Goal: Task Accomplishment & Management: Use online tool/utility

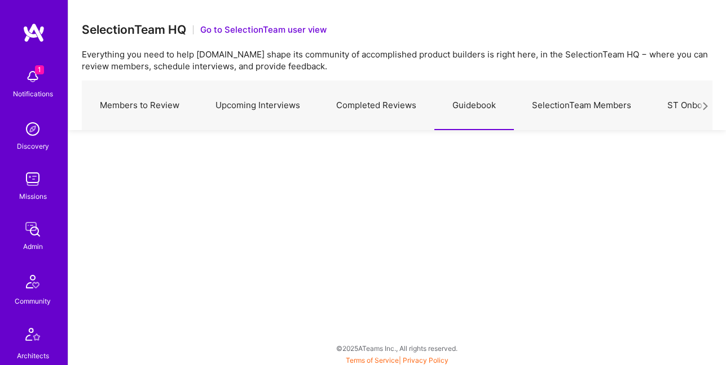
scroll to position [20, 0]
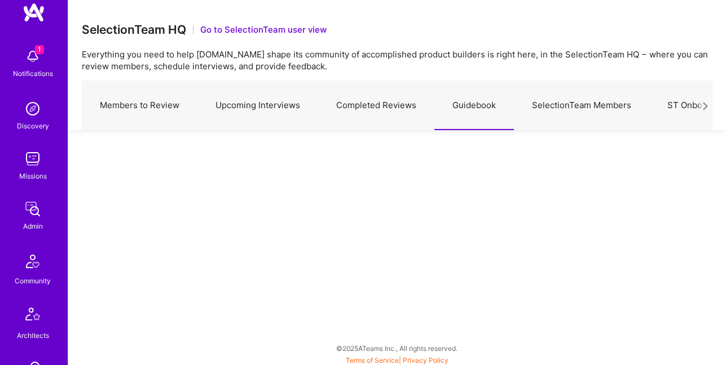
click at [34, 270] on img at bounding box center [32, 261] width 27 height 27
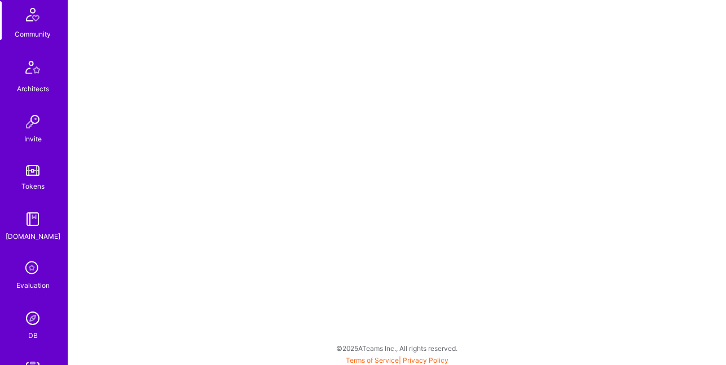
scroll to position [300, 0]
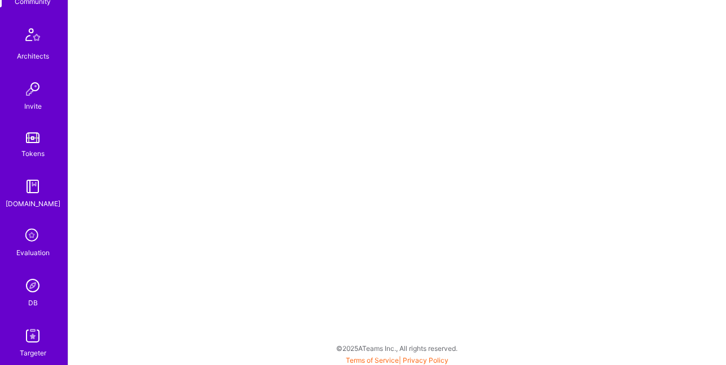
click at [30, 282] on img at bounding box center [32, 286] width 23 height 23
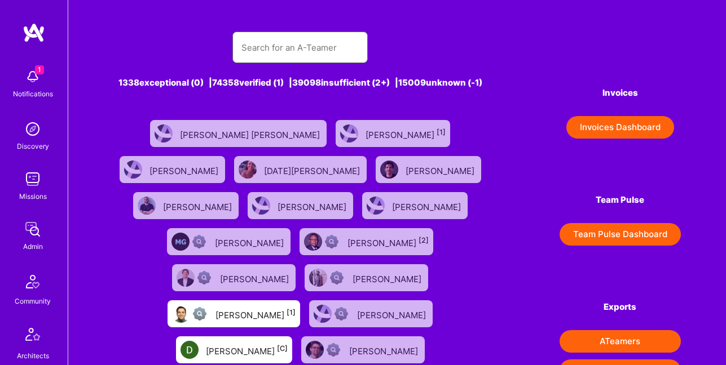
click at [293, 48] on input "text" at bounding box center [299, 47] width 117 height 29
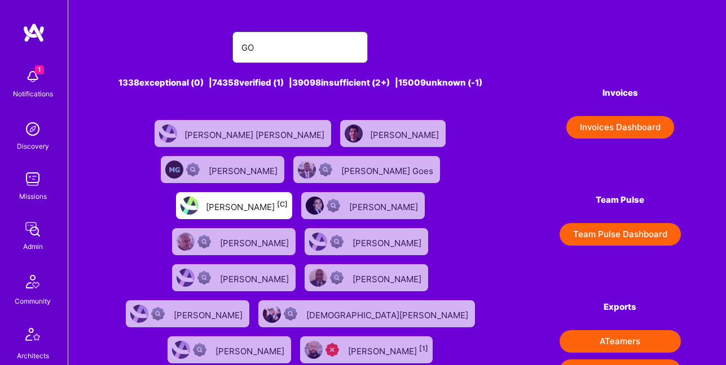
type input "[PERSON_NAME]"
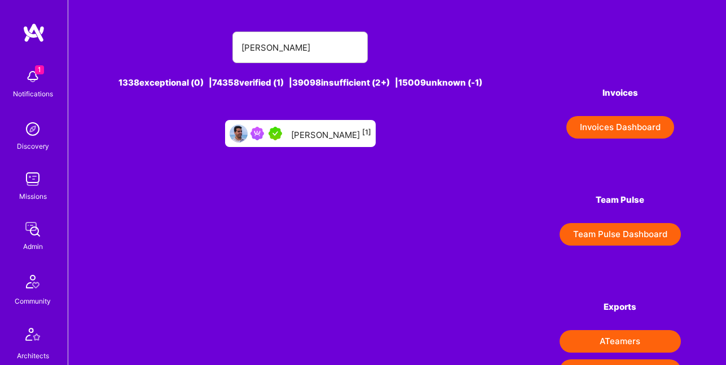
click at [313, 141] on div "[PERSON_NAME] [1]" at bounding box center [331, 133] width 80 height 15
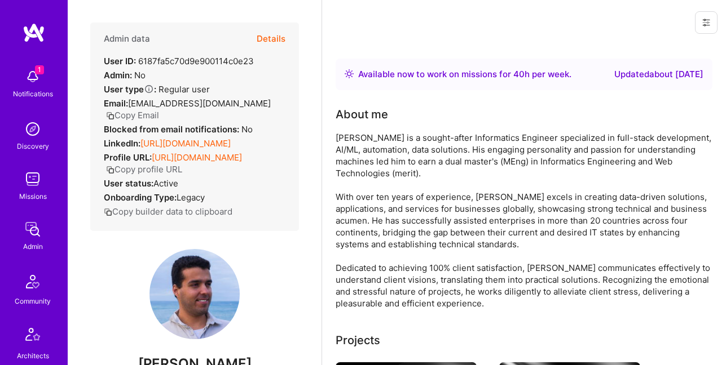
click at [283, 42] on button "Details" at bounding box center [271, 39] width 29 height 33
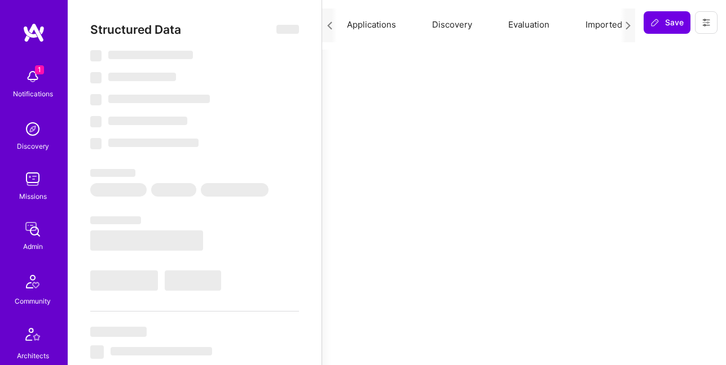
scroll to position [0, 202]
click at [535, 25] on button "Evaluation" at bounding box center [525, 25] width 77 height 50
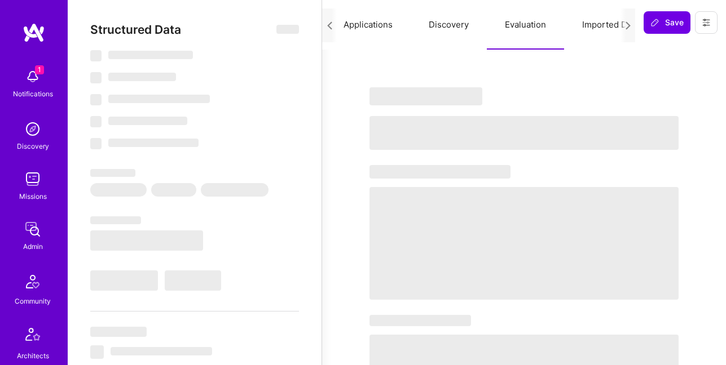
select select "Right Now"
select select "5"
select select "7"
select select "6"
select select "7"
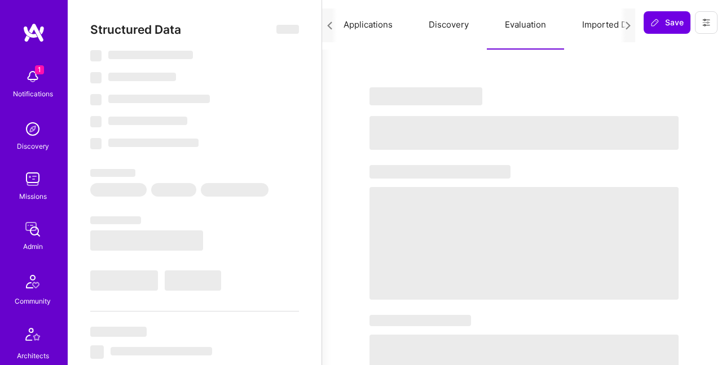
select select "PT"
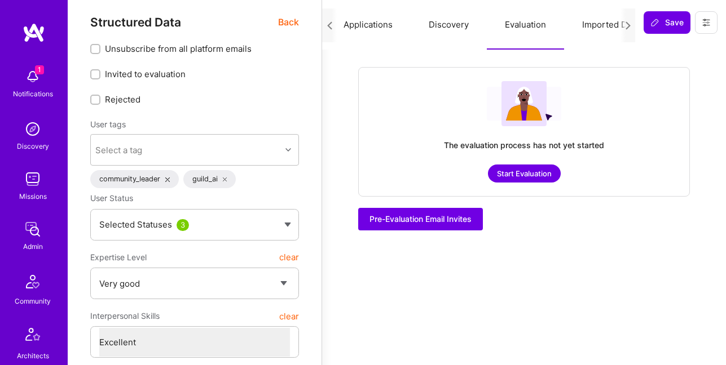
scroll to position [8, 0]
click at [535, 174] on button "Start Evaluation" at bounding box center [524, 173] width 73 height 18
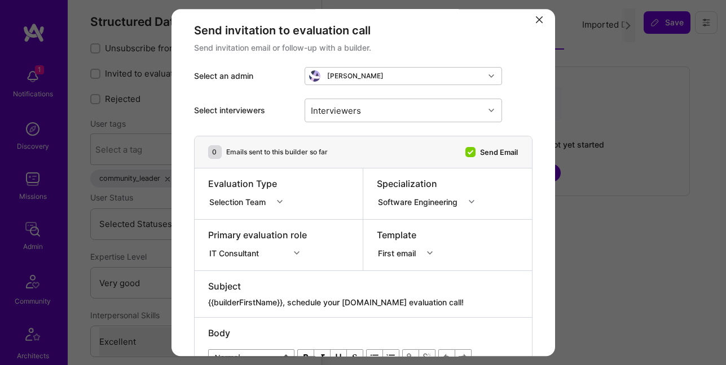
scroll to position [0, 0]
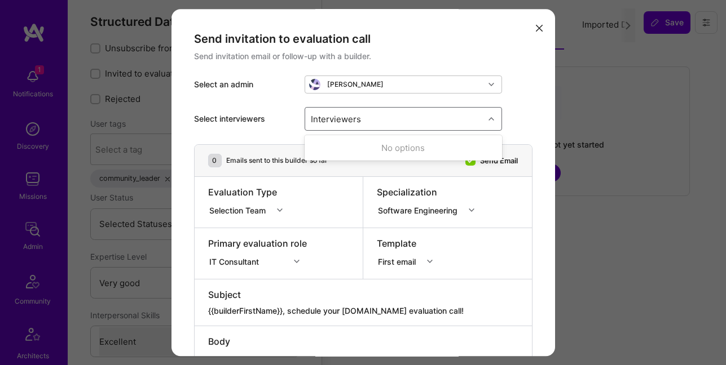
click at [398, 125] on div "Interviewers" at bounding box center [394, 119] width 179 height 23
click at [392, 120] on div "Interviewers" at bounding box center [394, 119] width 179 height 23
click at [350, 117] on div "Interviewers" at bounding box center [336, 119] width 56 height 16
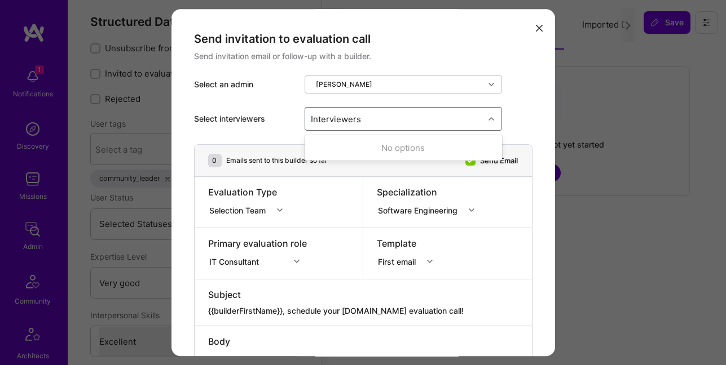
type input "F"
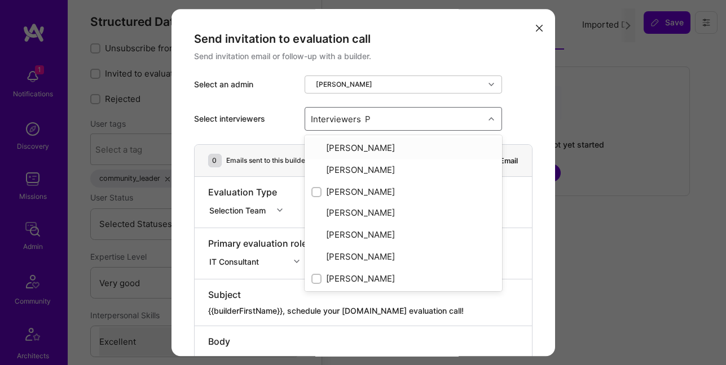
type input "PE"
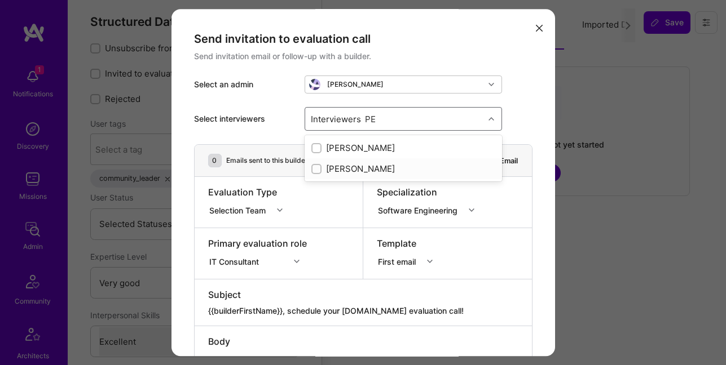
click at [343, 167] on div "[PERSON_NAME]" at bounding box center [403, 169] width 184 height 12
checkbox input "true"
click at [350, 147] on div "[PERSON_NAME]" at bounding box center [403, 148] width 184 height 12
checkbox input "true"
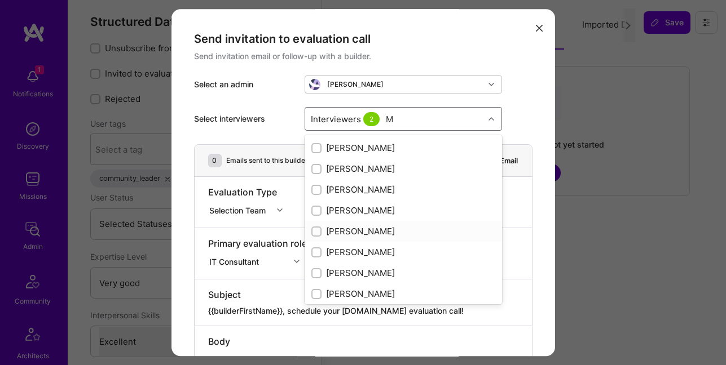
scroll to position [24, 0]
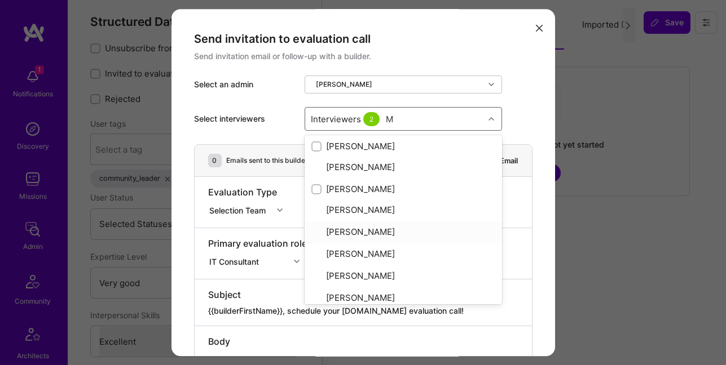
type input "MO"
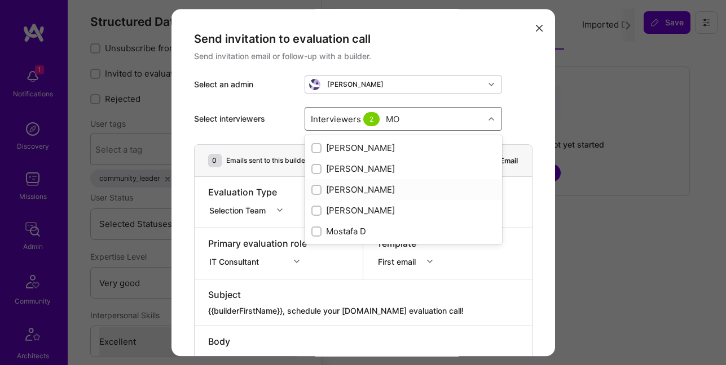
click at [394, 187] on div "[PERSON_NAME]" at bounding box center [403, 190] width 184 height 12
checkbox input "true"
click at [347, 227] on div "Mostafa D" at bounding box center [403, 232] width 184 height 12
checkbox input "true"
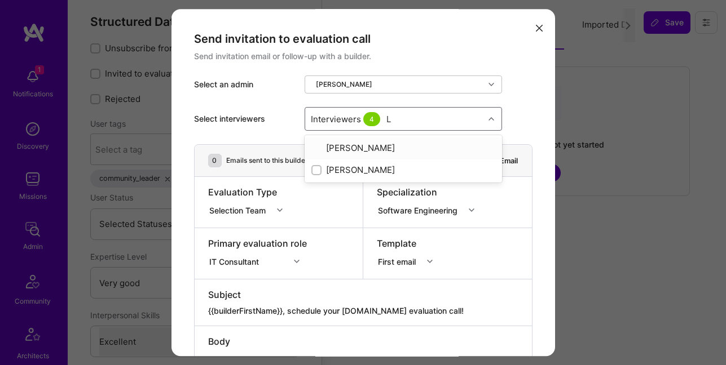
type input "LU"
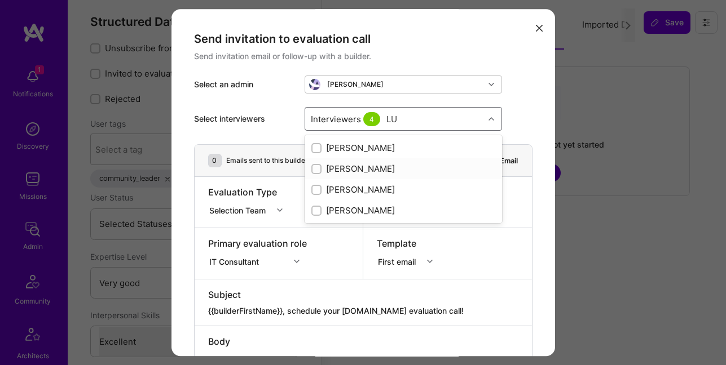
click at [346, 165] on div "[PERSON_NAME]" at bounding box center [403, 169] width 184 height 12
checkbox input "false"
click at [350, 207] on div "[PERSON_NAME]" at bounding box center [403, 211] width 184 height 12
checkbox input "true"
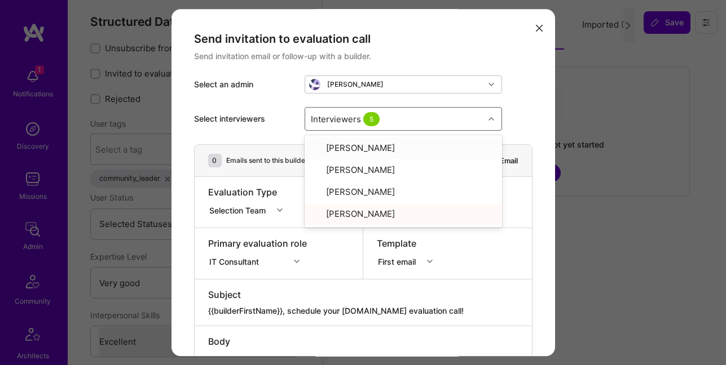
click at [531, 109] on div "Select interviewers option [PERSON_NAME], selected. option [PERSON_NAME] focuse…" at bounding box center [363, 119] width 338 height 51
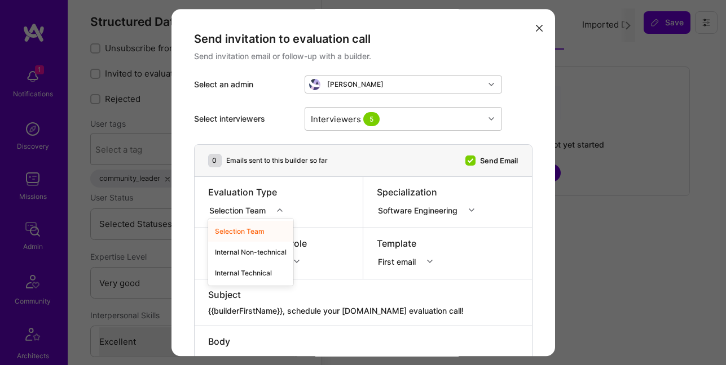
click at [282, 207] on icon "modal" at bounding box center [280, 210] width 6 height 6
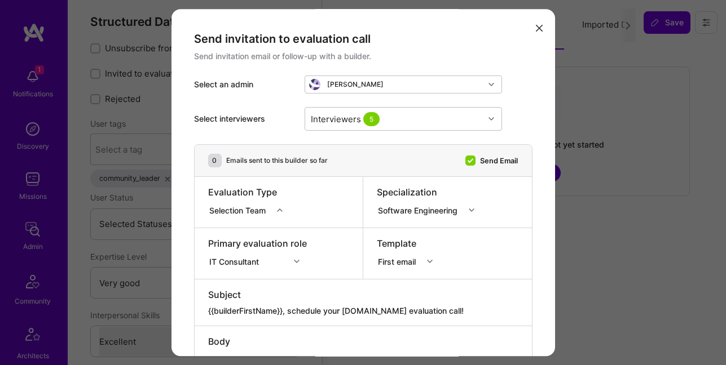
click at [282, 207] on icon "modal" at bounding box center [280, 210] width 6 height 6
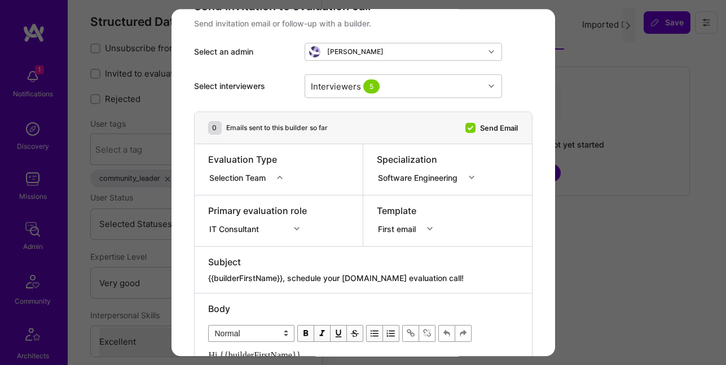
scroll to position [38, 0]
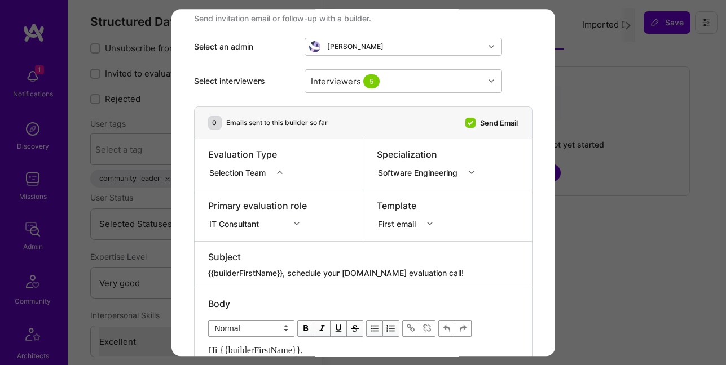
click at [298, 220] on div "IT Consultant" at bounding box center [257, 222] width 99 height 11
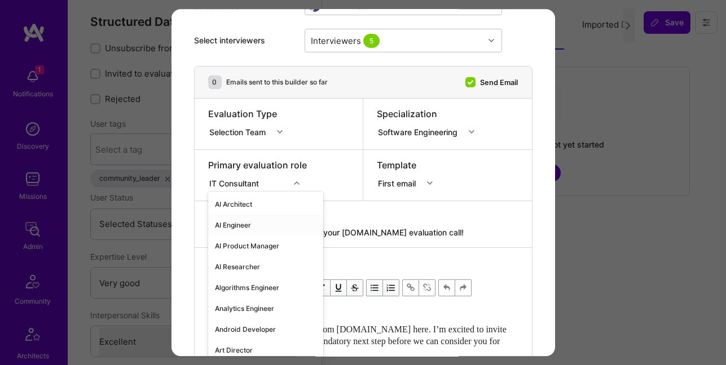
click at [248, 226] on div "AI Engineer" at bounding box center [265, 225] width 115 height 21
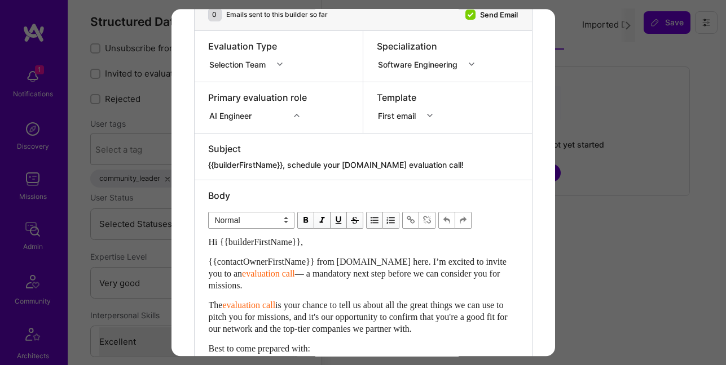
scroll to position [170, 0]
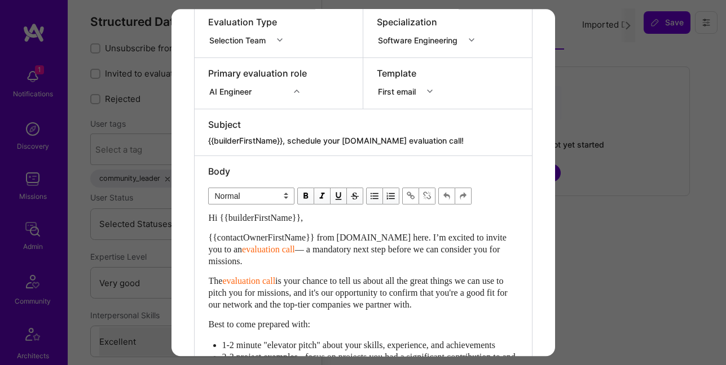
drag, startPoint x: 219, startPoint y: 229, endPoint x: 209, endPoint y: 216, distance: 16.5
click at [209, 215] on span "Hi {{builderFirstName}}," at bounding box center [256, 218] width 95 height 10
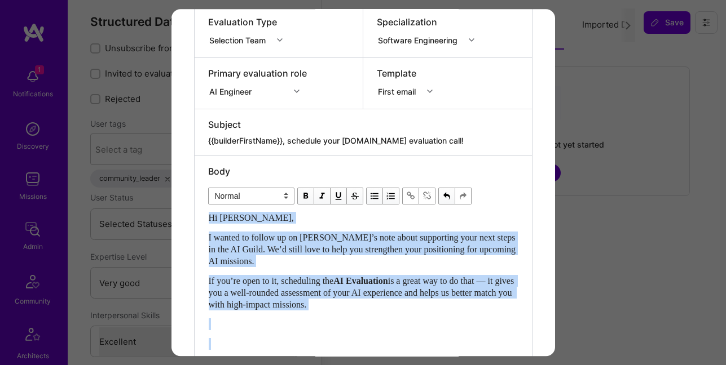
click at [516, 279] on span "is a great way to do that — it gives you a well-rounded assessment of your AI e…" at bounding box center [363, 292] width 308 height 33
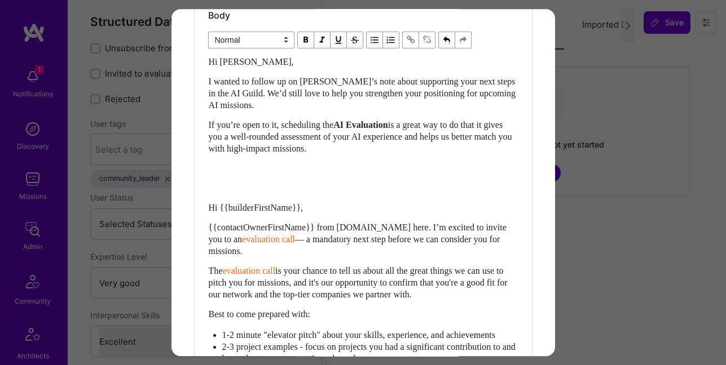
scroll to position [320, 0]
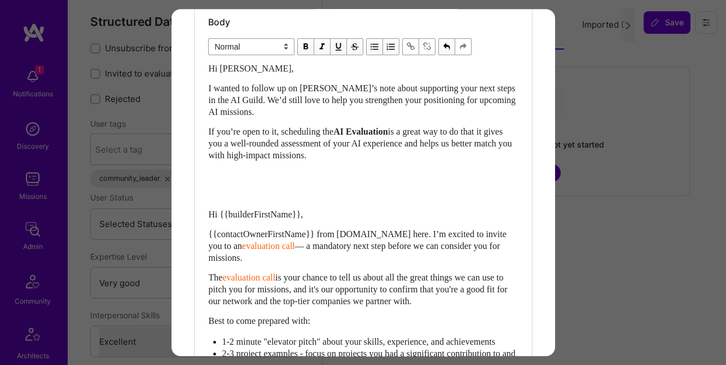
click at [259, 211] on span "Hi {{builderFirstName}}," at bounding box center [256, 215] width 95 height 10
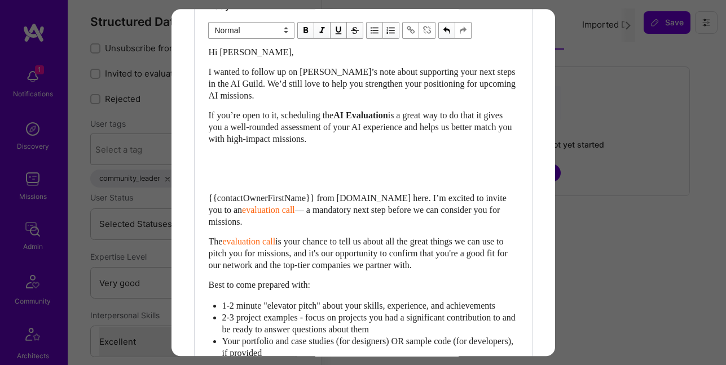
scroll to position [340, 0]
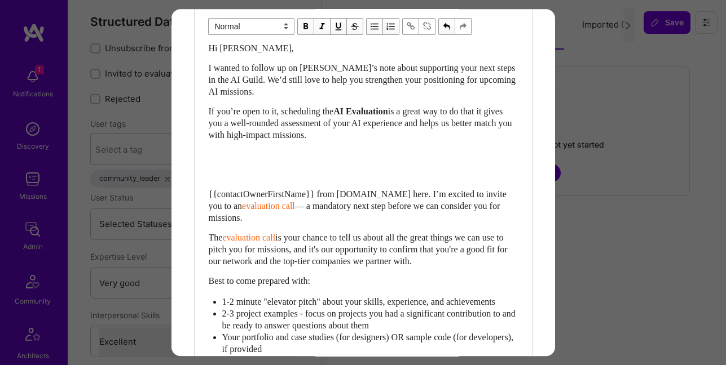
click at [303, 196] on span "{{contactOwnerFirstName}} from [DOMAIN_NAME] here. I’m excited to invite you to…" at bounding box center [359, 199] width 300 height 21
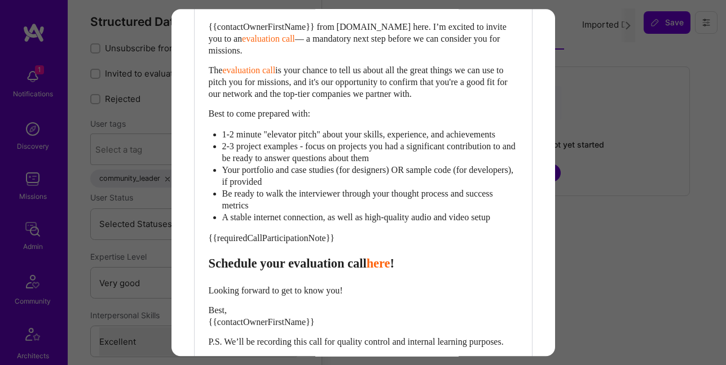
scroll to position [513, 0]
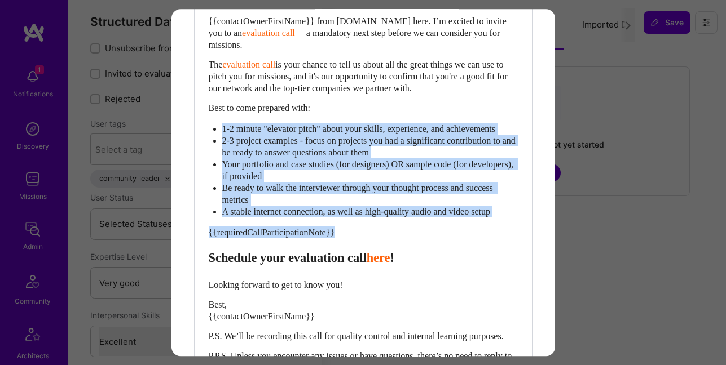
drag, startPoint x: 347, startPoint y: 241, endPoint x: 206, endPoint y: 117, distance: 187.8
click at [206, 117] on div "Body Normal Heading Large Heading Medium Heading Small Normal Hi [PERSON_NAME],…" at bounding box center [363, 100] width 337 height 575
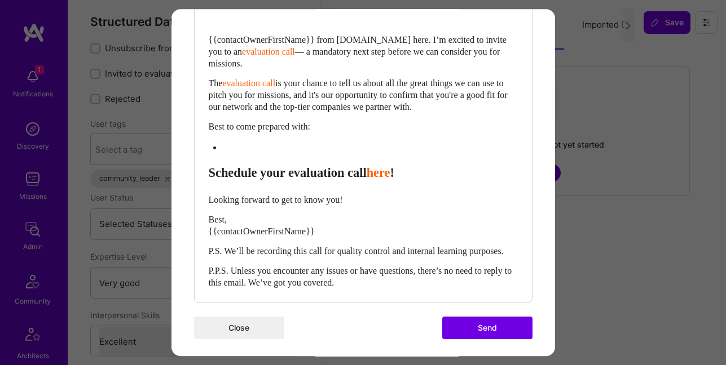
scroll to position [491, 0]
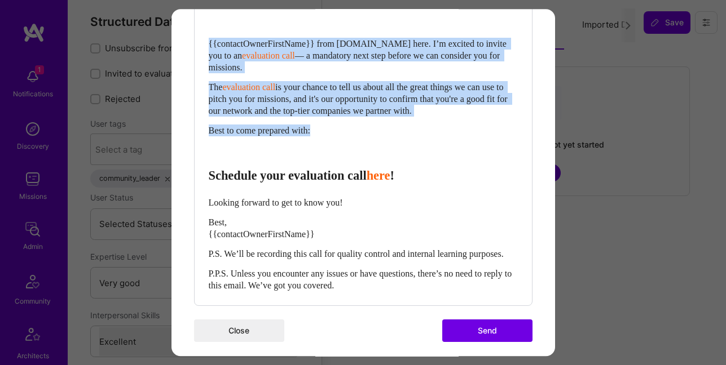
drag, startPoint x: 321, startPoint y: 133, endPoint x: 206, endPoint y: 39, distance: 147.9
click at [206, 39] on div "Body Normal Heading Large Heading Medium Heading Small Normal Hi [PERSON_NAME],…" at bounding box center [363, 71] width 337 height 470
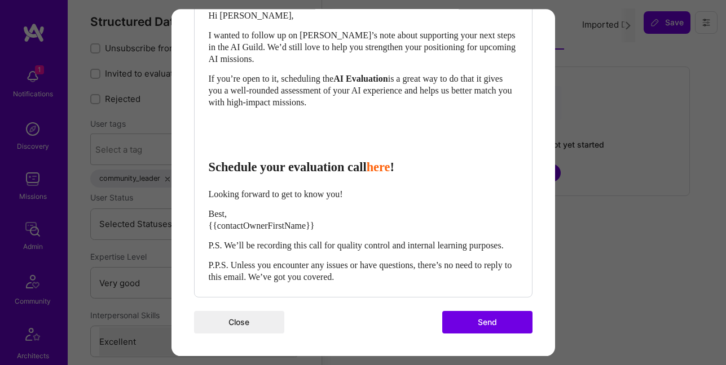
click at [235, 120] on div "Hi [PERSON_NAME], I wanted to follow up on [PERSON_NAME]’s note about supportin…" at bounding box center [363, 146] width 309 height 273
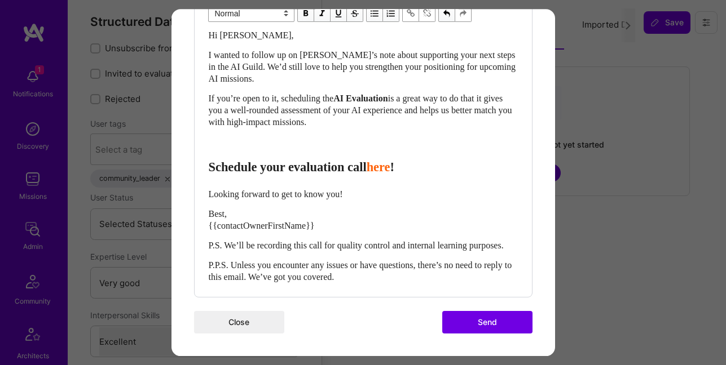
scroll to position [364, 0]
click at [244, 136] on div "Hi [PERSON_NAME], I wanted to follow up on [PERSON_NAME]’s note about supportin…" at bounding box center [363, 156] width 309 height 254
click at [228, 136] on div "Enter email text" at bounding box center [363, 142] width 309 height 12
select select "unstyled"
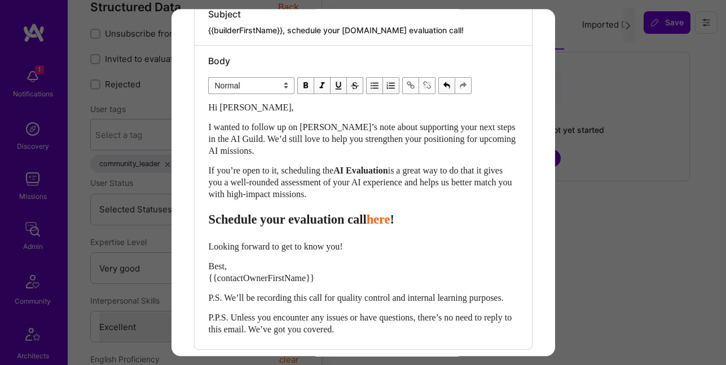
scroll to position [282, 0]
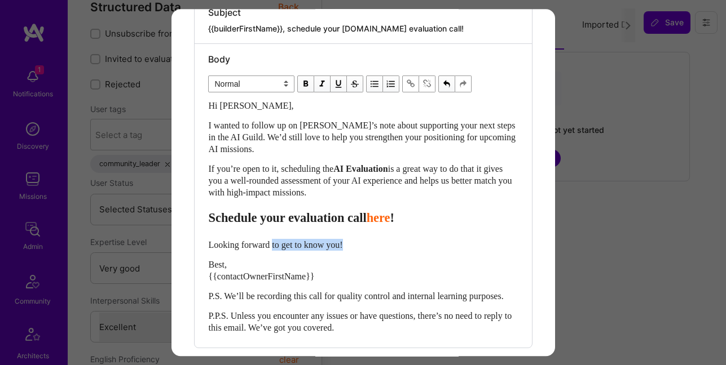
drag, startPoint x: 277, startPoint y: 245, endPoint x: 356, endPoint y: 250, distance: 79.1
click at [356, 250] on div "Hi [PERSON_NAME], I wanted to follow up on [PERSON_NAME]’s note about supportin…" at bounding box center [363, 217] width 309 height 234
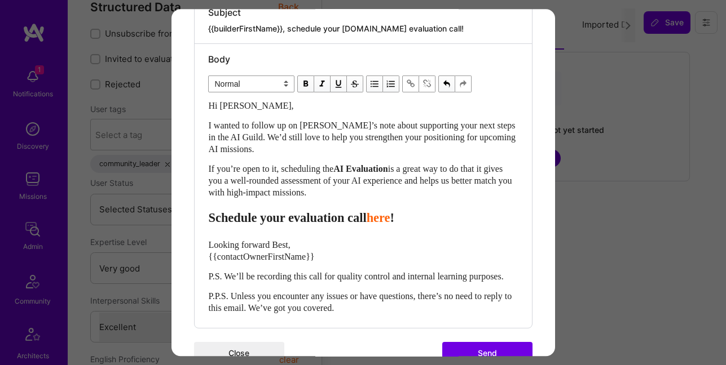
click at [356, 250] on div "Looking forward Best, {{contactOwnerFirstName}}" at bounding box center [363, 251] width 309 height 24
click at [277, 245] on span "Looking forward Best, {{contactOwnerFirstName}}" at bounding box center [262, 250] width 106 height 21
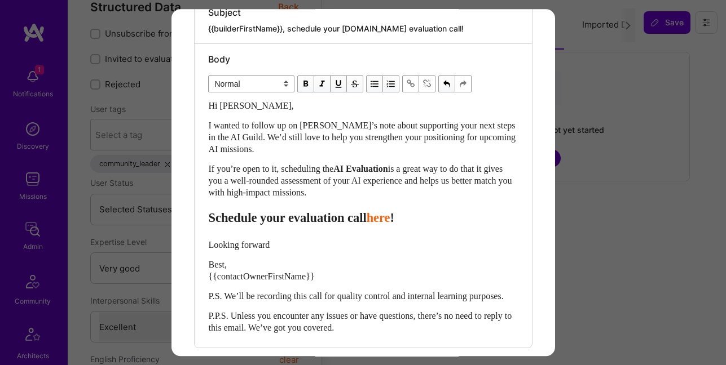
click at [234, 273] on span "Best, {{contactOwnerFirstName}}" at bounding box center [262, 270] width 106 height 21
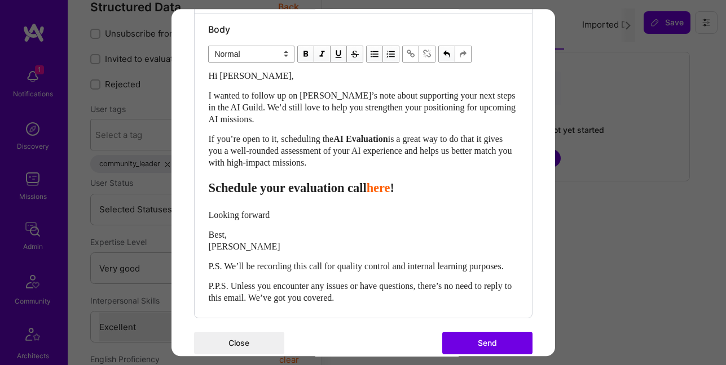
scroll to position [297, 0]
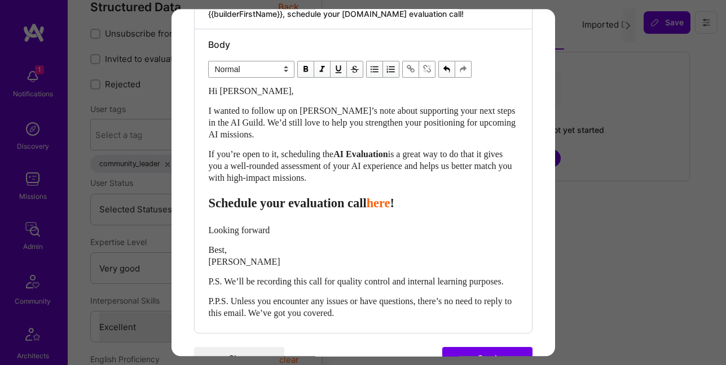
click at [297, 180] on span "is a great way to do that it gives you a well-rounded assessment of your AI exp…" at bounding box center [362, 165] width 306 height 33
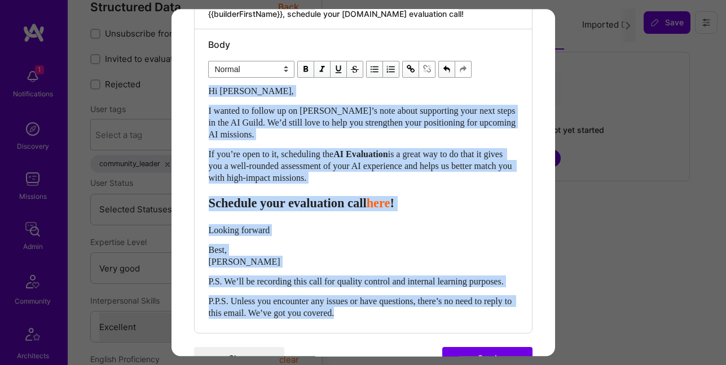
click at [277, 68] on select "Normal Heading Large Heading Medium Heading Small" at bounding box center [251, 69] width 86 height 17
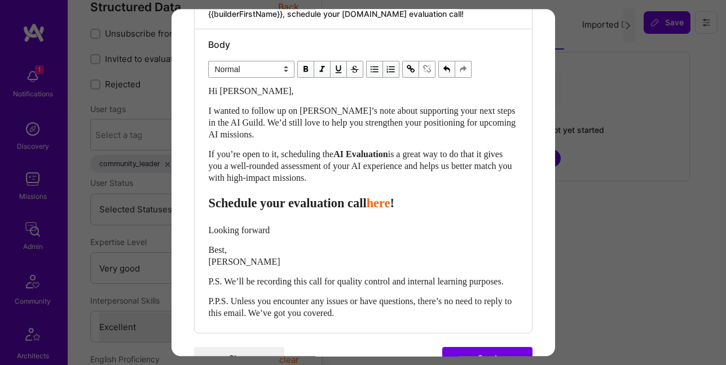
click at [208, 61] on select "Normal Heading Large Heading Medium Heading Small" at bounding box center [251, 69] width 86 height 17
click at [292, 141] on div "Hi [PERSON_NAME], I wanted to follow up on [PERSON_NAME]’s note about supportin…" at bounding box center [363, 202] width 309 height 234
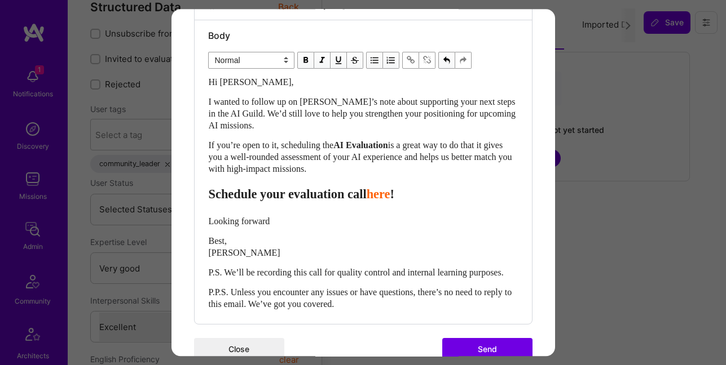
scroll to position [301, 0]
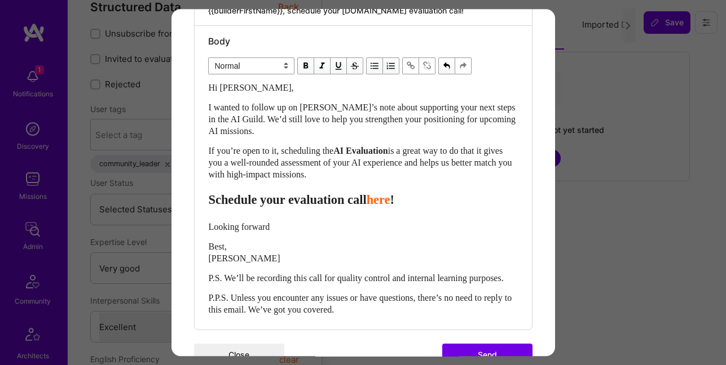
click at [319, 198] on span "Schedule your evaluation call" at bounding box center [288, 200] width 158 height 14
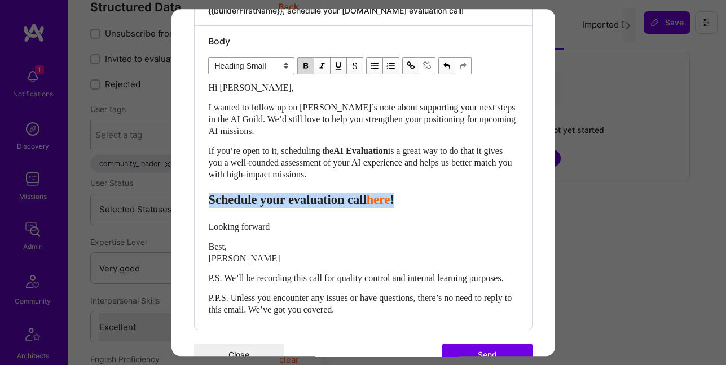
click at [319, 198] on span "Schedule your evaluation call" at bounding box center [288, 200] width 158 height 14
click at [310, 198] on span "Schedule your evaluation call" at bounding box center [288, 200] width 158 height 14
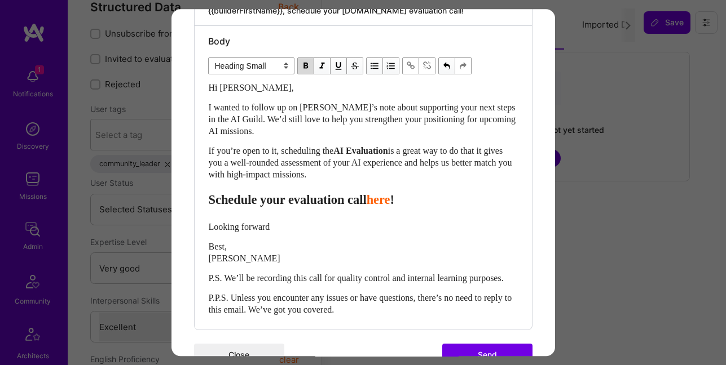
click at [305, 197] on span "Schedule your evaluation call" at bounding box center [288, 200] width 158 height 14
click at [290, 200] on span "Schedule your AI evaluation call" at bounding box center [296, 200] width 174 height 14
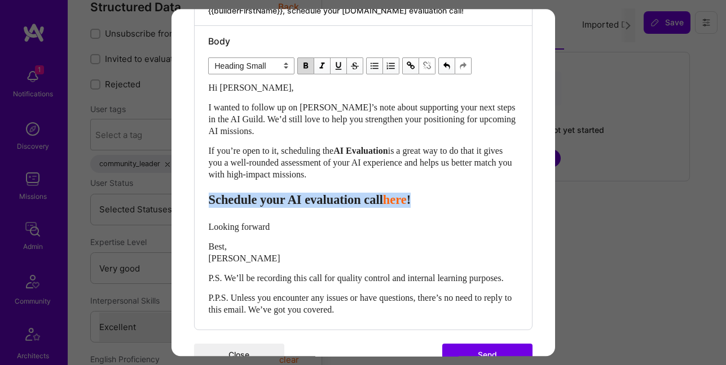
click at [290, 200] on span "Schedule your AI evaluation call" at bounding box center [296, 200] width 174 height 14
click at [279, 67] on select "Normal Heading Large Heading Medium Heading Small" at bounding box center [251, 66] width 86 height 17
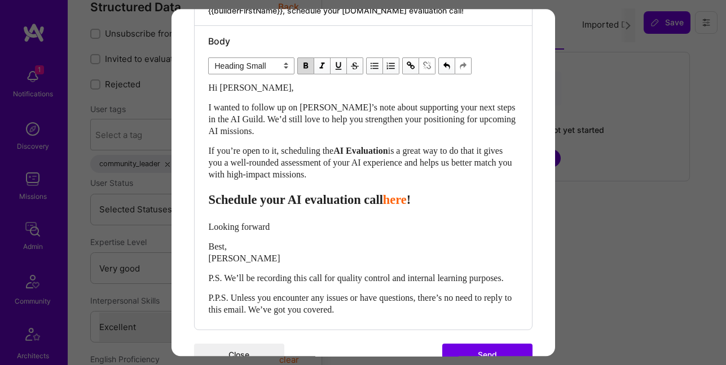
click at [302, 200] on span "Schedule your AI evaluation call" at bounding box center [296, 200] width 174 height 14
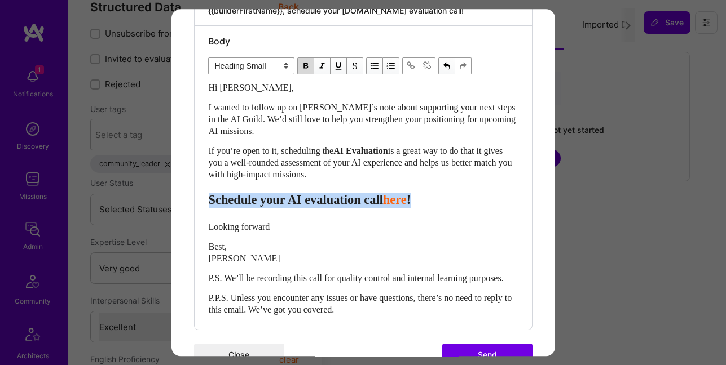
click at [302, 200] on span "Schedule your AI evaluation call" at bounding box center [296, 200] width 174 height 14
click at [282, 65] on select "Normal Heading Large Heading Medium Heading Small" at bounding box center [251, 66] width 86 height 17
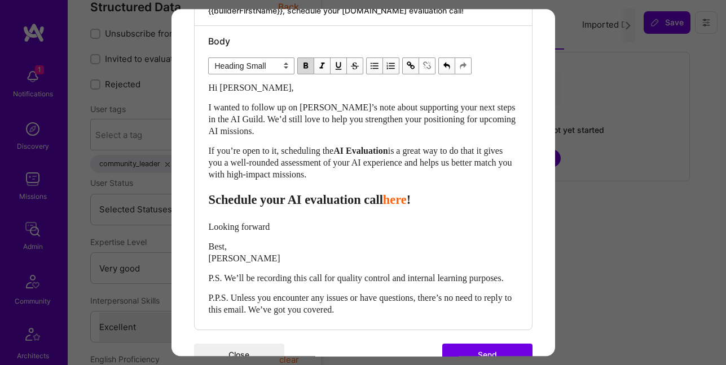
select select "unstyled"
click at [208, 58] on select "Normal Heading Large Heading Medium Heading Small" at bounding box center [251, 66] width 86 height 17
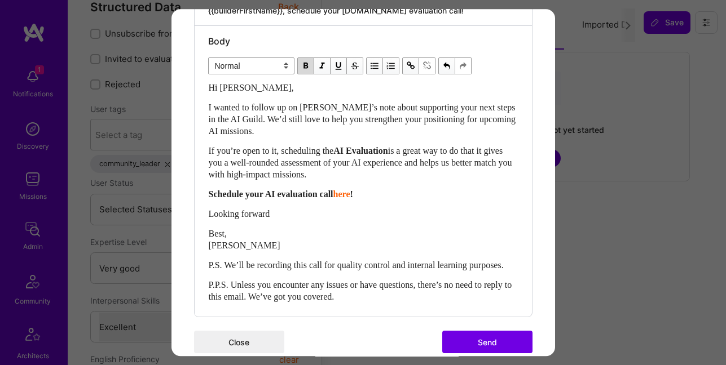
click at [360, 218] on div "Looking forward" at bounding box center [363, 214] width 309 height 12
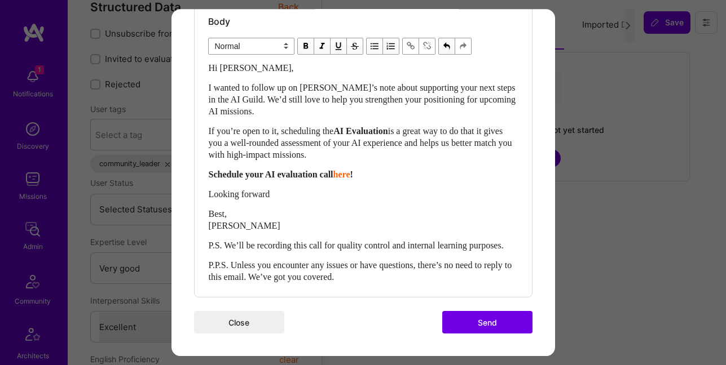
scroll to position [315, 0]
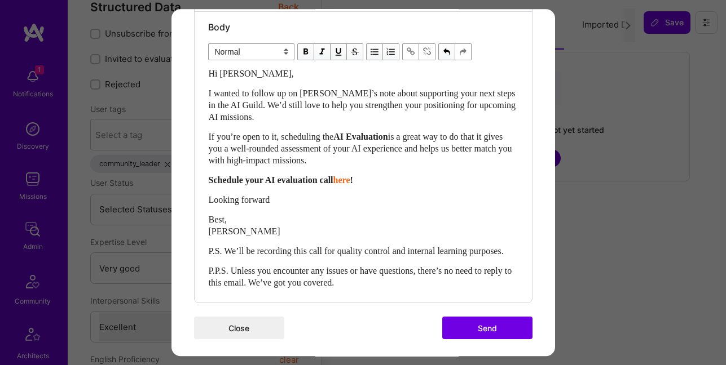
click at [232, 199] on span "Looking forward" at bounding box center [239, 200] width 61 height 10
click at [213, 217] on span "Best, [PERSON_NAME]" at bounding box center [245, 225] width 72 height 21
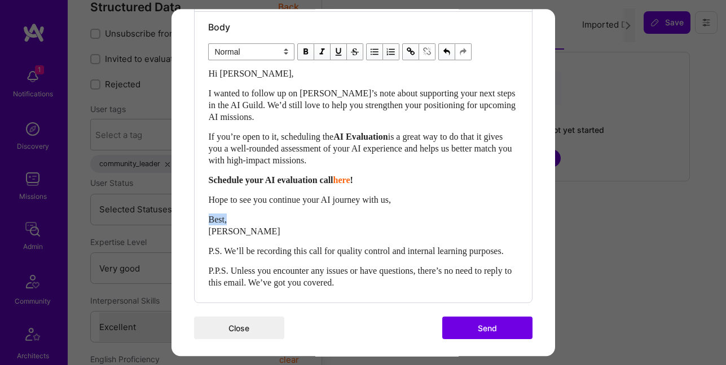
drag, startPoint x: 229, startPoint y: 219, endPoint x: 204, endPoint y: 219, distance: 25.9
click at [204, 219] on div "Body Normal Heading Large Heading Medium Heading Small Normal Hi [PERSON_NAME],…" at bounding box center [363, 157] width 337 height 291
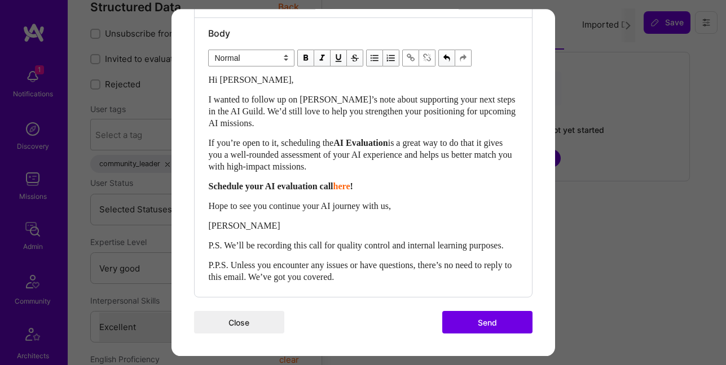
scroll to position [328, 0]
drag, startPoint x: 206, startPoint y: 266, endPoint x: 311, endPoint y: 287, distance: 106.5
click at [313, 288] on div "Body Normal Heading Large Heading Medium Heading Small Normal Hi [PERSON_NAME],…" at bounding box center [363, 157] width 337 height 279
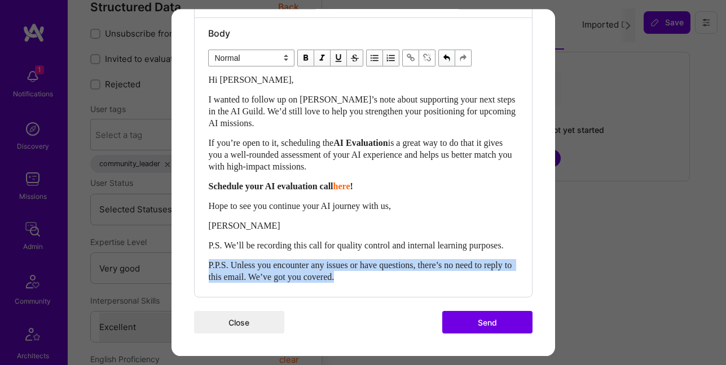
drag, startPoint x: 209, startPoint y: 268, endPoint x: 423, endPoint y: 286, distance: 214.5
click at [423, 283] on div "P.P.S. Unless you encounter any issues or have questions, there’s no need to re…" at bounding box center [363, 271] width 309 height 24
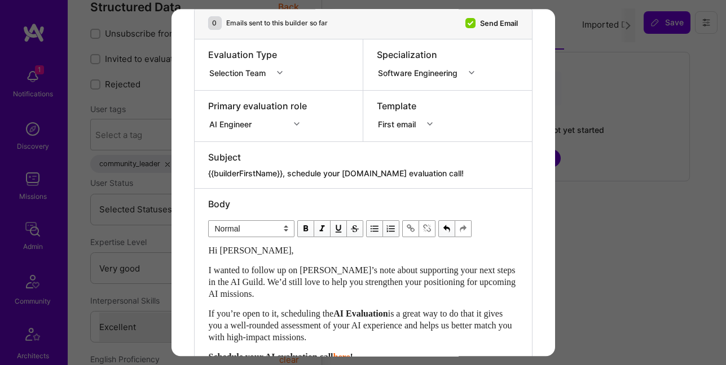
scroll to position [164, 0]
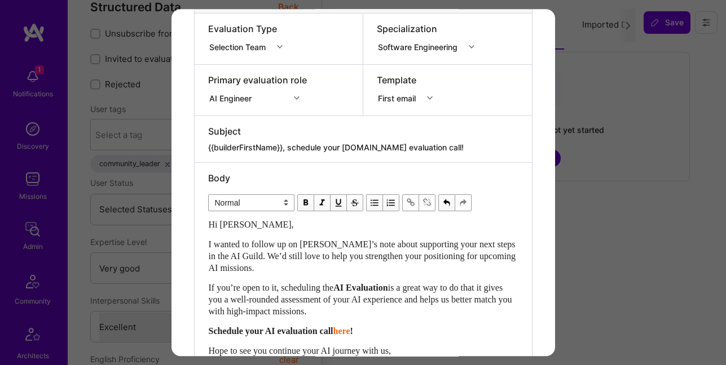
click at [263, 147] on textarea "{{builderFirstName}}, schedule your [DOMAIN_NAME] evaluation call!" at bounding box center [363, 147] width 310 height 11
paste textarea "Following Up on Support for Your AI Journey"
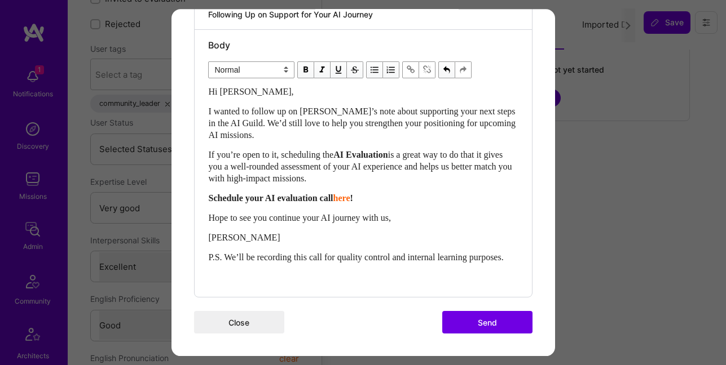
scroll to position [87, 0]
type textarea "Following Up on Support for Your AI Journey"
click at [479, 324] on button "Send" at bounding box center [487, 322] width 90 height 23
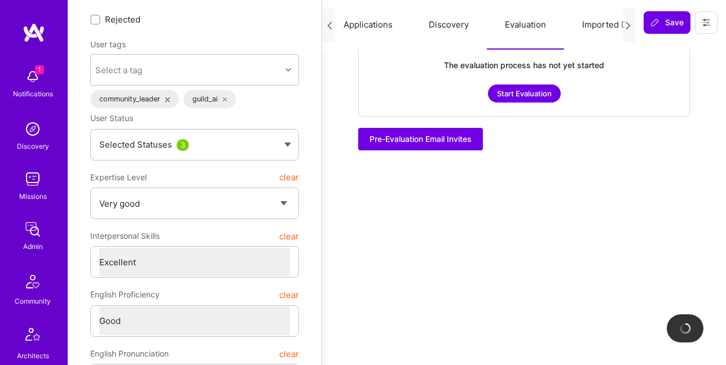
checkbox input "true"
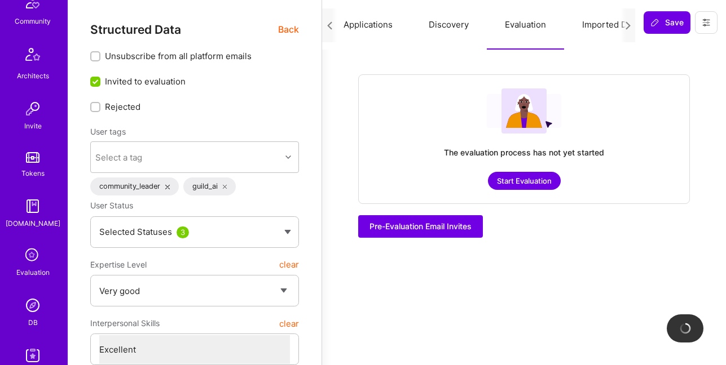
scroll to position [282, 0]
click at [33, 296] on img at bounding box center [32, 304] width 23 height 23
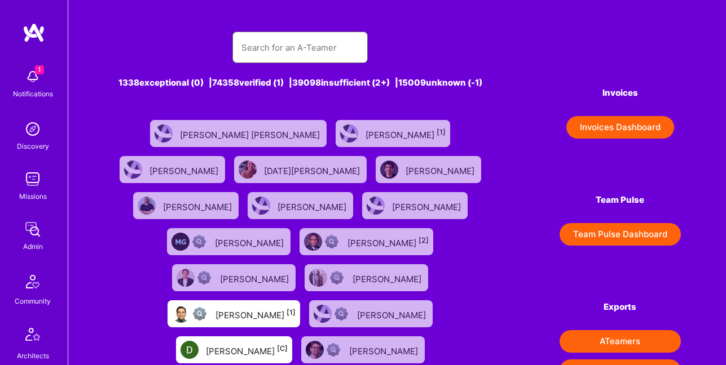
click at [289, 45] on input "text" at bounding box center [299, 47] width 117 height 29
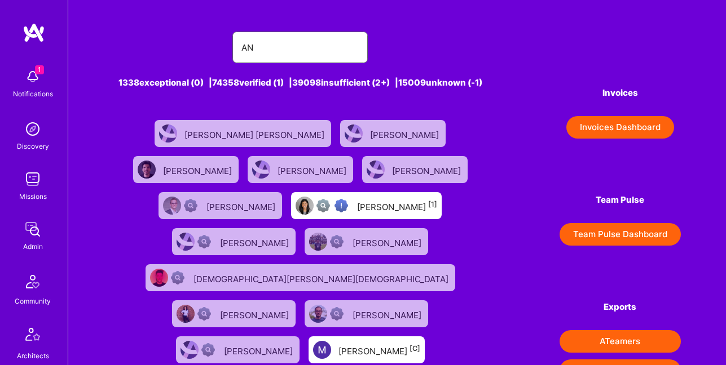
type input "A"
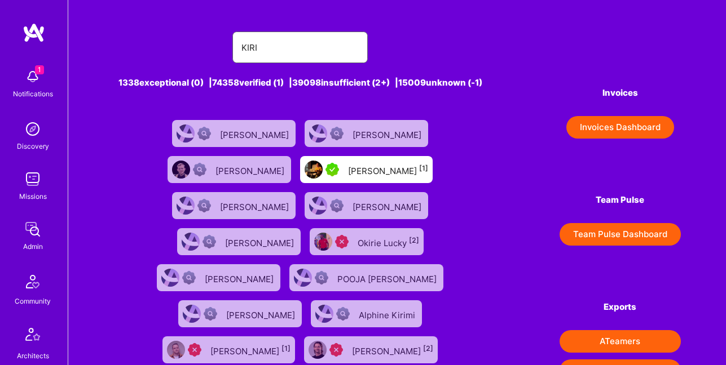
type input "[PERSON_NAME]"
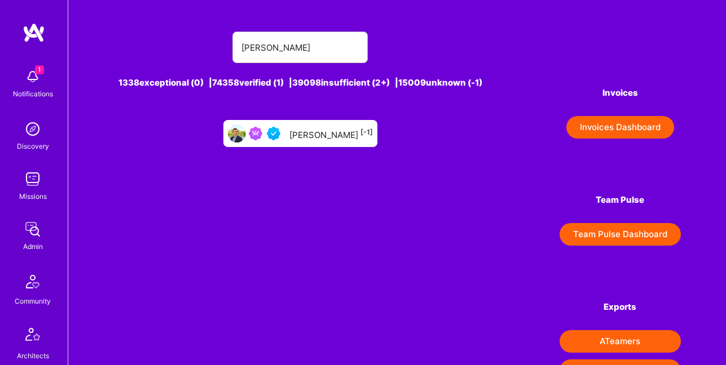
click at [338, 141] on div "[PERSON_NAME] [-1]" at bounding box center [330, 133] width 83 height 15
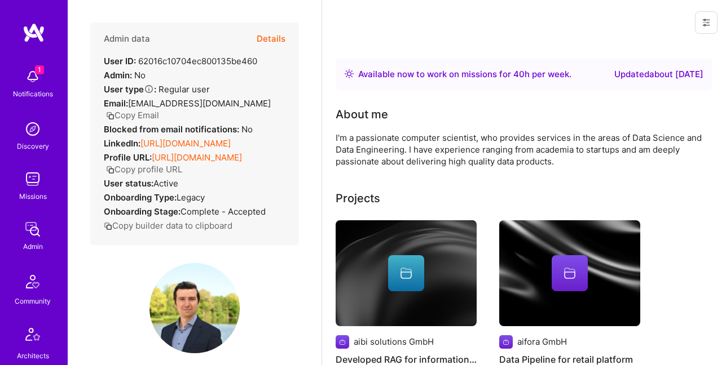
click at [278, 37] on button "Details" at bounding box center [271, 39] width 29 height 33
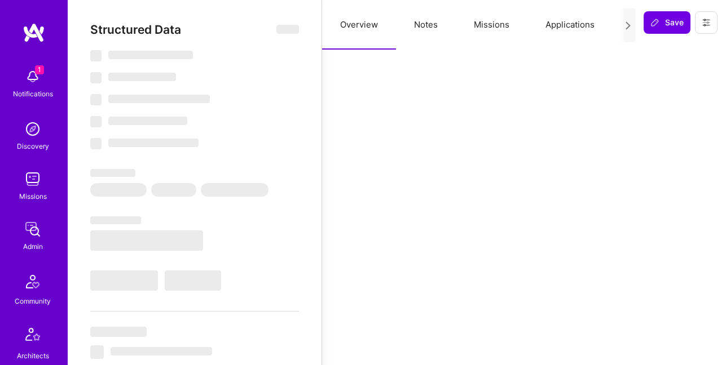
type textarea "x"
select select "Right Now"
select select "4"
select select "7"
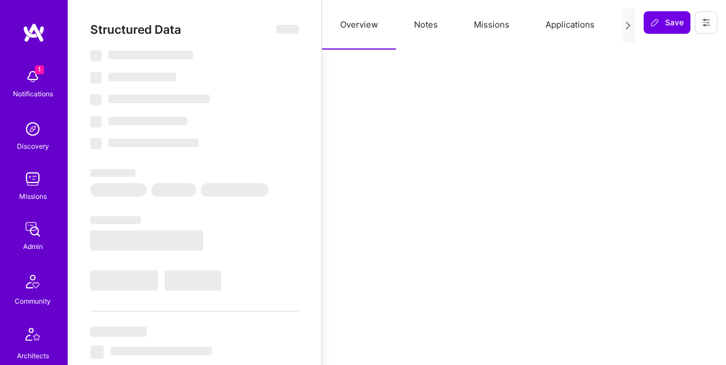
select select "7"
select select "DE"
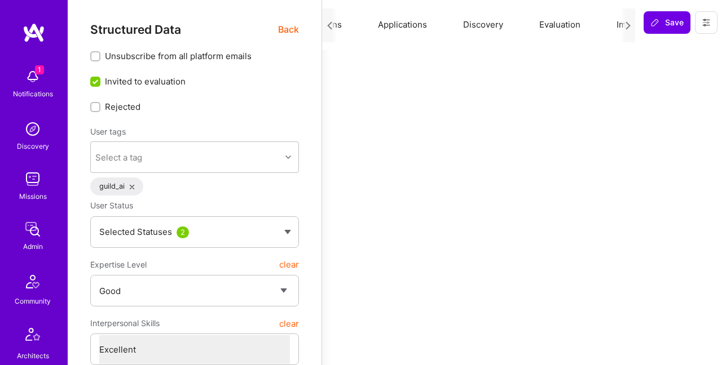
scroll to position [0, 169]
click at [545, 25] on button "Evaluation" at bounding box center [558, 25] width 77 height 50
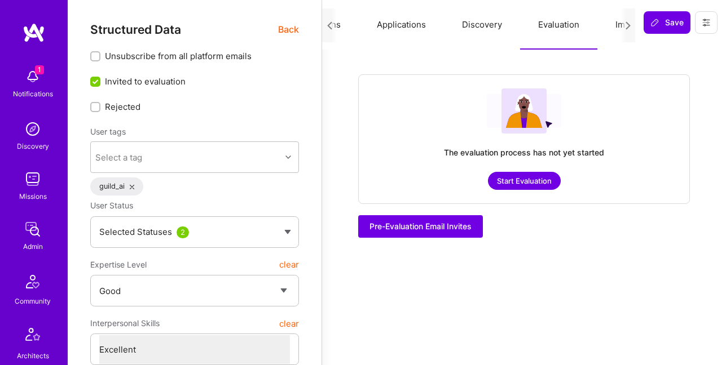
click at [507, 184] on button "Start Evaluation" at bounding box center [524, 181] width 73 height 18
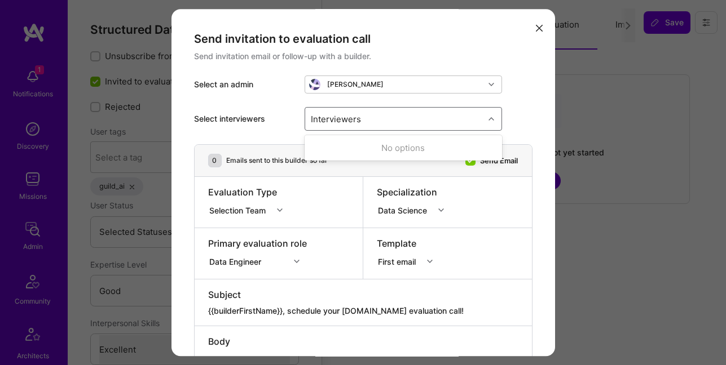
click at [420, 120] on div "Interviewers" at bounding box center [394, 119] width 179 height 23
type input "MO"
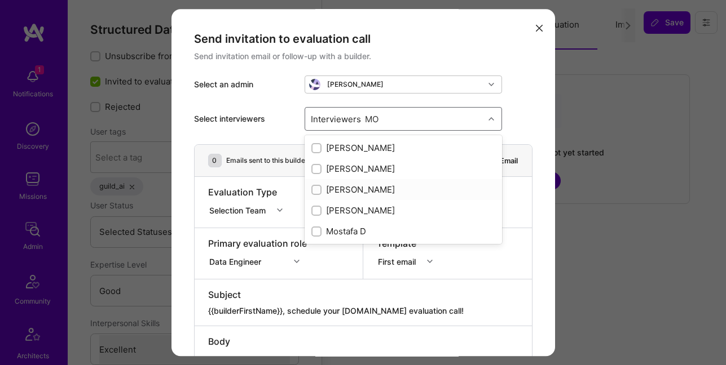
click at [395, 188] on div "[PERSON_NAME]" at bounding box center [403, 190] width 184 height 12
checkbox input "true"
click at [358, 230] on div "Mostafa D" at bounding box center [403, 232] width 184 height 12
checkbox input "true"
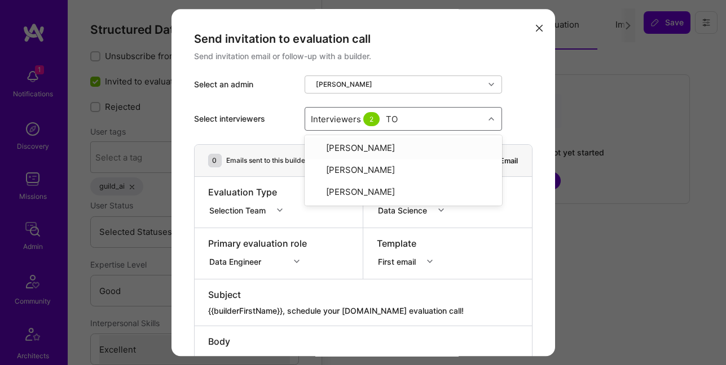
type input "[PERSON_NAME]"
click at [365, 162] on div "[PERSON_NAME]" at bounding box center [402, 168] width 197 height 21
checkbox input "true"
type input "PE"
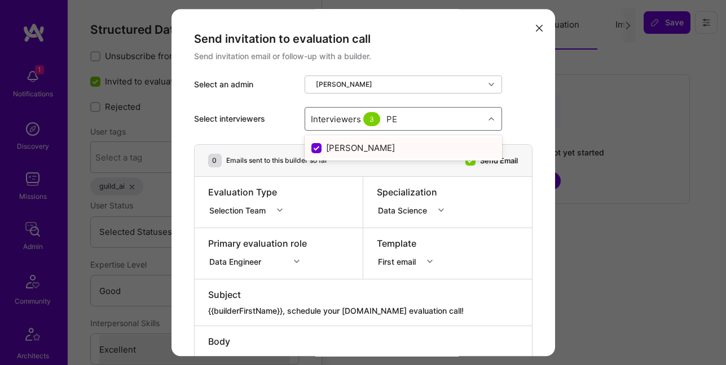
checkbox input "false"
click at [354, 167] on div "[PERSON_NAME]" at bounding box center [403, 169] width 184 height 12
checkbox input "true"
type input "L"
checkbox input "false"
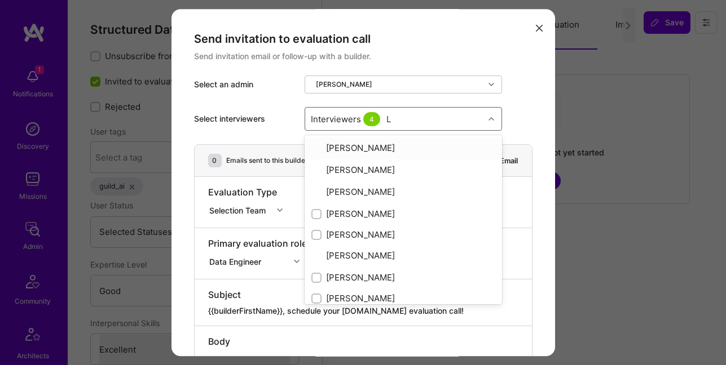
type input "LU"
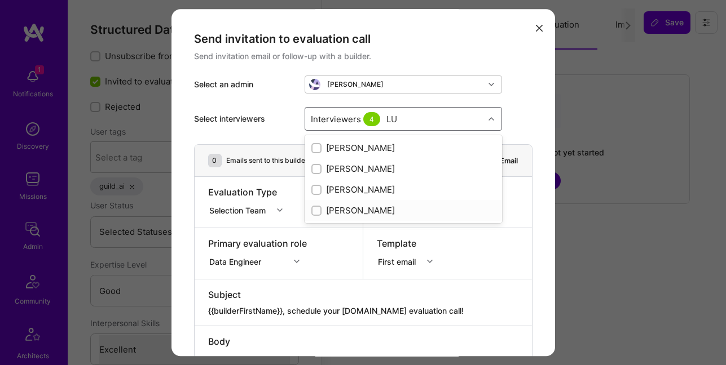
click at [355, 206] on div "[PERSON_NAME]" at bounding box center [403, 211] width 184 height 12
checkbox input "true"
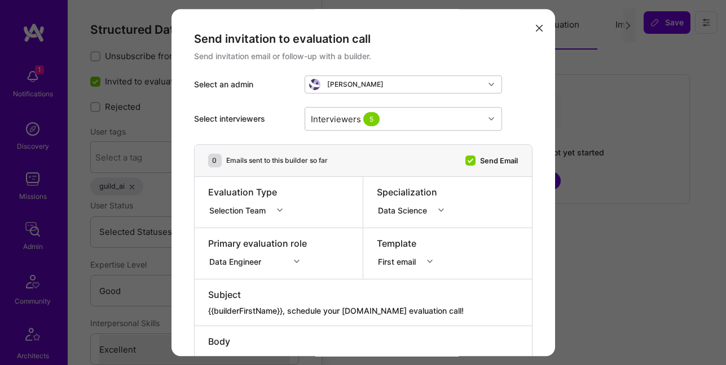
click at [519, 116] on div "Select interviewers Interviewers 5" at bounding box center [363, 119] width 338 height 51
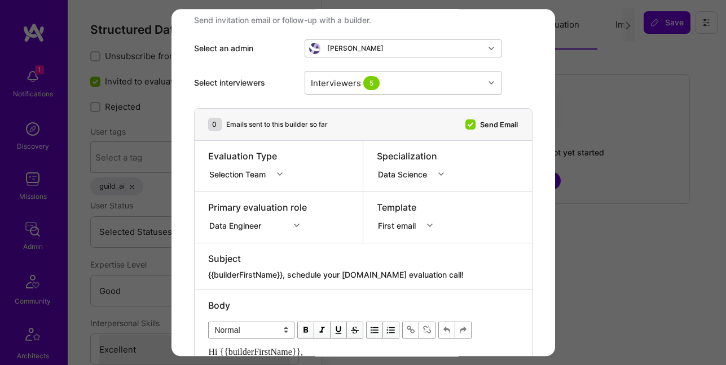
scroll to position [36, 0]
click at [254, 228] on div "Data Engineer" at bounding box center [257, 224] width 99 height 11
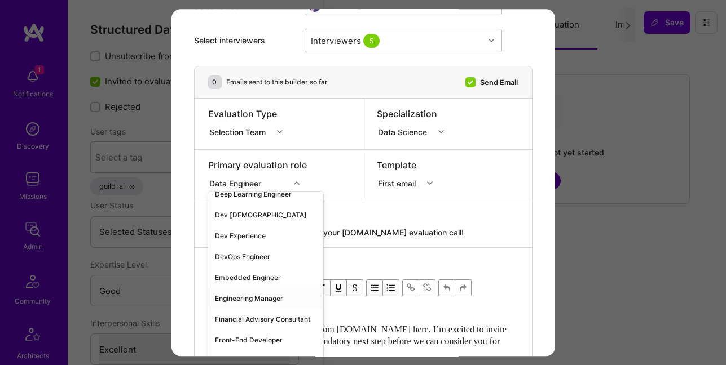
scroll to position [495, 0]
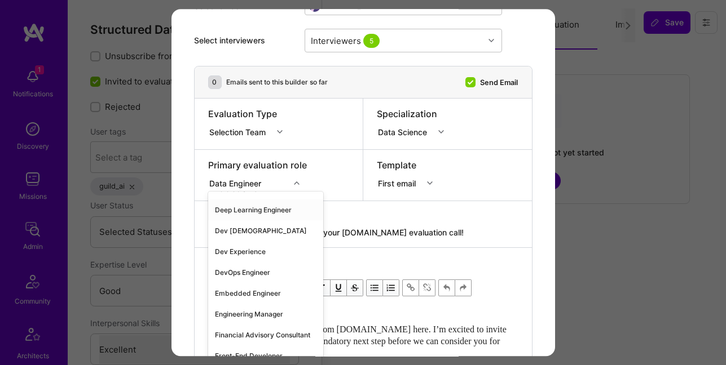
click at [270, 129] on div "Selection Team" at bounding box center [239, 132] width 61 height 12
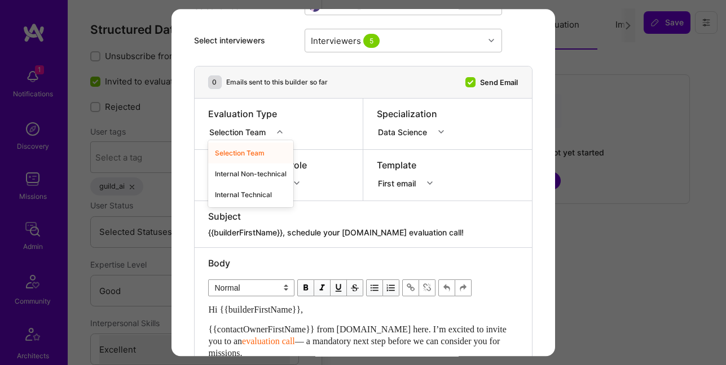
click at [428, 136] on div "Data Science" at bounding box center [405, 132] width 54 height 12
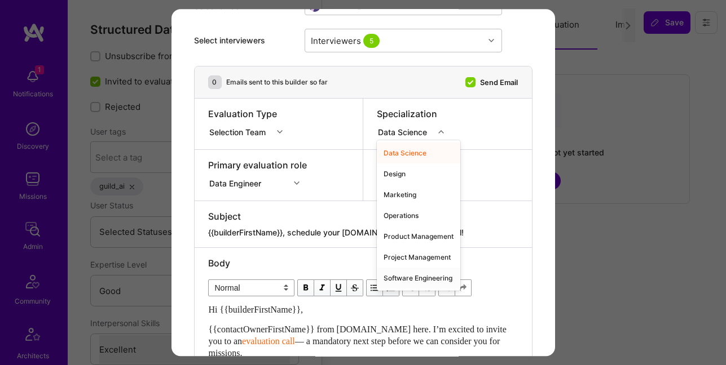
click at [417, 275] on div "Software Engineering" at bounding box center [418, 278] width 83 height 21
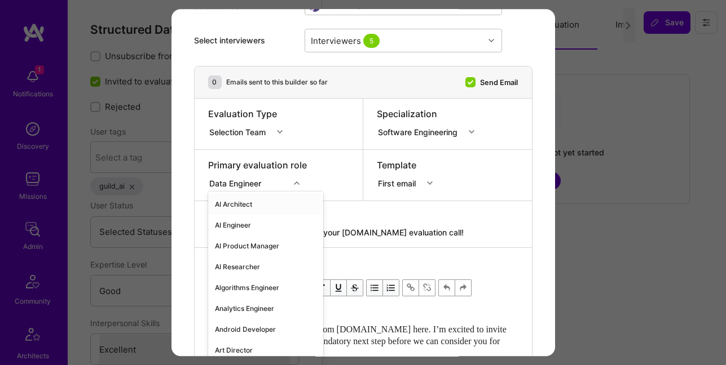
click at [270, 183] on div "Data Engineer" at bounding box center [248, 183] width 81 height 14
click at [244, 221] on div "AI Engineer" at bounding box center [265, 225] width 115 height 21
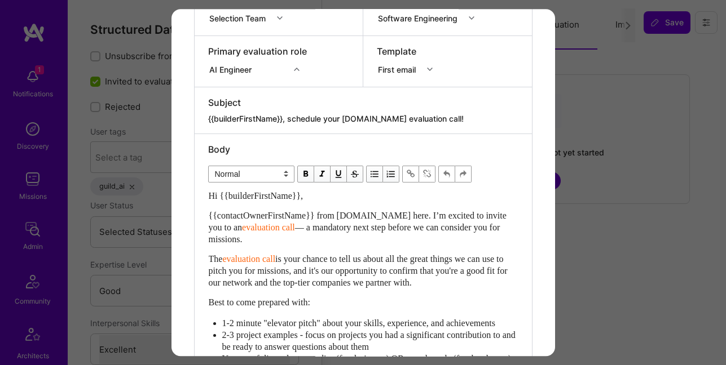
scroll to position [193, 0]
click at [303, 220] on div "{{contactOwnerFirstName}} from [DOMAIN_NAME] here. I’m excited to invite you to…" at bounding box center [363, 227] width 309 height 36
drag, startPoint x: 207, startPoint y: 193, endPoint x: 243, endPoint y: 272, distance: 87.1
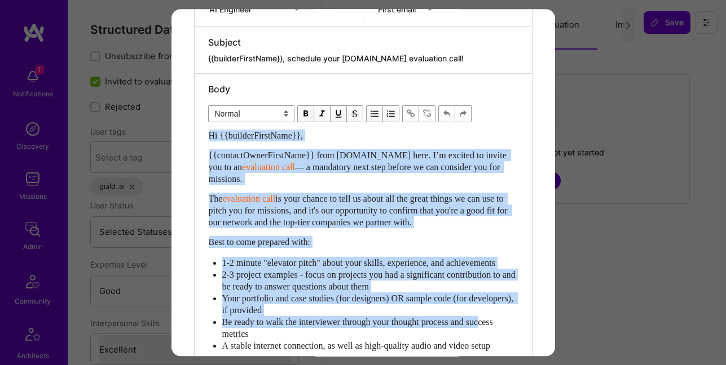
drag, startPoint x: 209, startPoint y: 195, endPoint x: 237, endPoint y: 353, distance: 160.8
click at [237, 353] on div "Hi {{builderFirstName}}, {{contactOwnerFirstName}} from [DOMAIN_NAME] here. I’m…" at bounding box center [363, 319] width 309 height 378
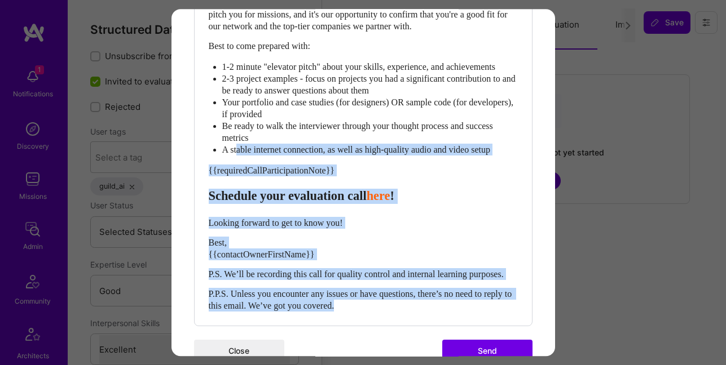
scroll to position [449, 0]
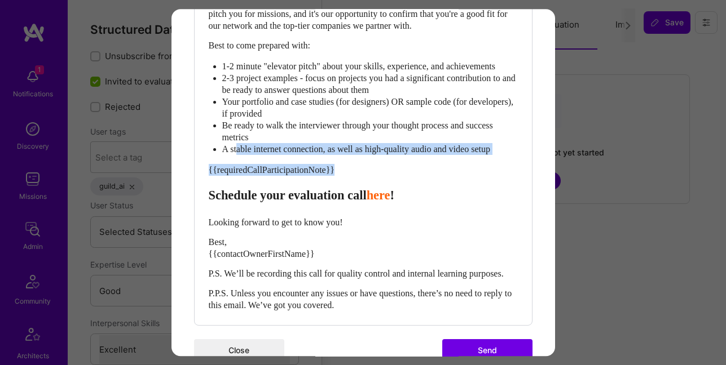
drag, startPoint x: 237, startPoint y: 353, endPoint x: 378, endPoint y: 186, distance: 218.9
click at [378, 186] on div "Hi {{builderFirstName}}, {{contactOwnerFirstName}} from [DOMAIN_NAME] here. I’m…" at bounding box center [363, 122] width 309 height 378
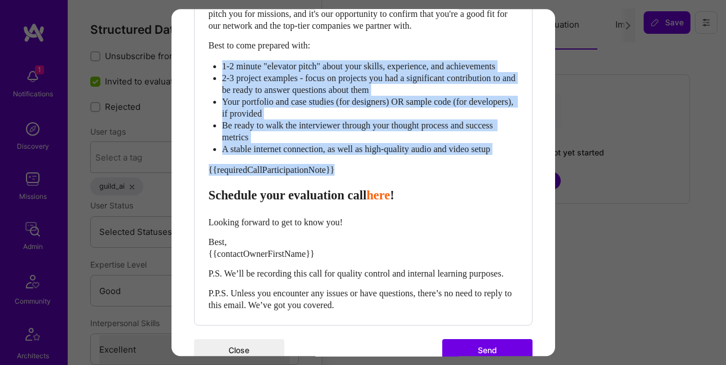
drag, startPoint x: 364, startPoint y: 184, endPoint x: 215, endPoint y: 64, distance: 191.7
click at [215, 64] on div "Hi {{builderFirstName}}, {{contactOwnerFirstName}} from [DOMAIN_NAME] here. I’m…" at bounding box center [363, 122] width 309 height 378
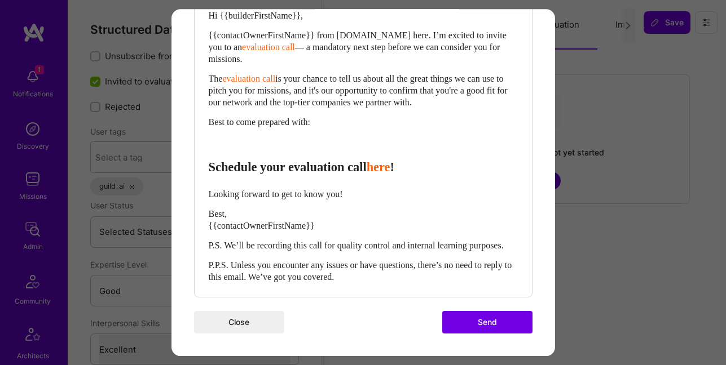
scroll to position [364, 0]
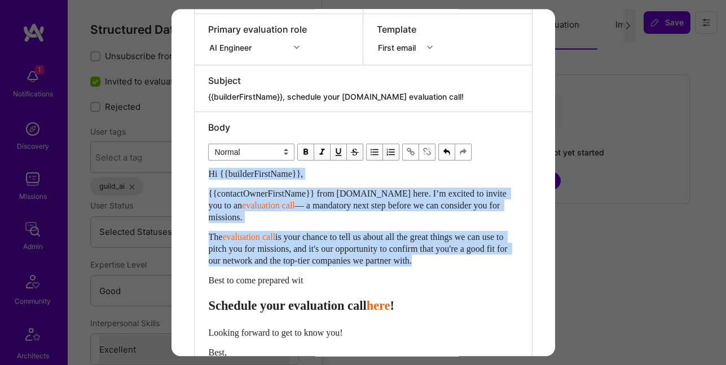
drag, startPoint x: 316, startPoint y: 122, endPoint x: 197, endPoint y: 4, distance: 168.2
click at [197, 4] on div "Send invitation to evaluation call Send invitation email or follow-up with a bu…" at bounding box center [363, 182] width 726 height 365
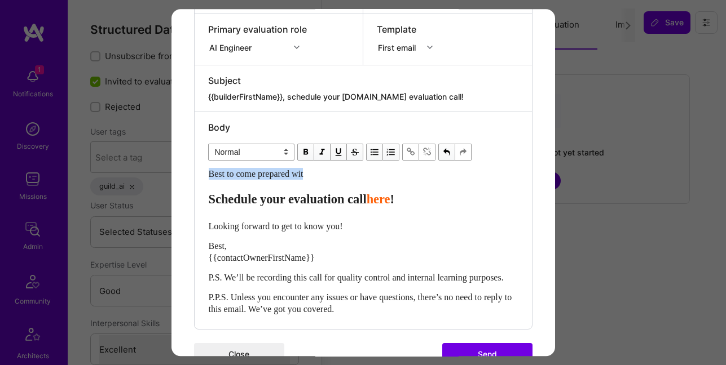
scroll to position [204, 0]
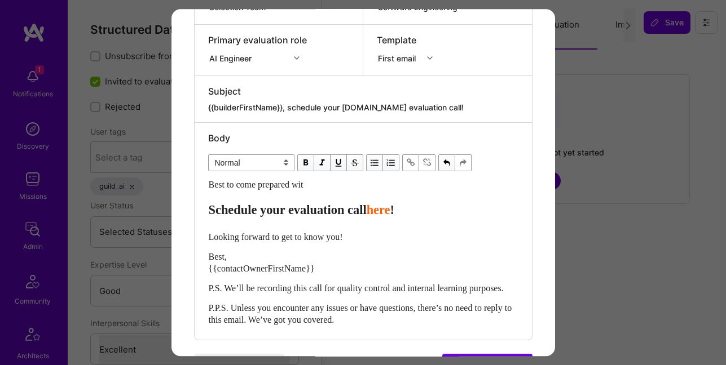
click at [237, 186] on span "Best to come prepared wit" at bounding box center [256, 185] width 95 height 10
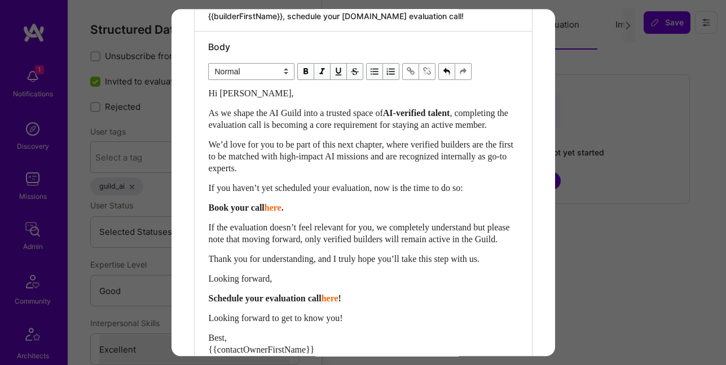
scroll to position [295, 0]
click at [257, 212] on span "Book your call" at bounding box center [237, 207] width 56 height 10
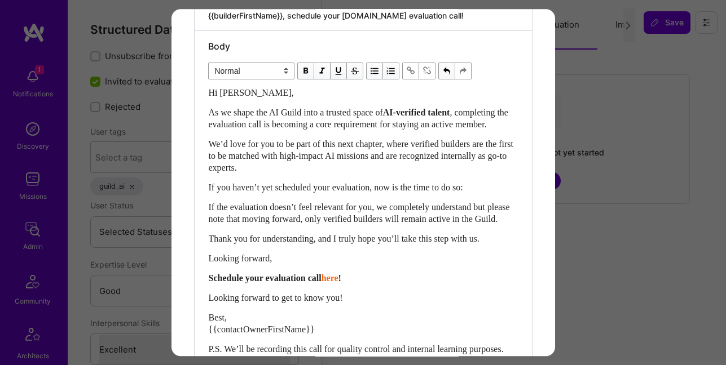
click at [273, 283] on span "Schedule your evaluation call" at bounding box center [265, 278] width 113 height 10
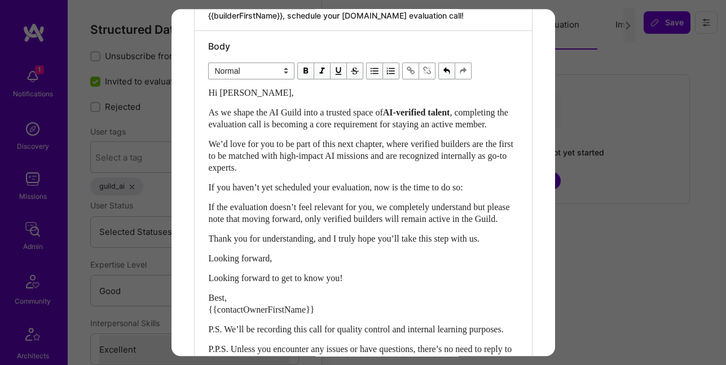
click at [500, 193] on div "If you haven’t yet scheduled your evaluation, now is the time to do so:" at bounding box center [363, 188] width 309 height 12
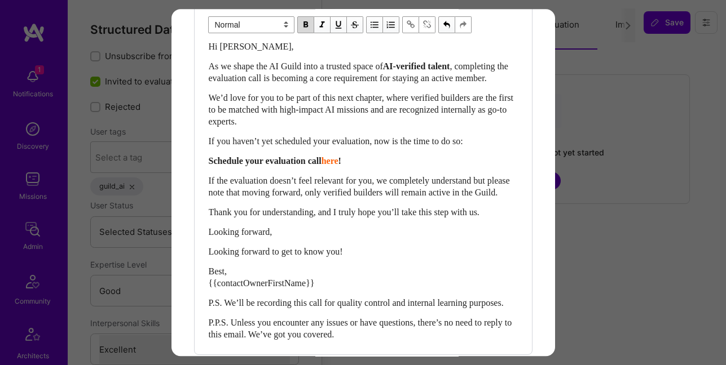
scroll to position [347, 0]
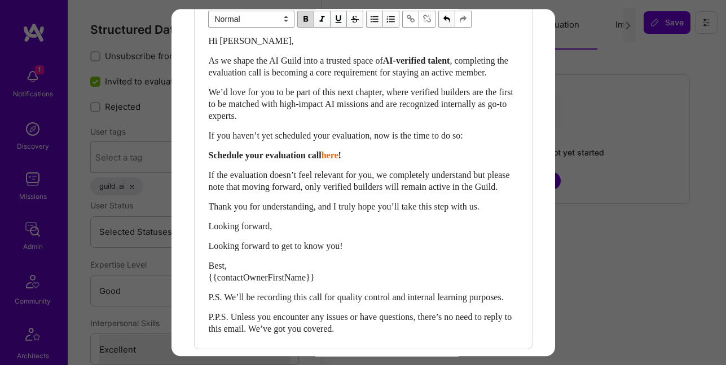
click at [237, 251] on span "Looking forward to get to know you!" at bounding box center [276, 246] width 134 height 10
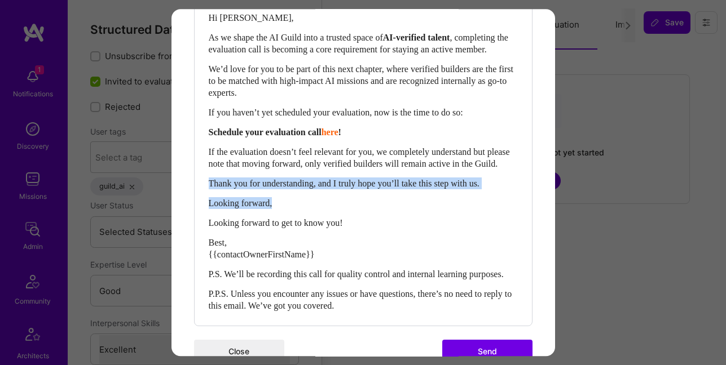
scroll to position [435, 0]
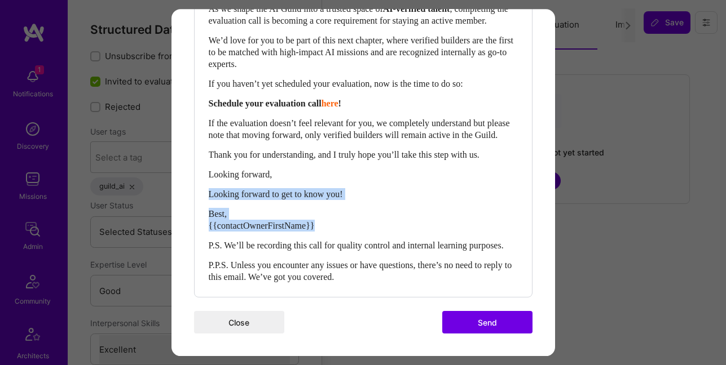
drag, startPoint x: 209, startPoint y: 268, endPoint x: 337, endPoint y: 216, distance: 138.6
click at [337, 216] on div "Hi [PERSON_NAME], As we shape the AI Guild into a trusted space of AI-verified …" at bounding box center [363, 133] width 309 height 300
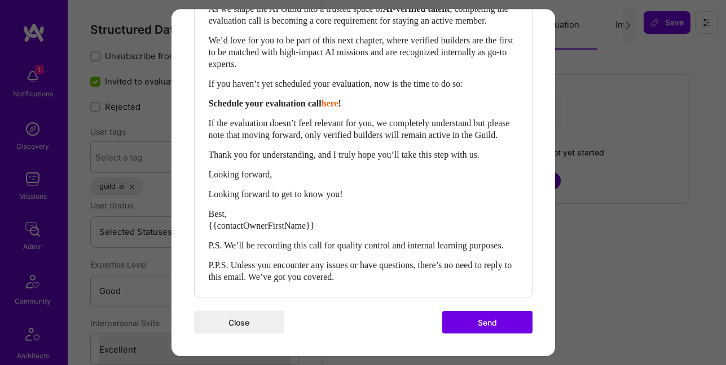
scroll to position [403, 0]
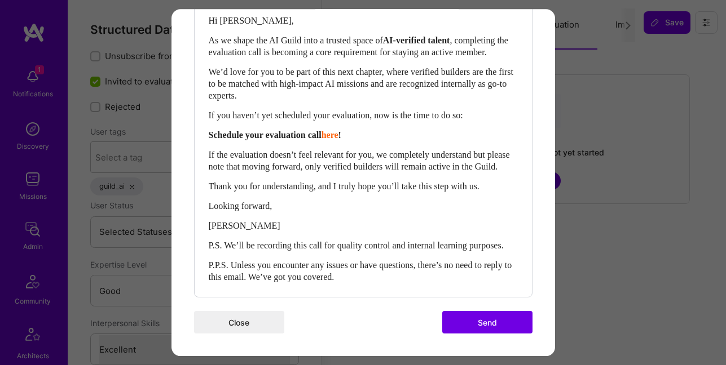
click at [244, 265] on span "P.P.S. Unless you encounter any issues or have questions, there’s no need to re…" at bounding box center [362, 270] width 306 height 21
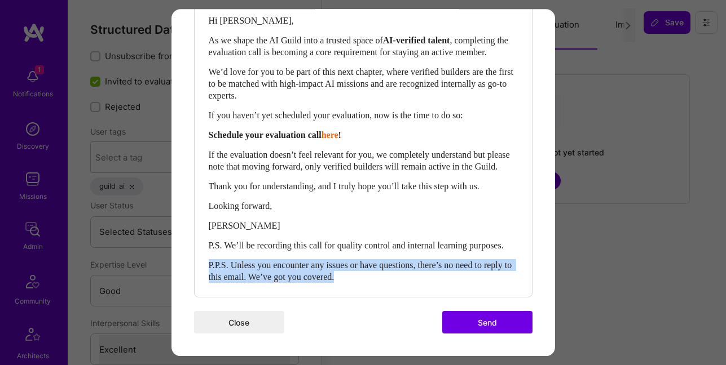
click at [244, 265] on span "P.P.S. Unless you encounter any issues or have questions, there’s no need to re…" at bounding box center [362, 270] width 306 height 21
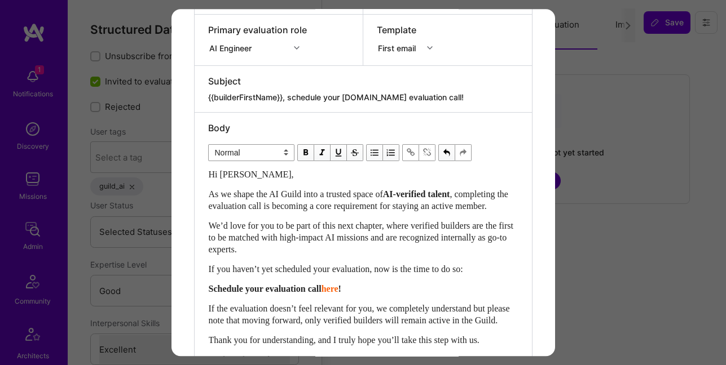
scroll to position [207, 0]
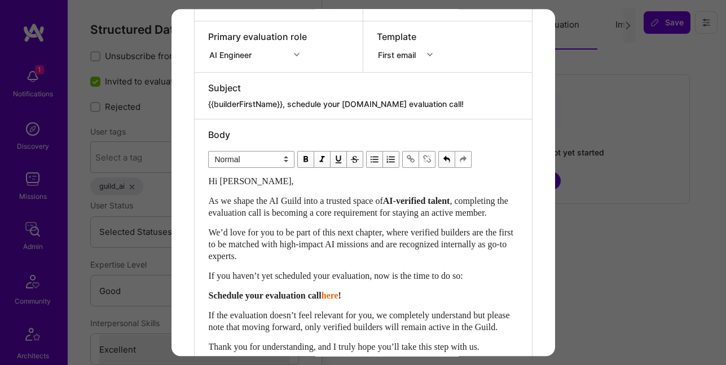
click at [294, 105] on textarea "{{builderFirstName}}, schedule your [DOMAIN_NAME] evaluation call!" at bounding box center [363, 104] width 310 height 11
paste textarea "Complete Your AI Evaluation"
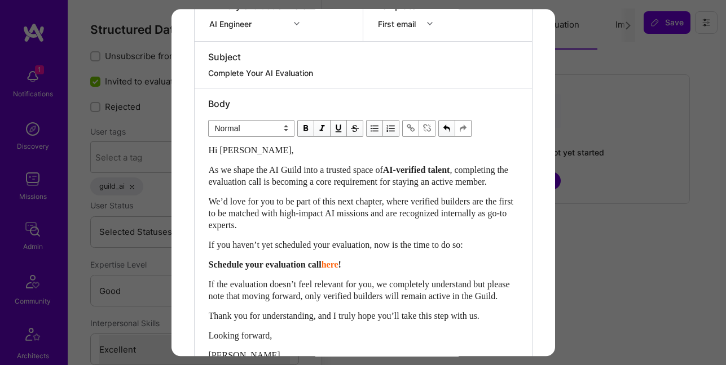
scroll to position [243, 0]
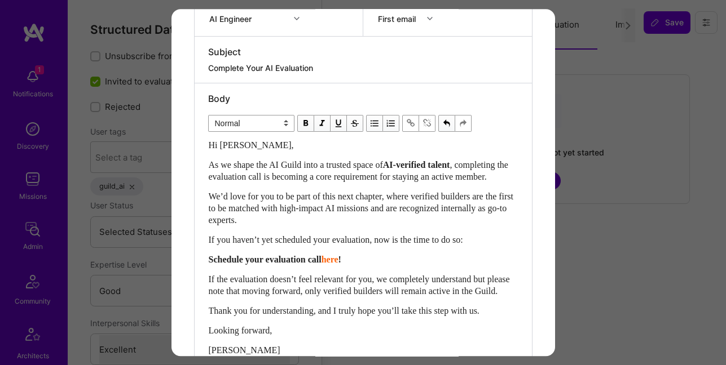
type textarea "Complete Your AI Evaluation"
click at [235, 141] on span "Hi [PERSON_NAME]," at bounding box center [251, 145] width 85 height 10
click at [306, 195] on div "Hi [PERSON_NAME], As we shape the AI Guild into a trusted space of AI-verified …" at bounding box center [363, 267] width 309 height 257
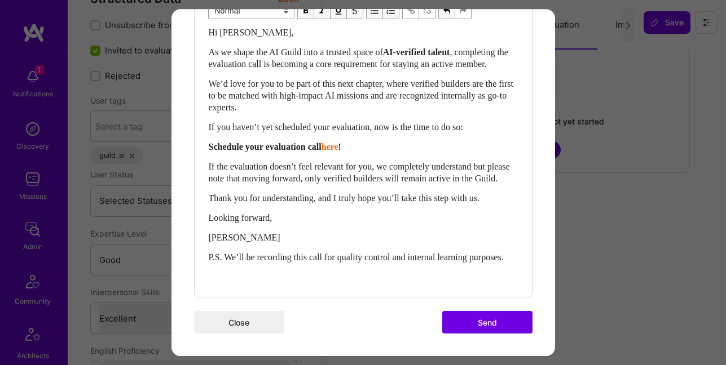
scroll to position [34, 0]
click at [482, 324] on button "Send" at bounding box center [487, 322] width 90 height 23
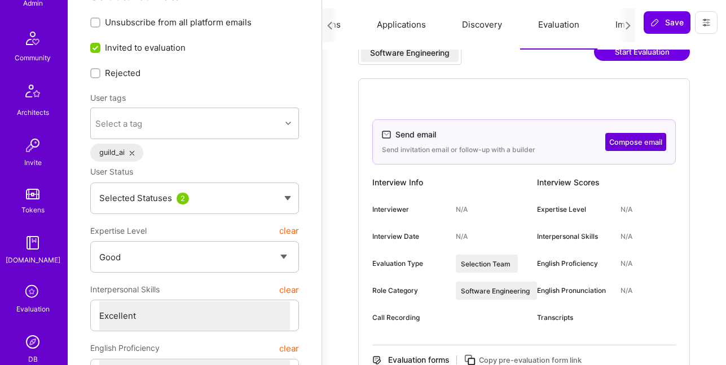
scroll to position [313, 0]
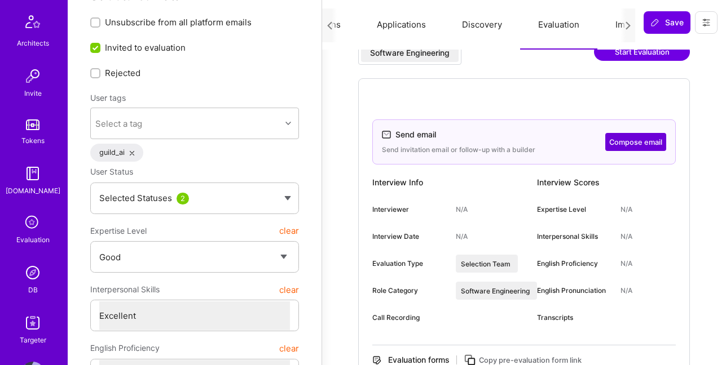
click at [39, 266] on img at bounding box center [32, 273] width 23 height 23
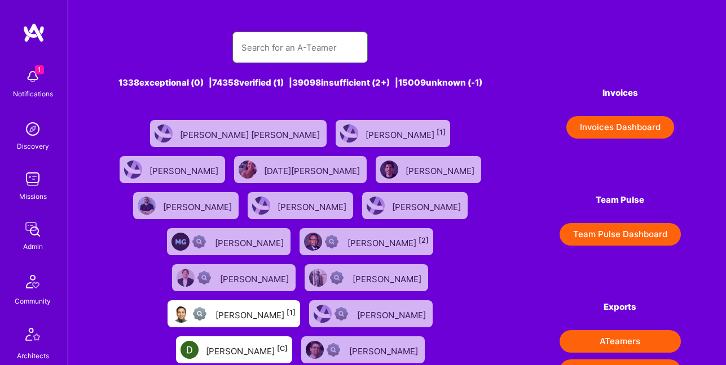
click at [311, 52] on input "text" at bounding box center [299, 47] width 117 height 29
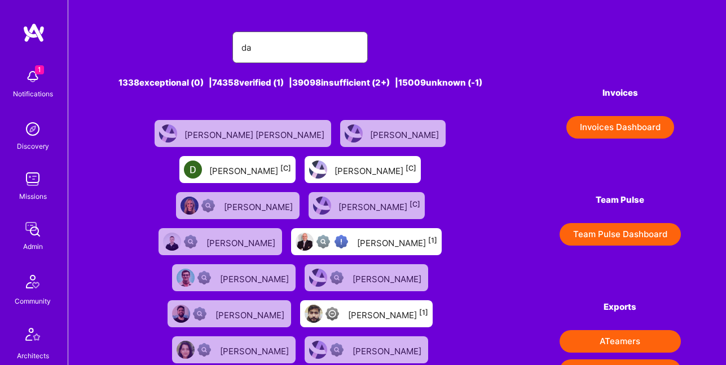
type input "[PERSON_NAME]"
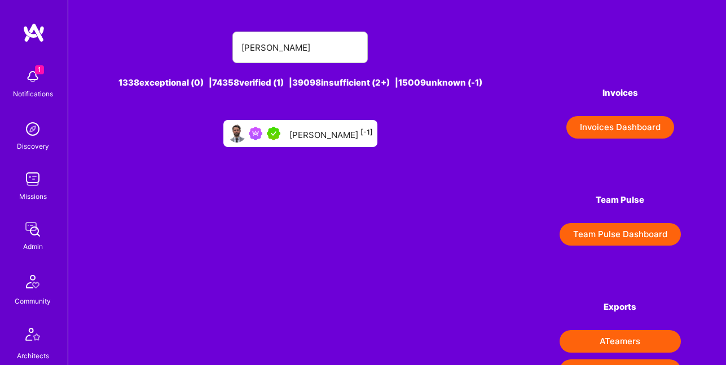
click at [342, 141] on div "[PERSON_NAME] [-1]" at bounding box center [330, 133] width 83 height 15
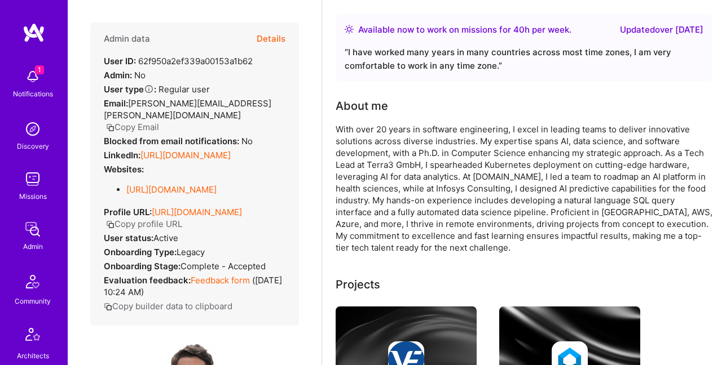
click at [272, 38] on button "Details" at bounding box center [271, 39] width 29 height 33
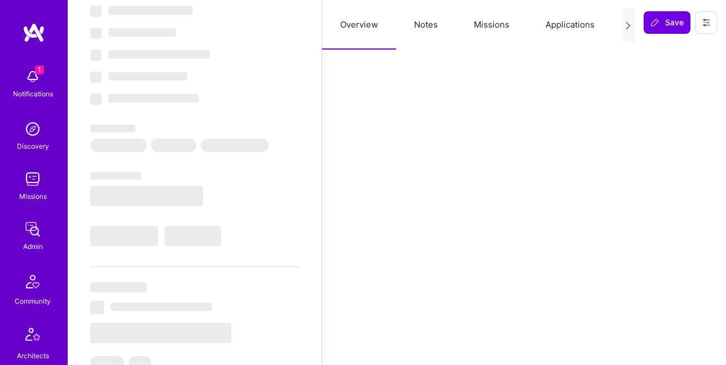
scroll to position [49, 0]
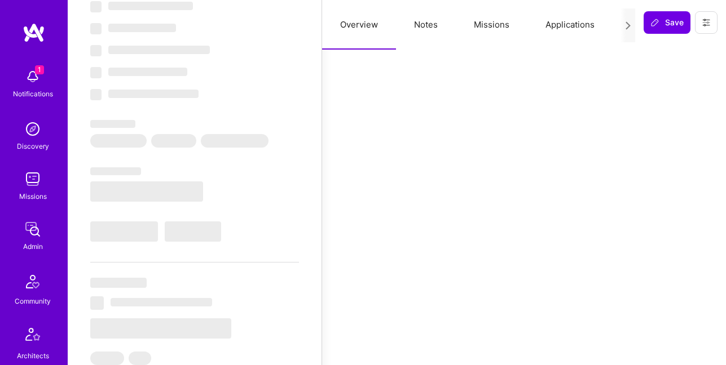
click at [568, 30] on button "Applications" at bounding box center [569, 25] width 85 height 50
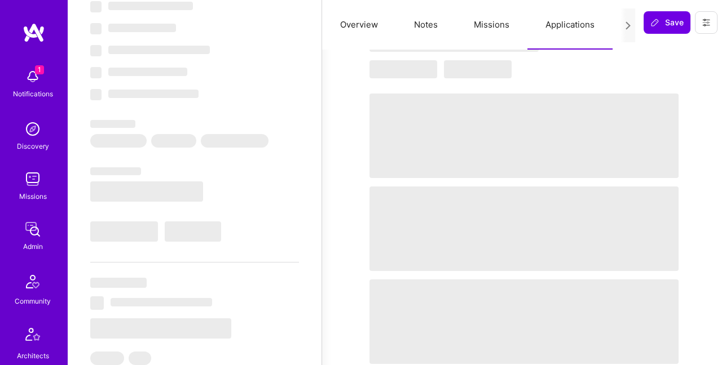
type textarea "x"
select select "Right Now"
select select "5"
select select "4"
select select "7"
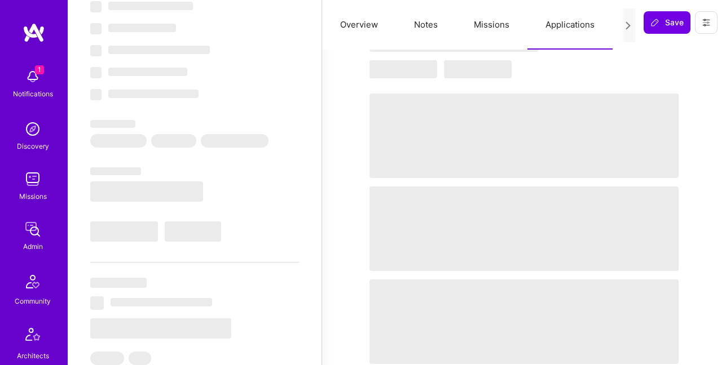
select select "7"
select select "CH"
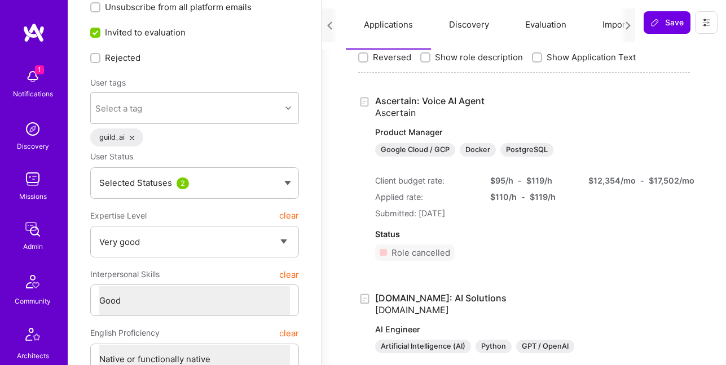
click at [534, 22] on button "Evaluation" at bounding box center [545, 25] width 77 height 50
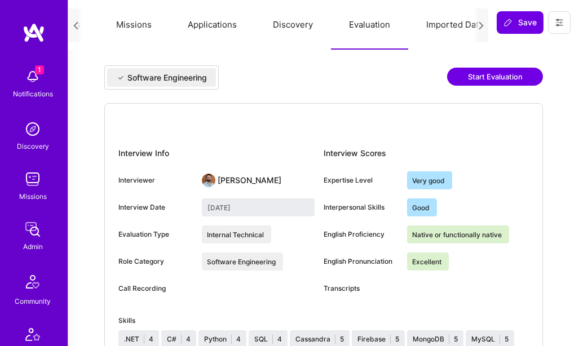
scroll to position [8, 254]
type textarea "x"
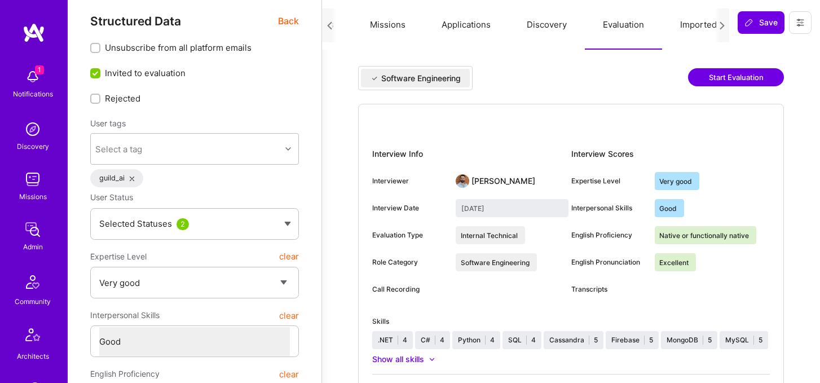
scroll to position [0, 25]
click at [725, 78] on button "Start Evaluation" at bounding box center [736, 77] width 96 height 18
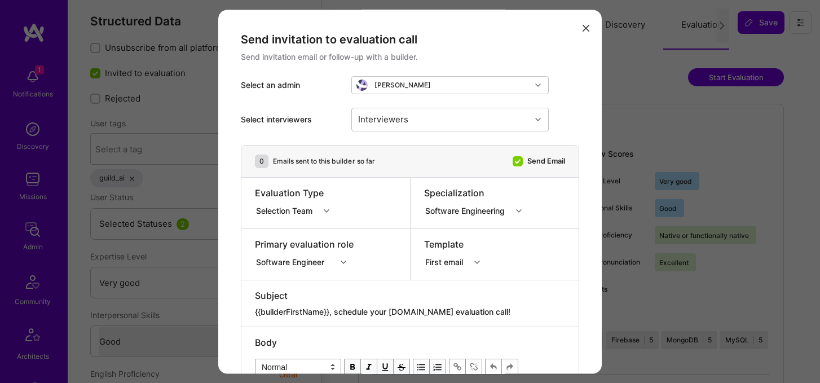
scroll to position [21, 0]
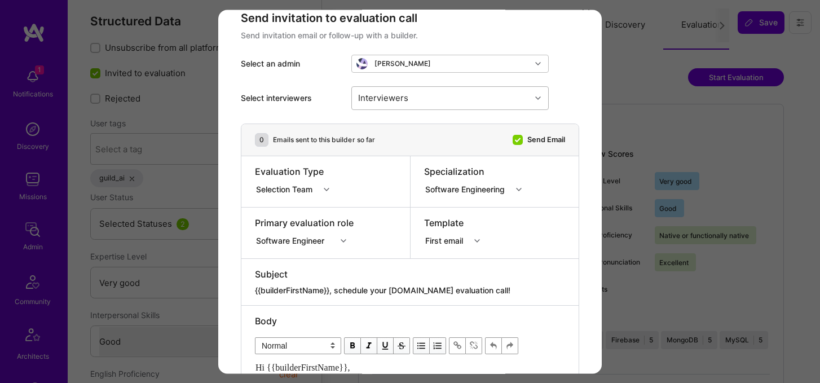
click at [445, 98] on div "Interviewers" at bounding box center [441, 98] width 179 height 23
type input "[PERSON_NAME]"
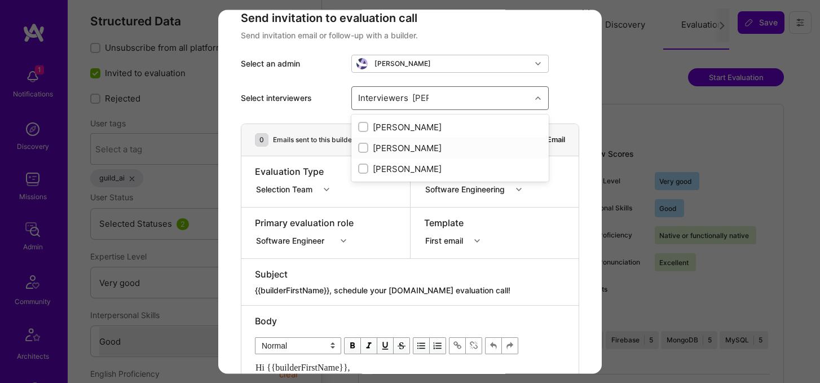
click at [417, 150] on div "[PERSON_NAME]" at bounding box center [450, 148] width 184 height 12
checkbox input "true"
type input "pe"
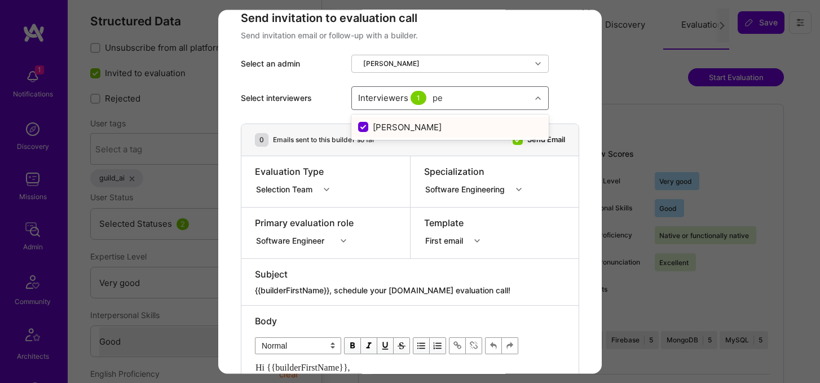
checkbox input "false"
click at [394, 146] on div "[PERSON_NAME]" at bounding box center [450, 148] width 184 height 12
checkbox input "true"
type input "lu"
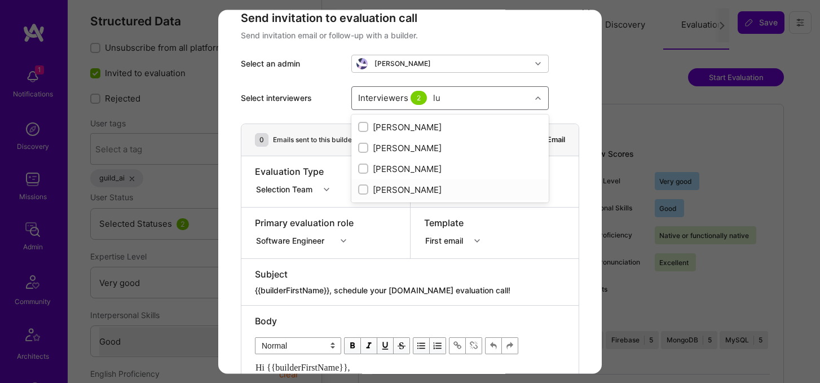
click at [397, 189] on div "[PERSON_NAME]" at bounding box center [450, 190] width 184 height 12
checkbox input "true"
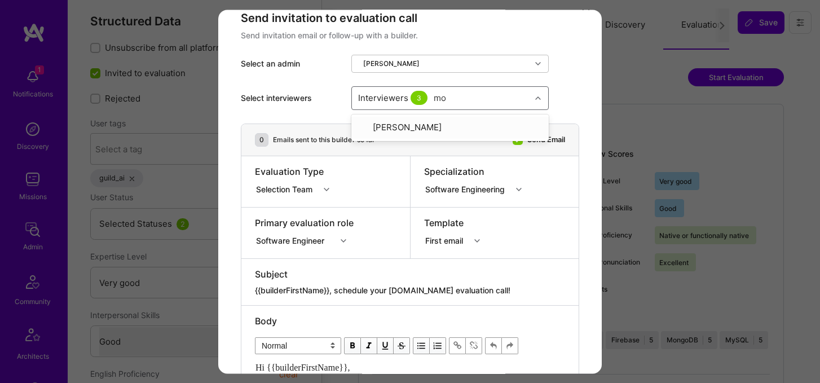
type input "mos"
click at [429, 146] on div "[PERSON_NAME]" at bounding box center [450, 148] width 184 height 12
checkbox input "true"
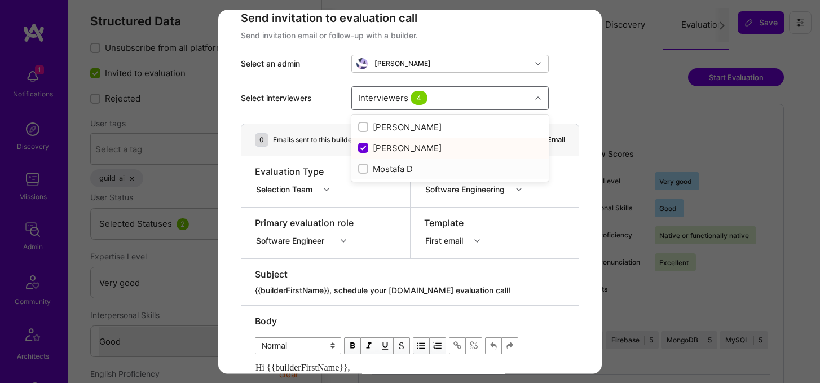
click at [400, 169] on div "Mostafa D" at bounding box center [450, 169] width 184 height 12
checkbox input "true"
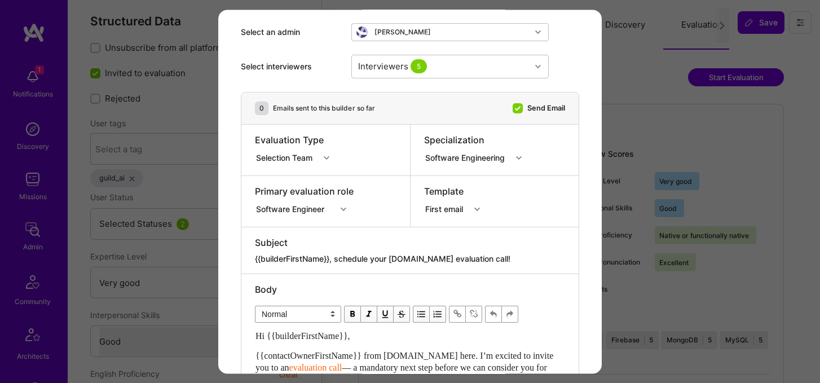
scroll to position [52, 0]
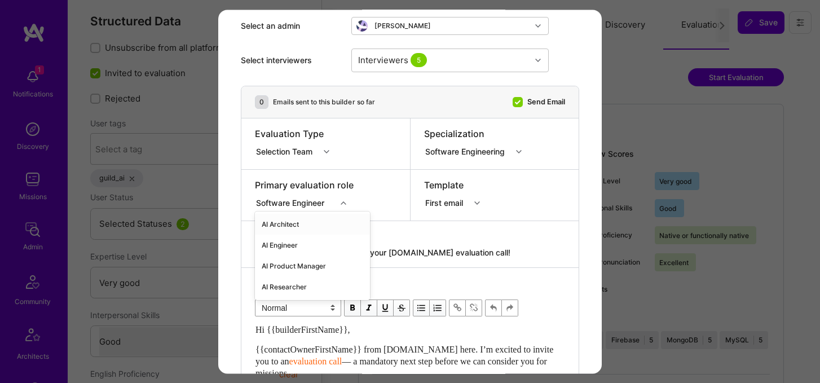
click at [308, 207] on div "option AI Architect focused, 1 of 70. 70 results available. Use Up and Down to …" at bounding box center [304, 201] width 99 height 11
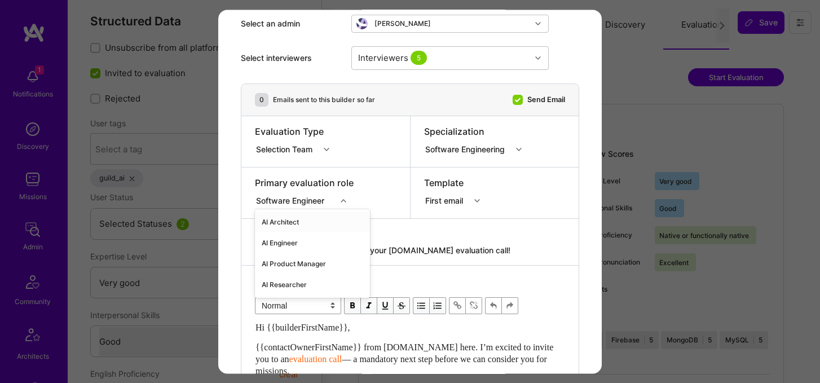
scroll to position [61, 0]
click at [296, 240] on div "AI Engineer" at bounding box center [312, 242] width 115 height 21
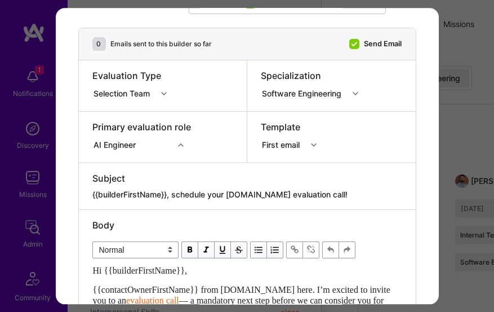
scroll to position [116, 0]
click at [184, 192] on textarea "{{builderFirstName}}, schedule your [DOMAIN_NAME] evaluation call!" at bounding box center [247, 194] width 310 height 11
drag, startPoint x: 173, startPoint y: 193, endPoint x: 346, endPoint y: 201, distance: 172.7
click at [346, 201] on div "Subject {{builderFirstName}}, schedule your [DOMAIN_NAME] evaluation call!" at bounding box center [247, 186] width 337 height 46
paste textarea "One More Chance to Complete Your AI Evaluation"
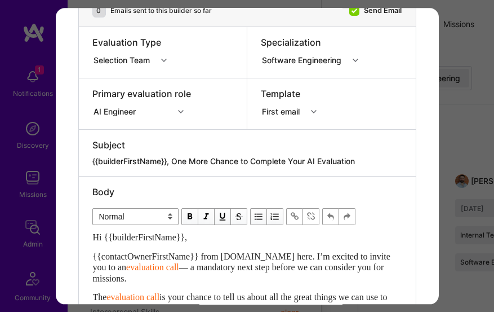
scroll to position [159, 0]
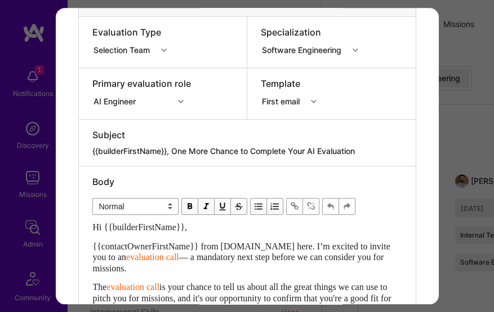
type textarea "{{builderFirstName}}, One More Chance to Complete Your AI Evaluation"
click at [120, 232] on div "Hi {{builderFirstName}}," at bounding box center [247, 227] width 309 height 11
click at [93, 226] on span "Hi {{builderFirstName}}," at bounding box center [140, 227] width 95 height 10
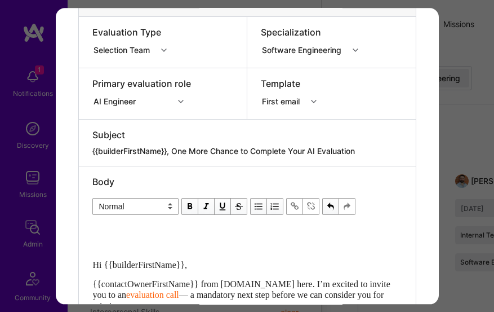
click at [94, 264] on span "Hi {{builderFirstName}}," at bounding box center [140, 265] width 95 height 10
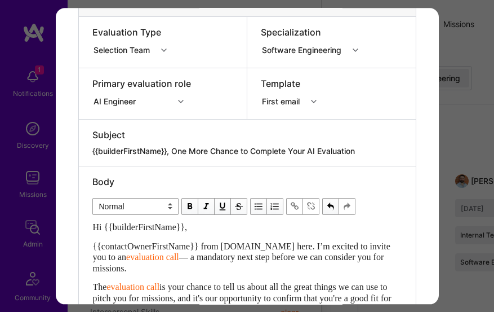
click at [213, 228] on div "Hi {{builderFirstName}}," at bounding box center [247, 227] width 309 height 11
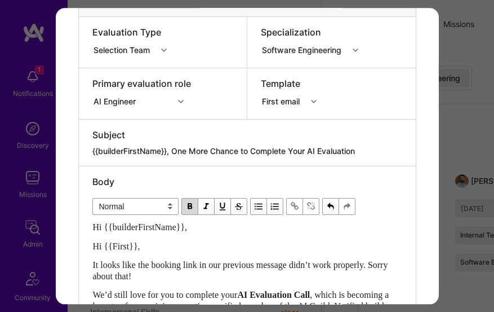
click at [122, 248] on span "Hi {{First}}," at bounding box center [116, 246] width 47 height 10
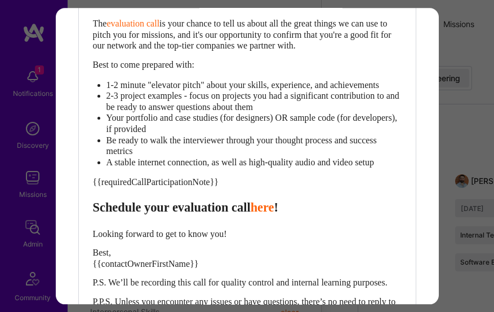
scroll to position [634, 0]
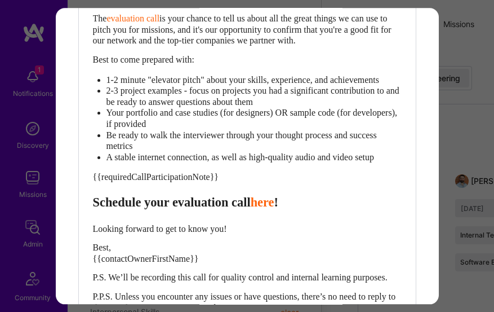
click at [156, 210] on span "Schedule your evaluation call" at bounding box center [172, 203] width 158 height 14
select select "header-three"
click at [156, 210] on span "Schedule your evaluation call" at bounding box center [172, 203] width 158 height 14
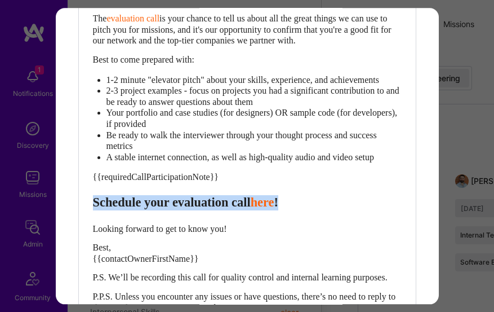
click at [156, 210] on span "Schedule your evaluation call" at bounding box center [172, 203] width 158 height 14
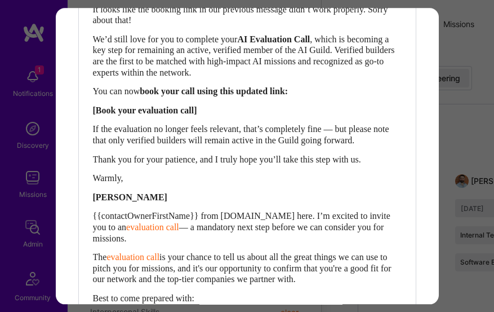
scroll to position [392, 0]
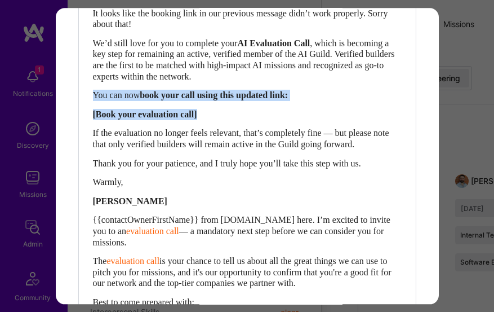
drag, startPoint x: 93, startPoint y: 94, endPoint x: 278, endPoint y: 116, distance: 186.2
click at [279, 116] on div "Hi {{builderFirstName}}, It looks like the booking link in our previous message…" at bounding box center [247, 262] width 309 height 547
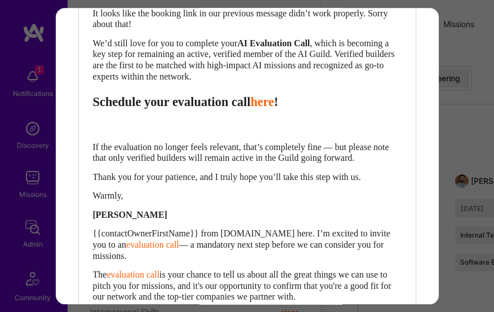
click at [202, 101] on span "Schedule your evaluation call" at bounding box center [172, 102] width 158 height 14
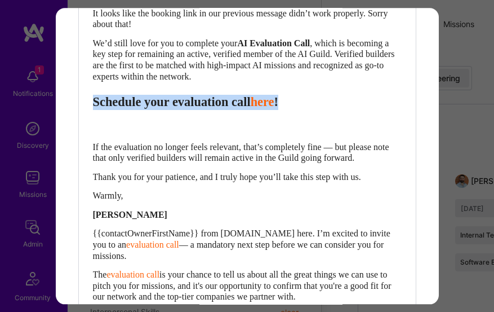
click at [202, 101] on span "Schedule your evaluation call" at bounding box center [172, 102] width 158 height 14
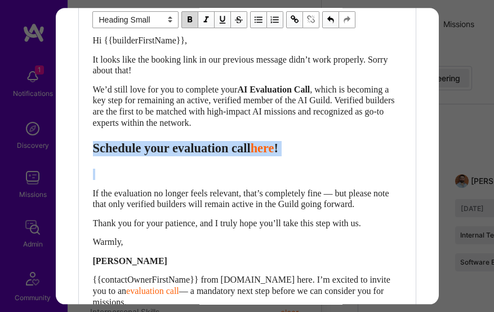
scroll to position [261, 0]
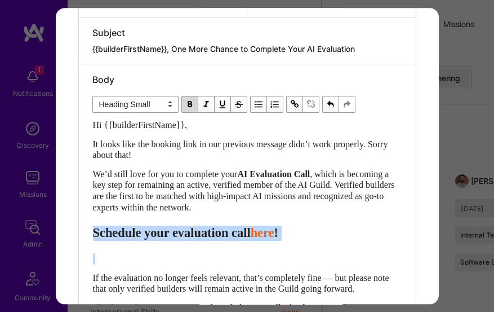
click at [152, 100] on select "Normal Heading Large Heading Medium Heading Small" at bounding box center [135, 104] width 86 height 17
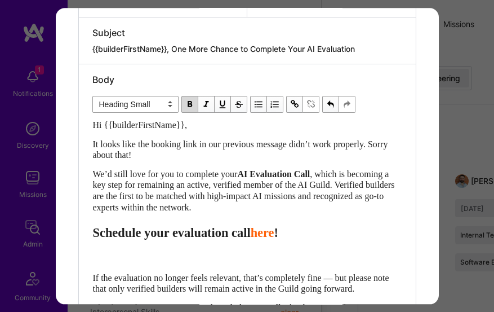
select select "unstyled"
click at [92, 96] on select "Normal Heading Large Heading Medium Heading Small" at bounding box center [135, 104] width 86 height 17
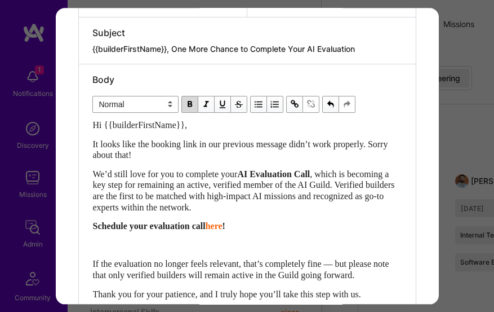
drag, startPoint x: 149, startPoint y: 258, endPoint x: 146, endPoint y: 247, distance: 11.2
click at [146, 247] on div "Enter email text" at bounding box center [247, 245] width 309 height 11
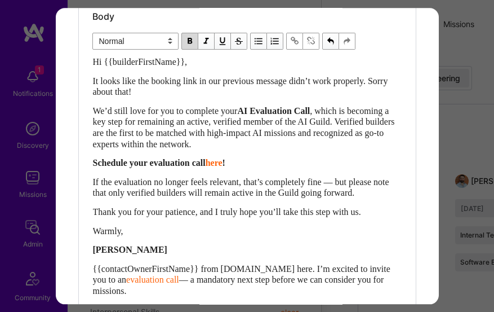
scroll to position [361, 0]
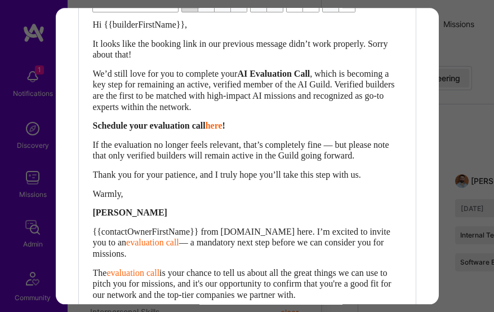
click at [103, 215] on span "[PERSON_NAME]" at bounding box center [130, 213] width 74 height 10
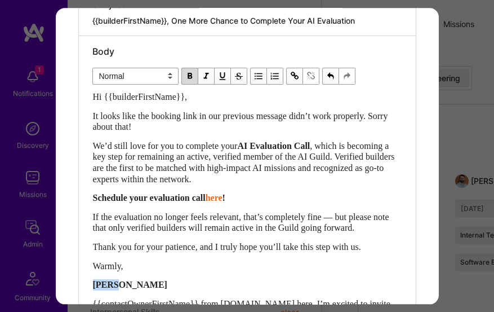
scroll to position [276, 0]
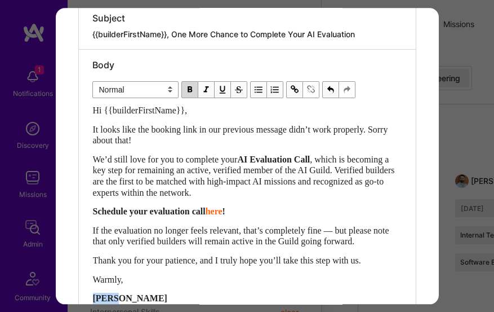
click at [189, 83] on span "modal" at bounding box center [190, 89] width 12 height 12
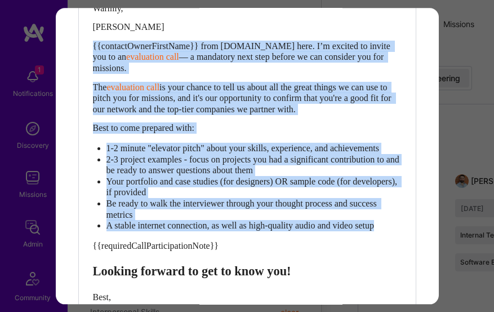
scroll to position [701, 0]
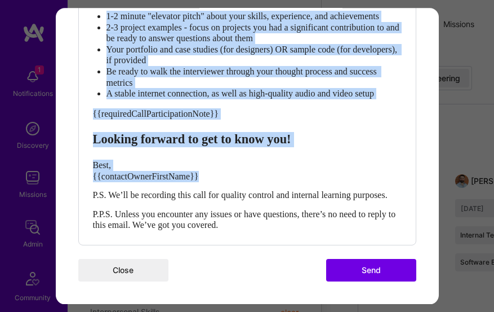
drag, startPoint x: 146, startPoint y: 247, endPoint x: 225, endPoint y: 166, distance: 112.8
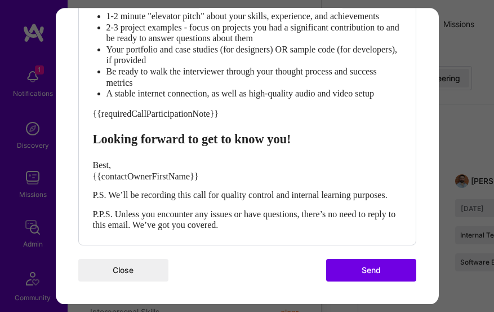
scroll to position [427, 0]
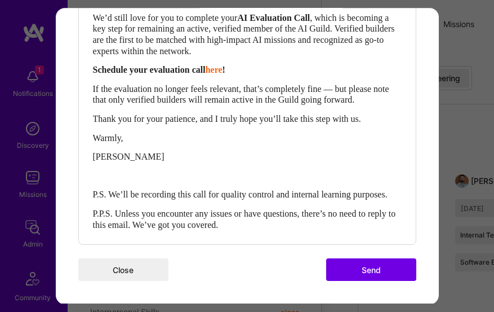
click at [130, 217] on span "P.P.S. Unless you encounter any issues or have questions, there’s no need to re…" at bounding box center [246, 219] width 306 height 21
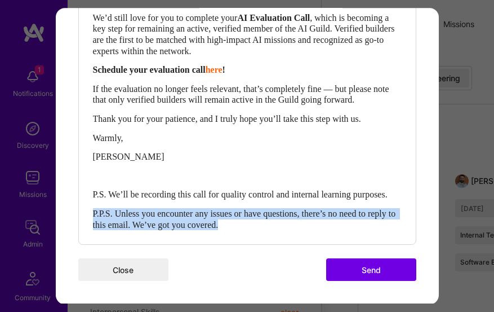
drag, startPoint x: 92, startPoint y: 214, endPoint x: 278, endPoint y: 229, distance: 186.2
click at [278, 229] on div "P.P.S. Unless you encounter any issues or have questions, there’s no need to re…" at bounding box center [247, 219] width 309 height 22
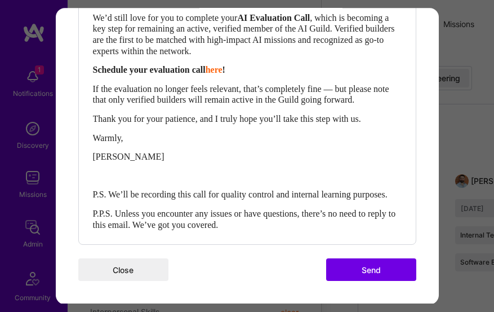
scroll to position [417, 0]
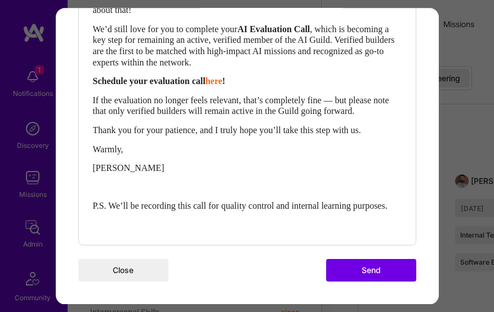
click at [171, 182] on div "Enter email text" at bounding box center [247, 187] width 309 height 11
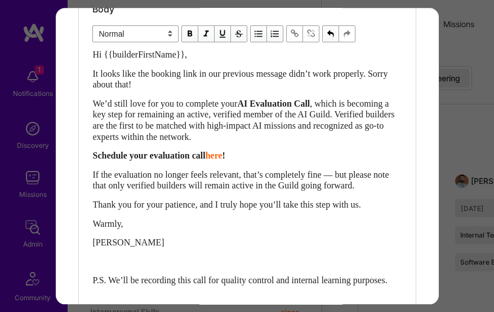
scroll to position [334, 0]
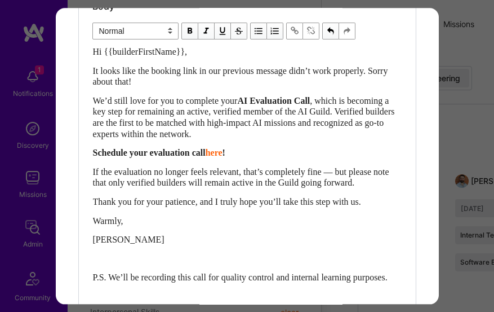
click at [163, 154] on span "Schedule your evaluation call" at bounding box center [149, 153] width 113 height 10
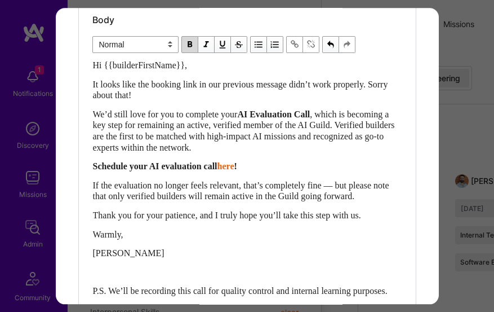
click at [184, 150] on span ", which is becoming a key step for remaining an active, verified member of the …" at bounding box center [245, 130] width 304 height 43
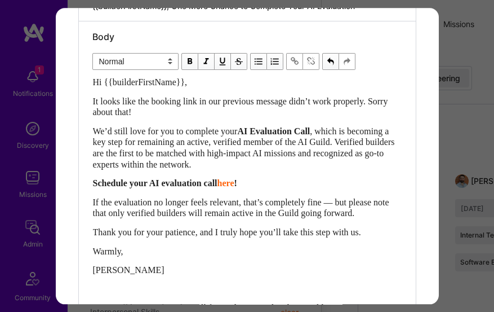
scroll to position [298, 0]
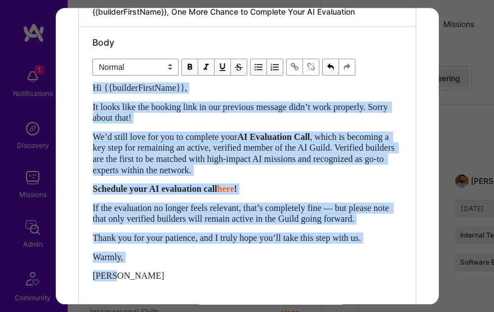
drag, startPoint x: 93, startPoint y: 85, endPoint x: 121, endPoint y: 277, distance: 193.8
click at [121, 277] on div "Hi {{builderFirstName}}, It looks like the booking link in our previous message…" at bounding box center [247, 210] width 309 height 256
copy div "Hi {{builderFirstName}}, It looks like the booking link in our previous message…"
click at [223, 219] on span "If the evaluation no longer feels relevant, that’s completely fine — but please…" at bounding box center [242, 213] width 299 height 21
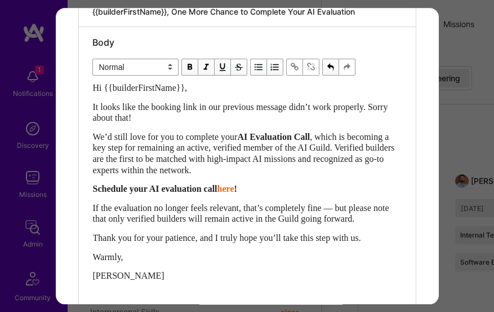
click at [90, 90] on div "Body Normal Heading Large Heading Medium Heading Small Normal Hi {{builderFirst…" at bounding box center [247, 189] width 337 height 325
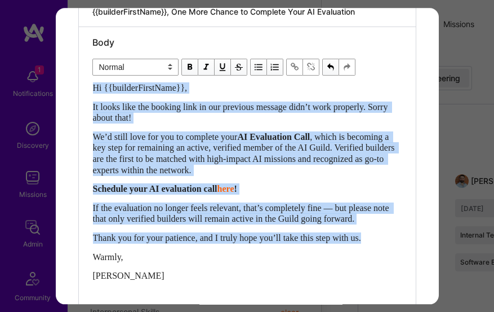
drag, startPoint x: 92, startPoint y: 86, endPoint x: 130, endPoint y: 246, distance: 164.9
click at [131, 247] on div "Hi {{builderFirstName}}, It looks like the booking link in our previous message…" at bounding box center [247, 210] width 309 height 256
click at [130, 246] on div "Hi {{builderFirstName}}, It looks like the booking link in our previous message…" at bounding box center [247, 210] width 309 height 256
drag, startPoint x: 94, startPoint y: 86, endPoint x: 114, endPoint y: 280, distance: 195.0
click at [114, 280] on div "Hi {{builderFirstName}}, It looks like the booking link in our previous message…" at bounding box center [247, 210] width 309 height 256
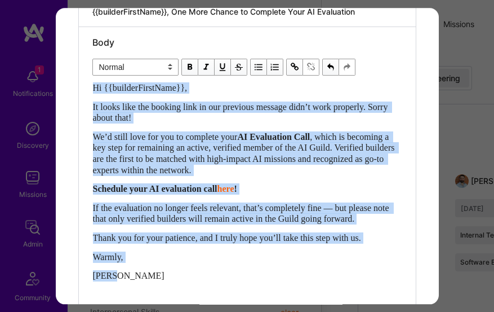
copy div "Hi {{builderFirstName}}, It looks like the booking link in our previous message…"
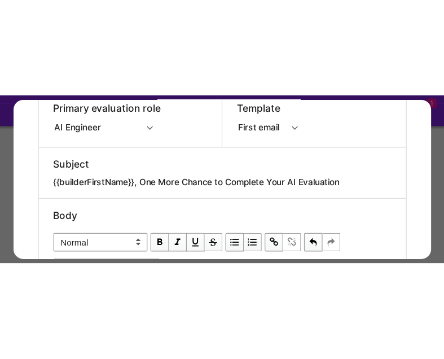
scroll to position [199, 0]
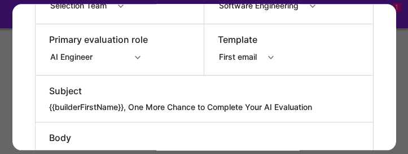
click at [172, 106] on textarea "{{builderFirstName}}, One More Chance to Complete Your AI Evaluation" at bounding box center [204, 106] width 310 height 11
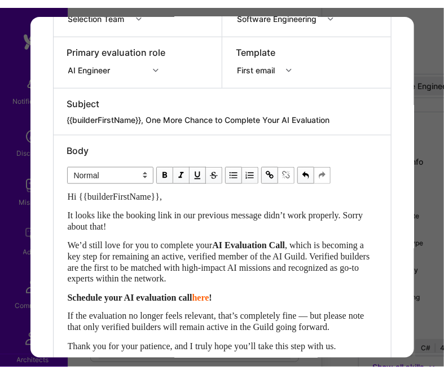
scroll to position [198, 0]
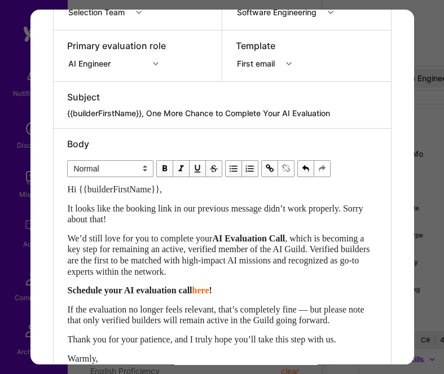
click at [294, 276] on div "We’d still love for you to complete your AI Evaluation Call , which is becoming…" at bounding box center [222, 255] width 309 height 44
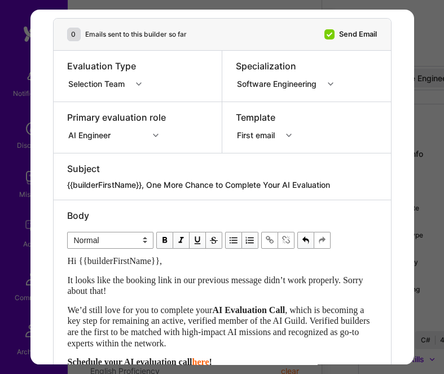
scroll to position [357, 0]
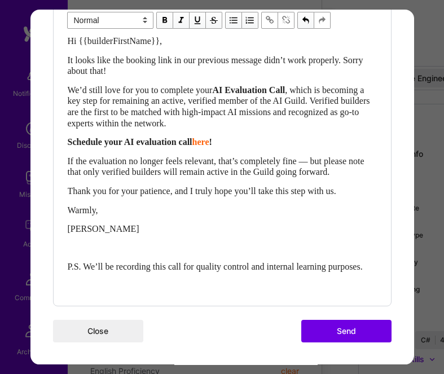
click at [356, 332] on button "Send" at bounding box center [346, 331] width 90 height 23
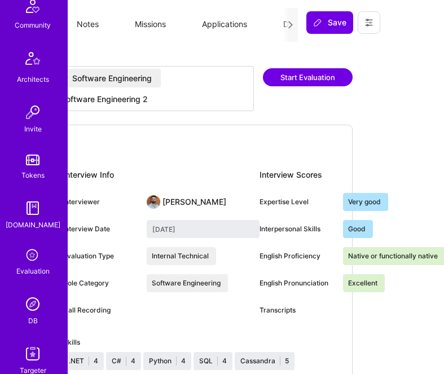
scroll to position [277, 0]
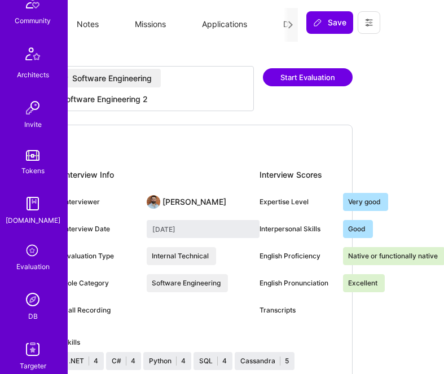
click at [34, 301] on img at bounding box center [32, 299] width 23 height 23
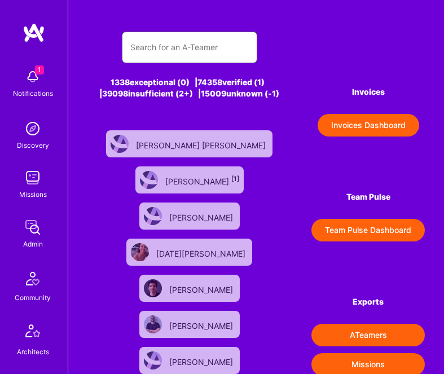
click at [204, 47] on input "text" at bounding box center [189, 47] width 118 height 27
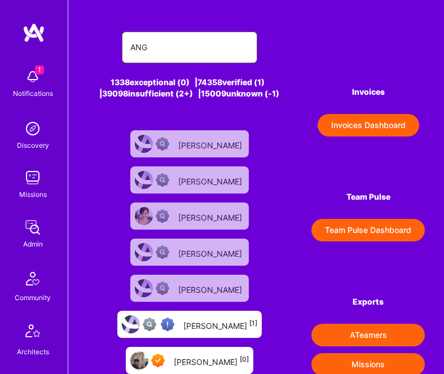
type input "[PERSON_NAME]"
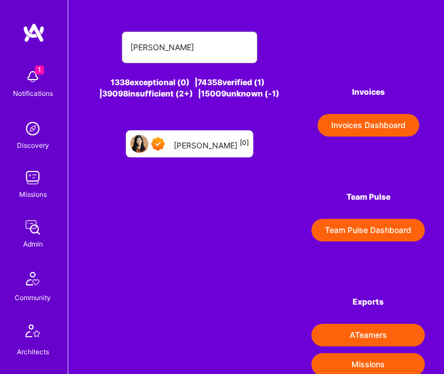
click at [203, 154] on div "[PERSON_NAME] [0]" at bounding box center [189, 143] width 127 height 27
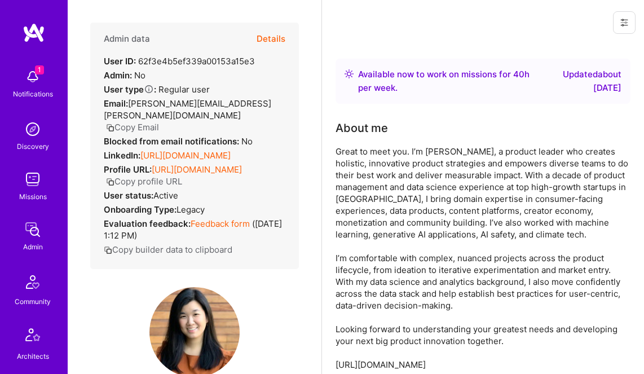
click at [268, 42] on button "Details" at bounding box center [271, 39] width 29 height 33
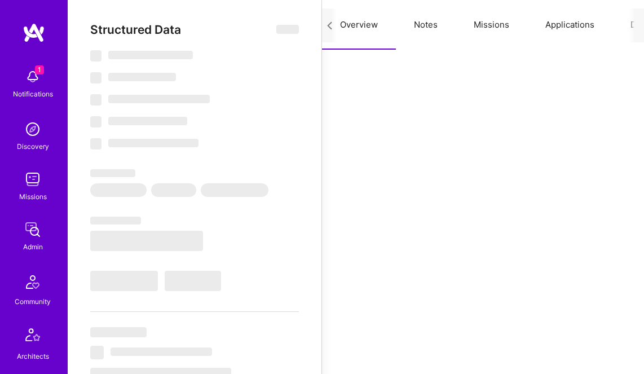
scroll to position [0, 214]
select select "Right Now"
select select "7"
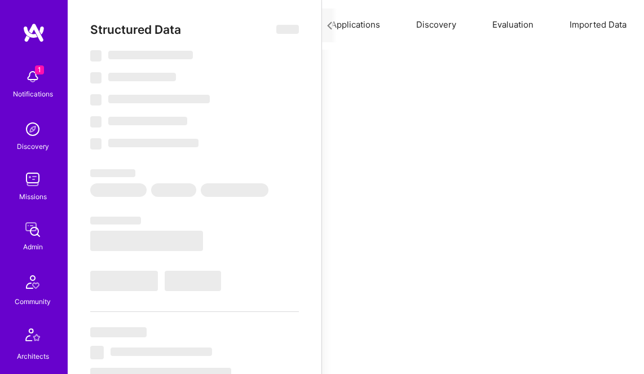
select select "7"
select select "US"
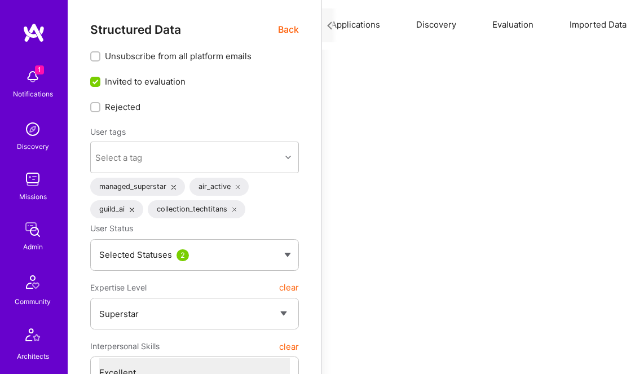
type textarea "x"
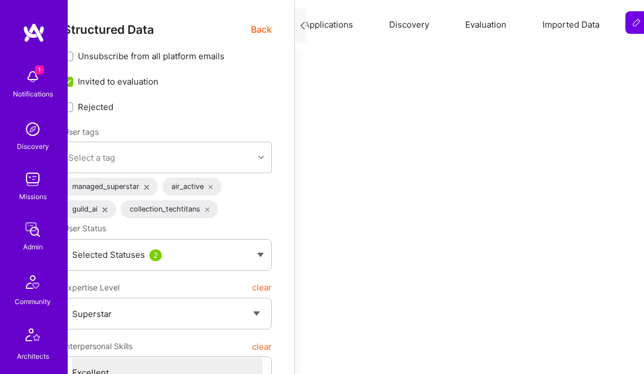
click at [483, 24] on button "Evaluation" at bounding box center [485, 25] width 77 height 50
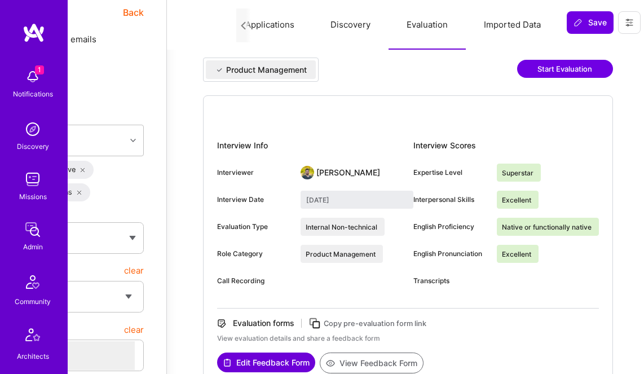
scroll to position [10, 155]
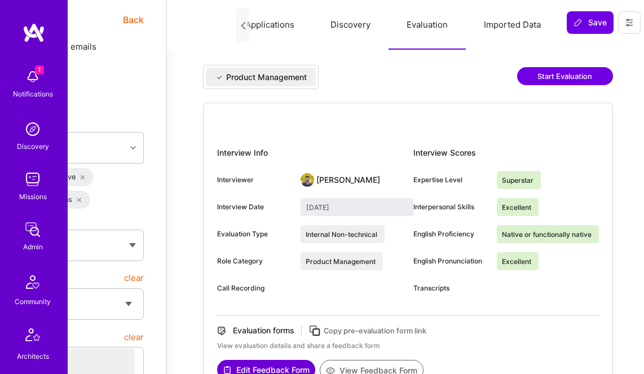
click at [566, 74] on button "Start Evaluation" at bounding box center [565, 76] width 96 height 18
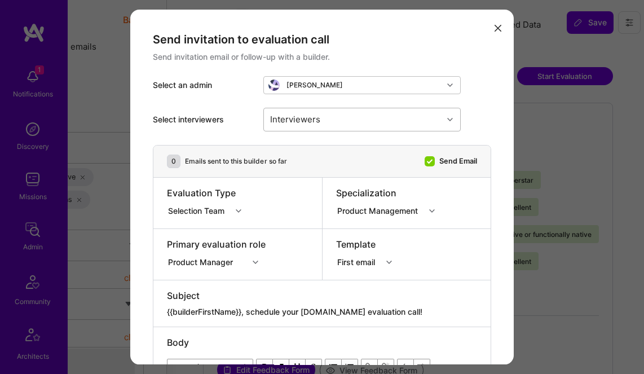
click at [304, 120] on div "Interviewers" at bounding box center [295, 119] width 56 height 16
type input "T"
type input "[PERSON_NAME]"
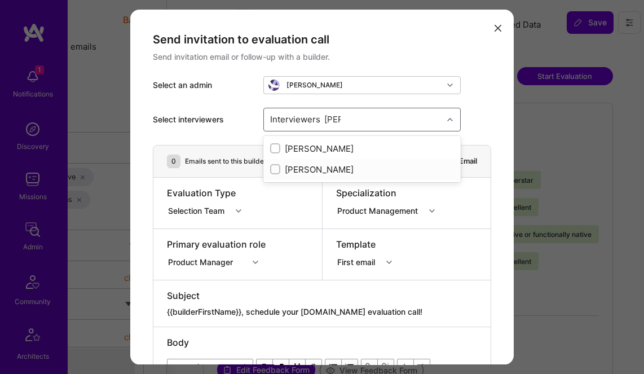
click at [286, 166] on div "[PERSON_NAME]" at bounding box center [362, 170] width 184 height 12
checkbox input "true"
type input "H"
checkbox input "false"
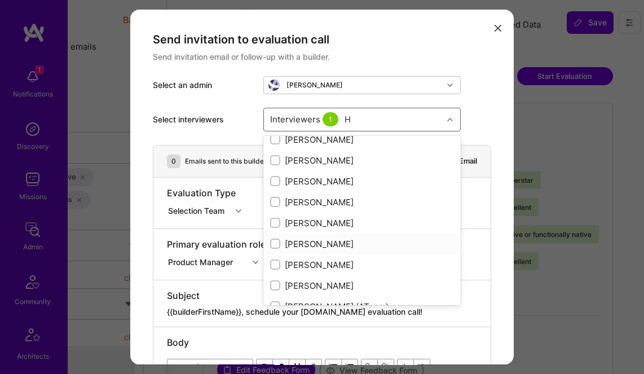
scroll to position [11, 0]
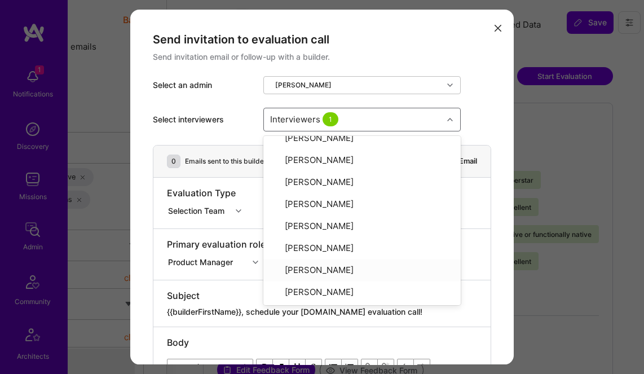
type input "J"
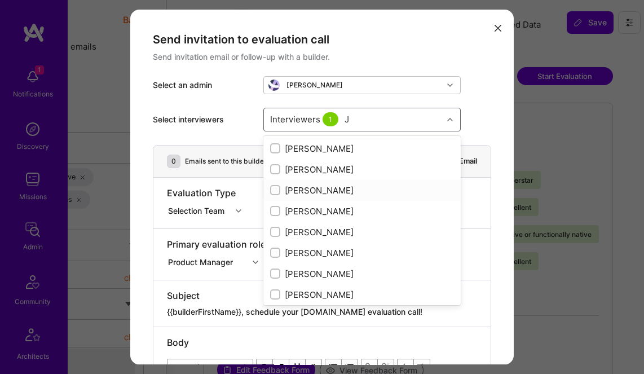
scroll to position [12, 0]
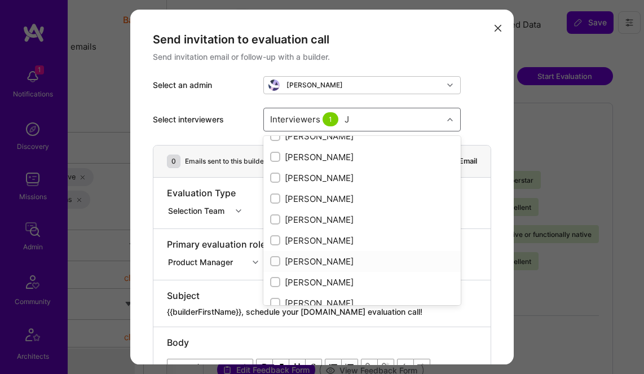
click at [317, 264] on div "[PERSON_NAME]" at bounding box center [362, 261] width 184 height 12
checkbox input "true"
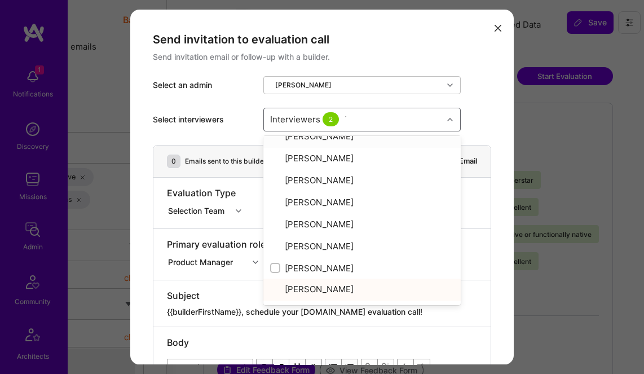
scroll to position [0, 0]
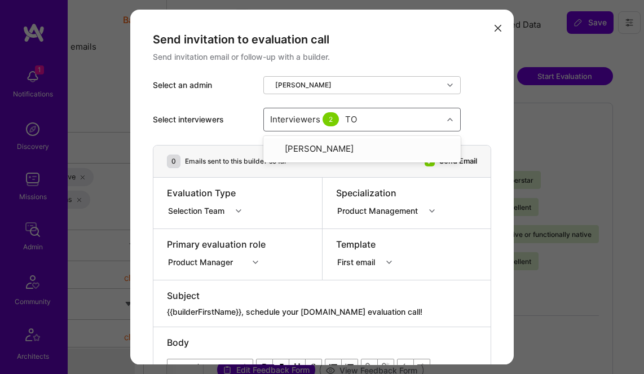
type input "TOB"
click at [336, 144] on div "[PERSON_NAME]" at bounding box center [362, 149] width 184 height 12
checkbox input "true"
click at [232, 262] on div "Product Manager" at bounding box center [216, 260] width 99 height 11
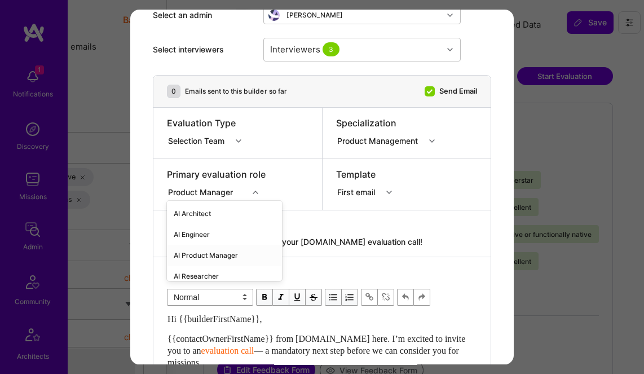
click at [218, 255] on div "AI Product Manager" at bounding box center [224, 255] width 115 height 21
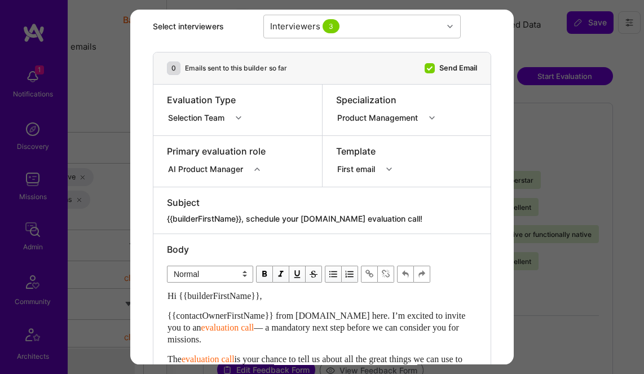
scroll to position [96, 0]
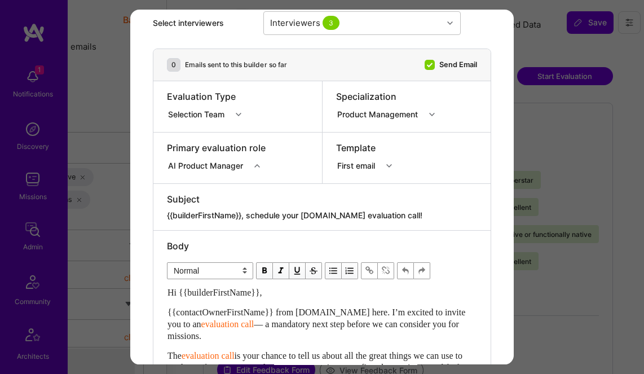
click at [245, 213] on textarea "{{builderFirstName}}, schedule your [DOMAIN_NAME] evaluation call!" at bounding box center [322, 215] width 310 height 11
paste textarea "One More Chance to Complete Your AI Evaluation"
type textarea "{{builderFirstName}}, One More Chance to Complete Your AI Evaluation"
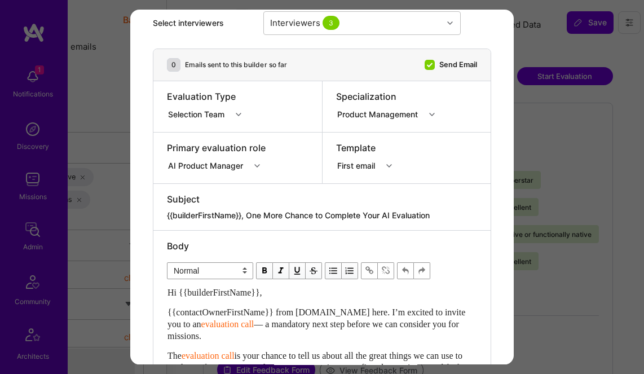
click at [294, 293] on div "Hi {{builderFirstName}}," at bounding box center [321, 292] width 309 height 12
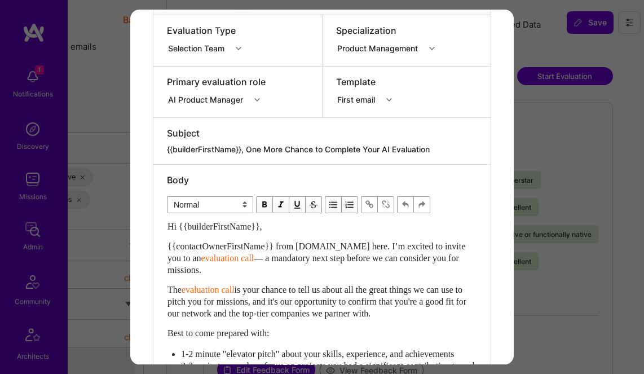
scroll to position [186, 0]
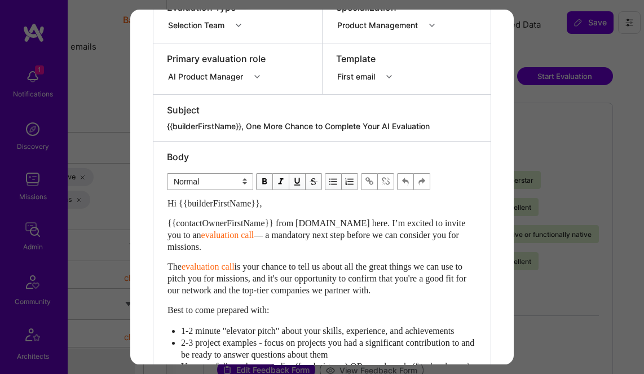
drag, startPoint x: 166, startPoint y: 201, endPoint x: 195, endPoint y: 266, distance: 71.4
click at [195, 267] on div "Body Normal Heading Large Heading Medium Heading Small Normal Hi {{builderFirst…" at bounding box center [321, 366] width 337 height 448
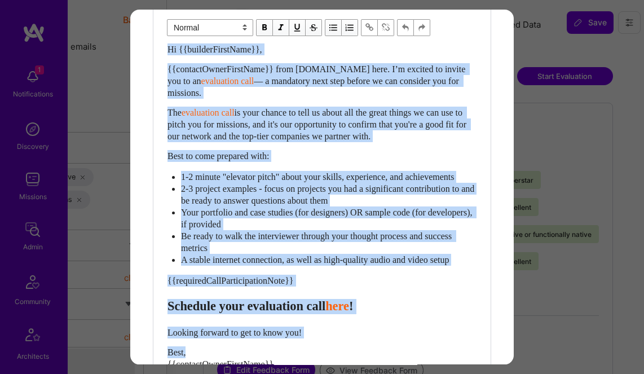
scroll to position [341, 0]
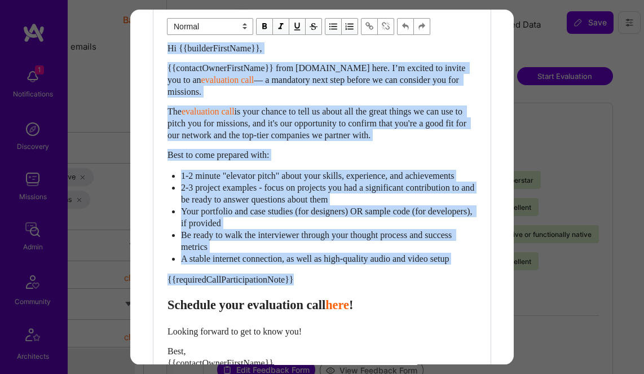
drag, startPoint x: 168, startPoint y: 203, endPoint x: 335, endPoint y: 293, distance: 189.7
click at [335, 293] on div "Hi {{builderFirstName}}, {{contactOwnerFirstName}} from [DOMAIN_NAME] here. I’m…" at bounding box center [321, 231] width 309 height 378
paste div "Enter email text"
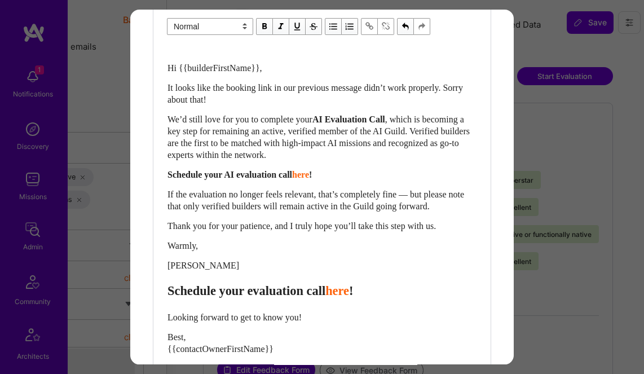
click at [295, 292] on span "Schedule your evaluation call" at bounding box center [246, 291] width 158 height 14
select select "header-three"
click at [295, 292] on span "Schedule your evaluation call" at bounding box center [246, 291] width 158 height 14
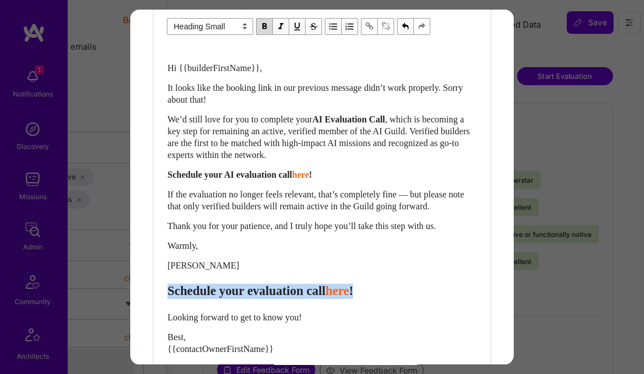
click at [295, 292] on span "Schedule your evaluation call" at bounding box center [246, 291] width 158 height 14
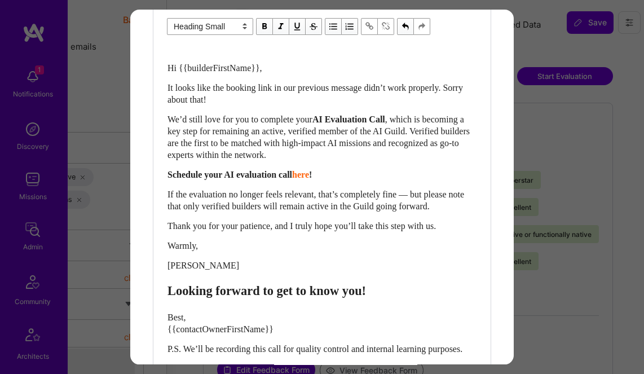
click at [283, 174] on span "Schedule your AI evaluation call" at bounding box center [229, 175] width 125 height 10
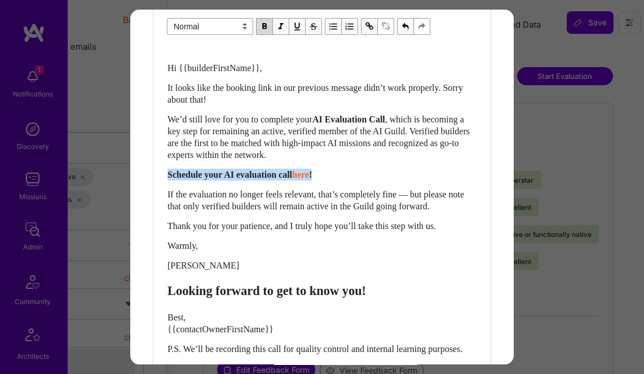
click at [283, 174] on span "Schedule your AI evaluation call" at bounding box center [229, 175] width 125 height 10
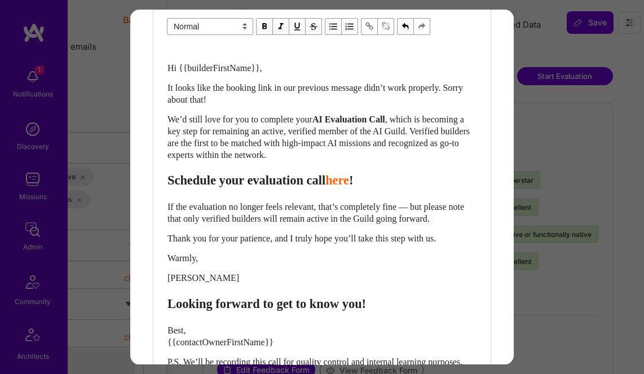
click at [282, 176] on span "Schedule your evaluation call" at bounding box center [246, 180] width 158 height 14
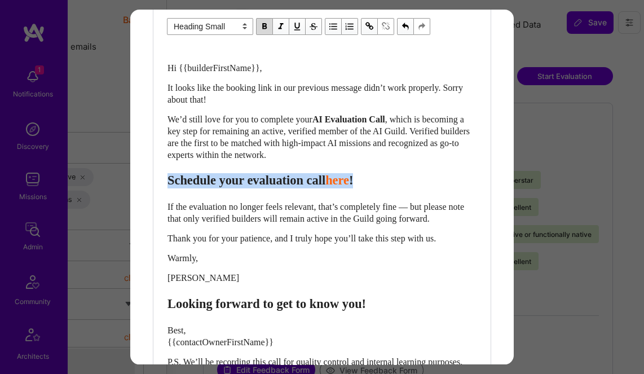
click at [282, 176] on span "Schedule your evaluation call" at bounding box center [246, 180] width 158 height 14
click at [241, 27] on select "Normal Heading Large Heading Medium Heading Small" at bounding box center [210, 26] width 86 height 17
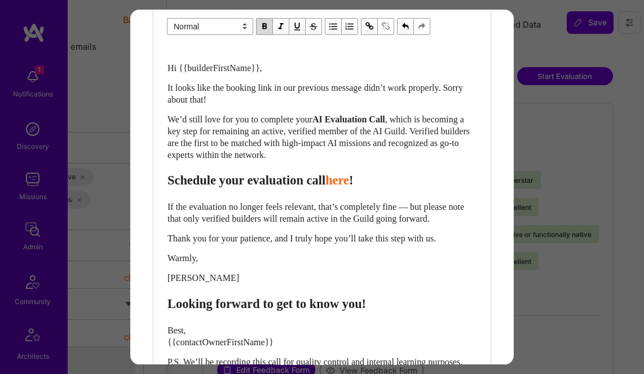
click at [167, 18] on select "Normal Heading Large Heading Medium Heading Small" at bounding box center [210, 26] width 86 height 17
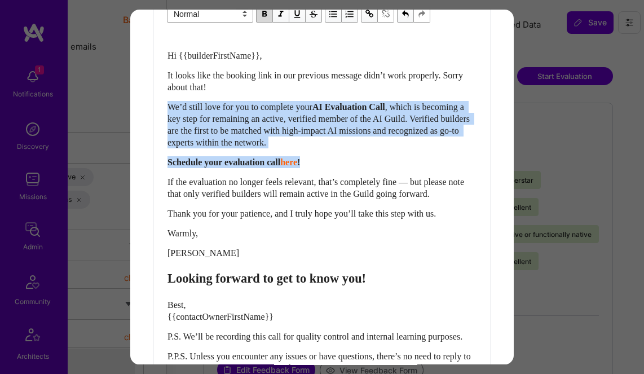
scroll to position [356, 0]
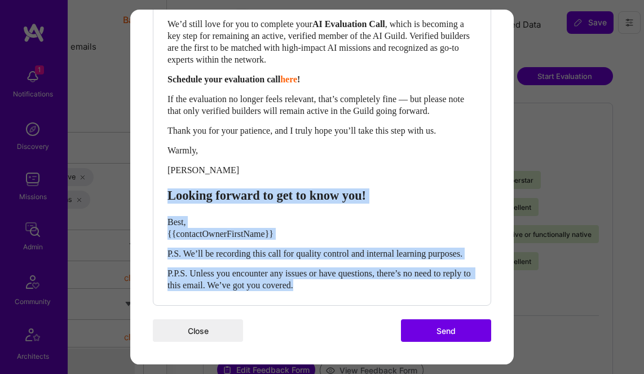
drag, startPoint x: 169, startPoint y: 273, endPoint x: 196, endPoint y: 361, distance: 92.0
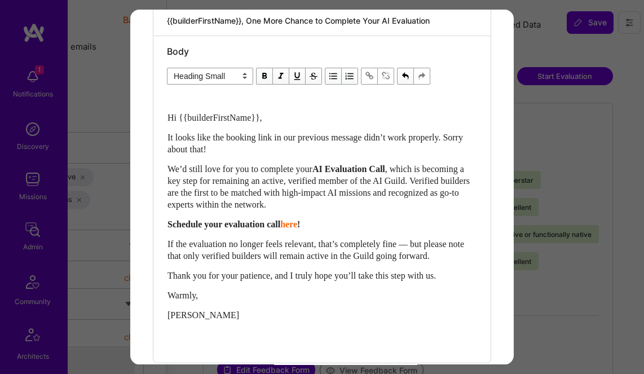
scroll to position [282, 0]
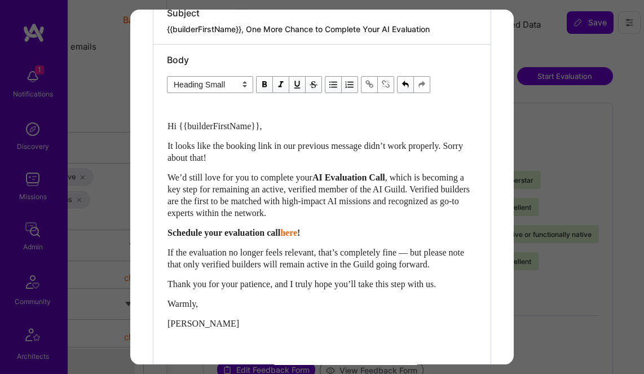
click at [169, 122] on span "Hi {{builderFirstName}}," at bounding box center [214, 126] width 95 height 10
select select "unstyled"
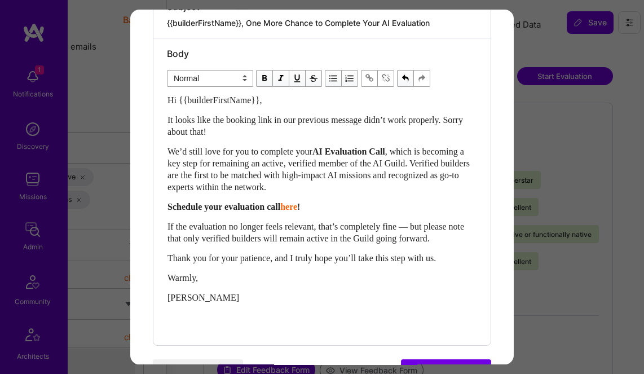
scroll to position [299, 0]
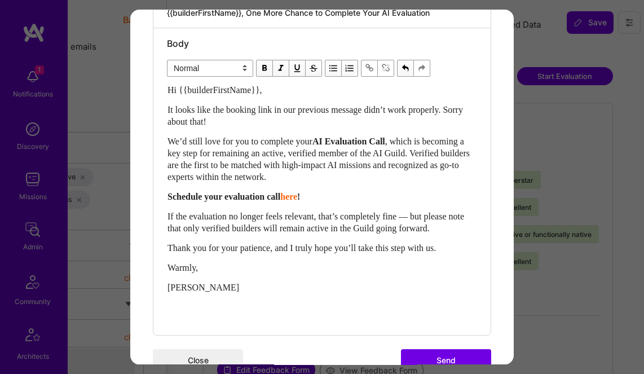
click at [400, 235] on div "Hi {{builderFirstName}}, It looks like the booking link in our previous message…" at bounding box center [321, 202] width 309 height 237
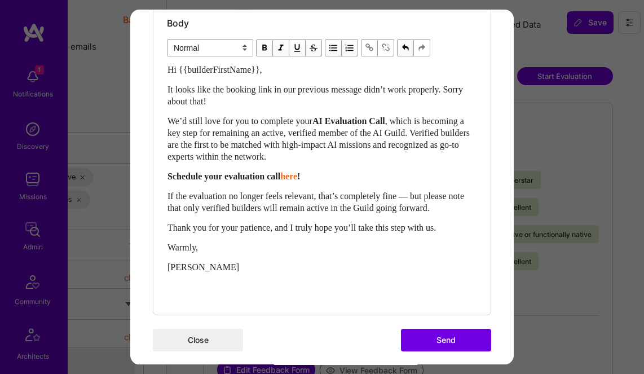
scroll to position [328, 0]
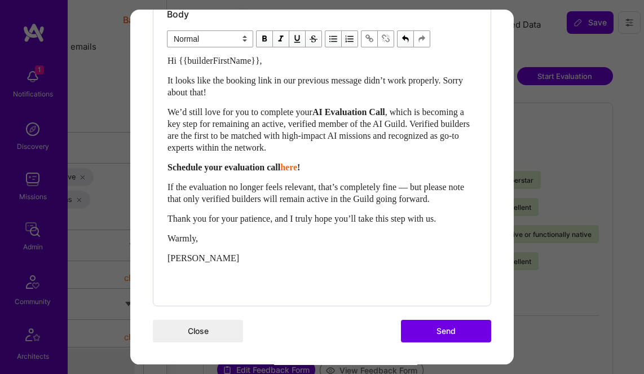
click at [236, 164] on span "Schedule your evaluation call" at bounding box center [223, 167] width 113 height 10
click at [453, 328] on button "Send" at bounding box center [446, 331] width 90 height 23
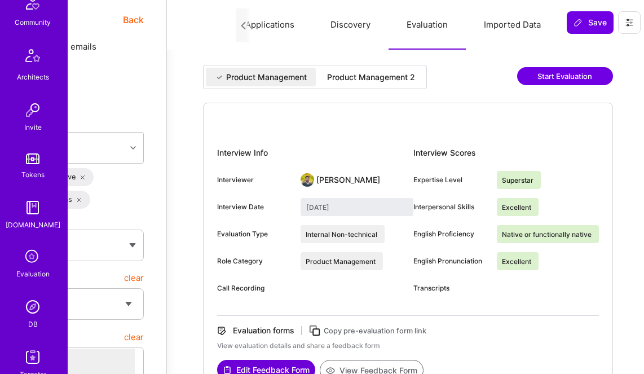
scroll to position [292, 0]
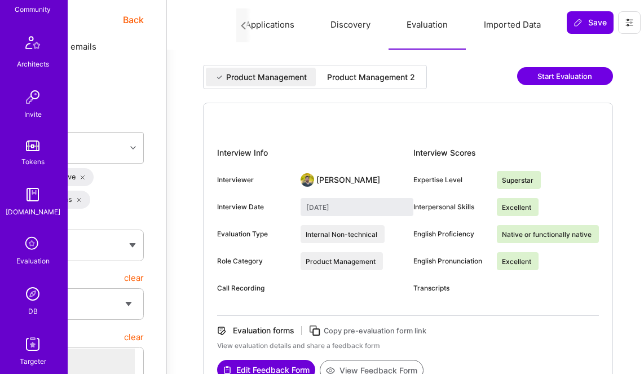
click at [31, 291] on img at bounding box center [32, 293] width 23 height 23
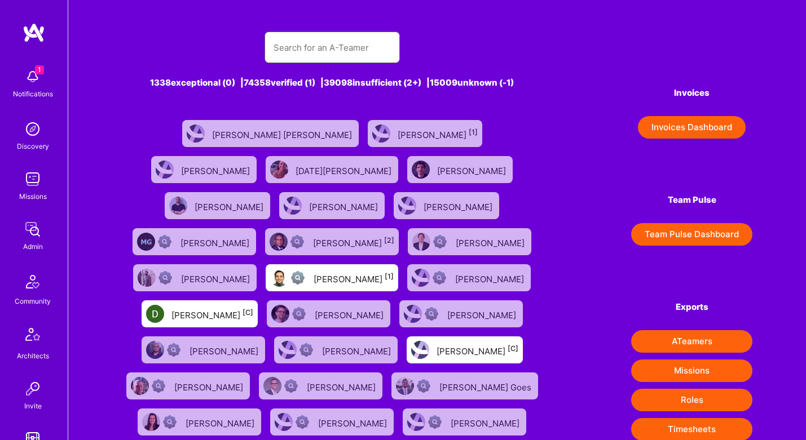
click at [349, 54] on input "text" at bounding box center [331, 47] width 117 height 29
paste input "[PERSON_NAME]"
click at [349, 54] on input "[PERSON_NAME]" at bounding box center [331, 47] width 117 height 29
type input "[PERSON_NAME]"
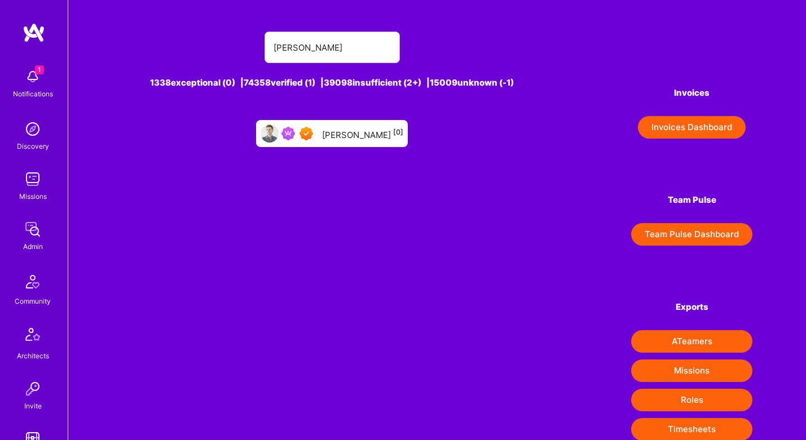
click at [356, 130] on div "[PERSON_NAME] [0]" at bounding box center [362, 133] width 81 height 15
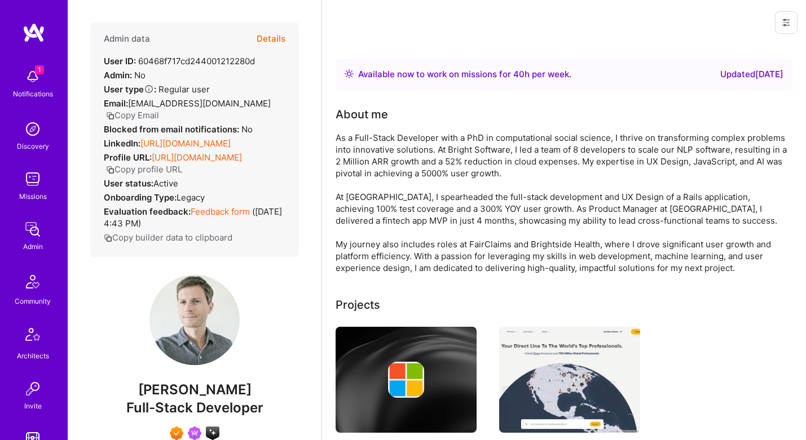
click at [20, 20] on div "1 Notifications Discovery Missions Admin Community Architects Invite Tokens [DO…" at bounding box center [34, 220] width 68 height 440
click at [277, 41] on button "Details" at bounding box center [271, 39] width 29 height 33
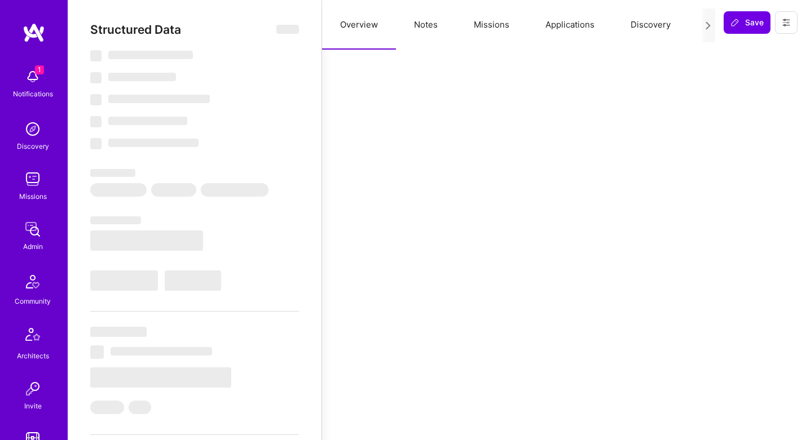
click at [705, 27] on icon at bounding box center [708, 25] width 8 height 8
type textarea "x"
select select "Right Now"
select select "7"
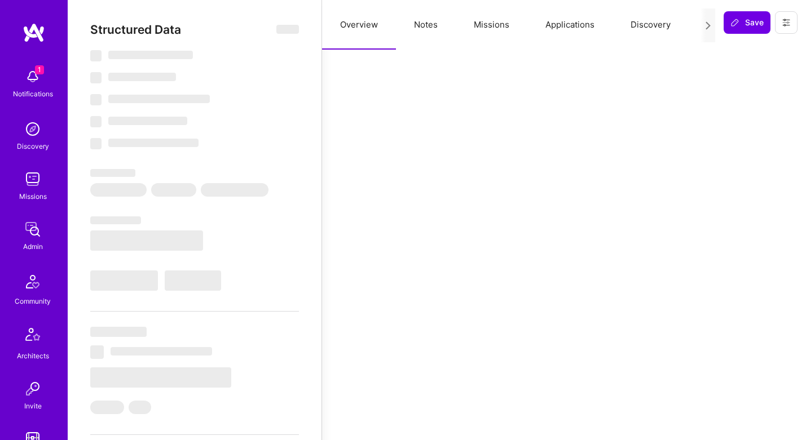
select select "7"
select select "US"
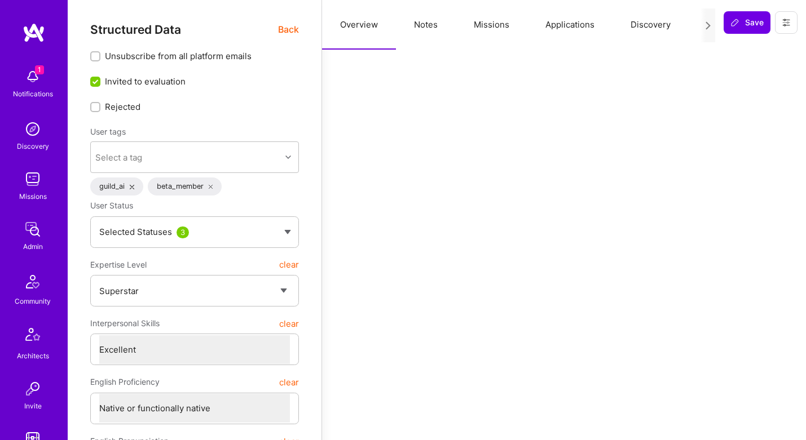
click at [703, 24] on div at bounding box center [707, 25] width 15 height 34
click at [590, 25] on button "Evaluation" at bounding box center [583, 25] width 77 height 50
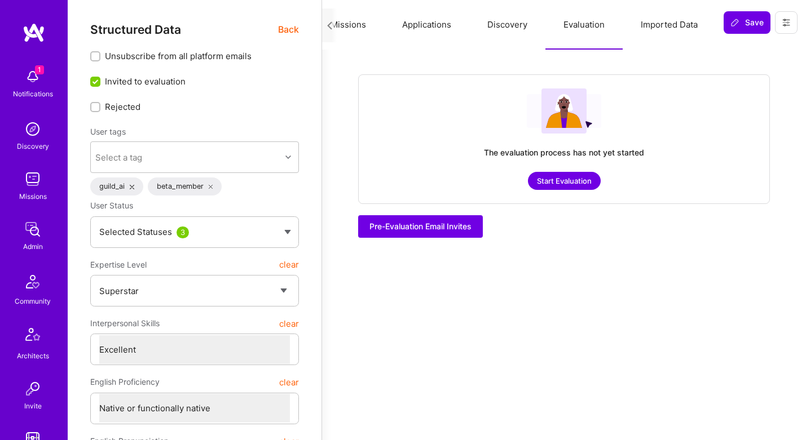
click at [583, 175] on button "Start Evaluation" at bounding box center [564, 181] width 73 height 18
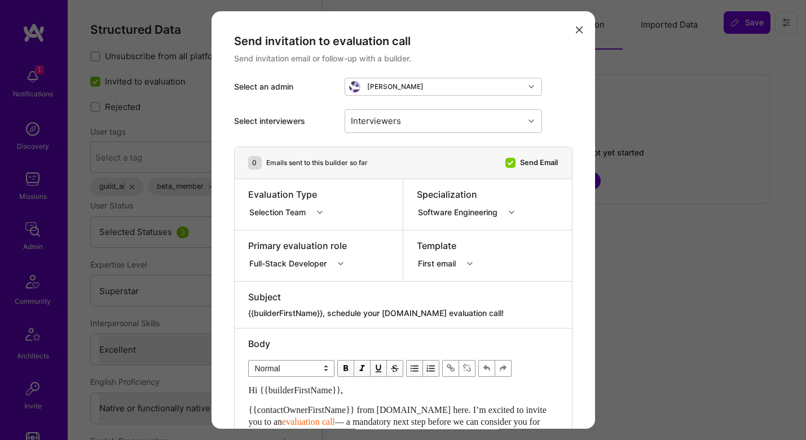
click at [504, 213] on input "modal" at bounding box center [503, 212] width 1 height 12
click at [456, 115] on div "Interviewers" at bounding box center [434, 121] width 179 height 23
type input "lu"
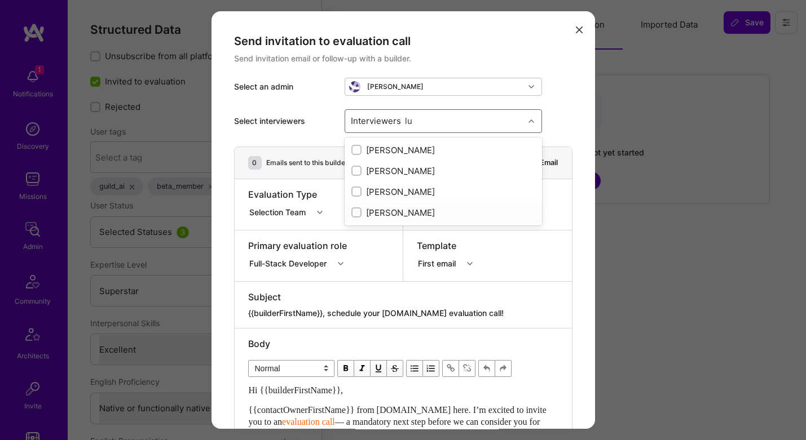
click at [410, 214] on div "[PERSON_NAME]" at bounding box center [443, 213] width 184 height 12
checkbox input "true"
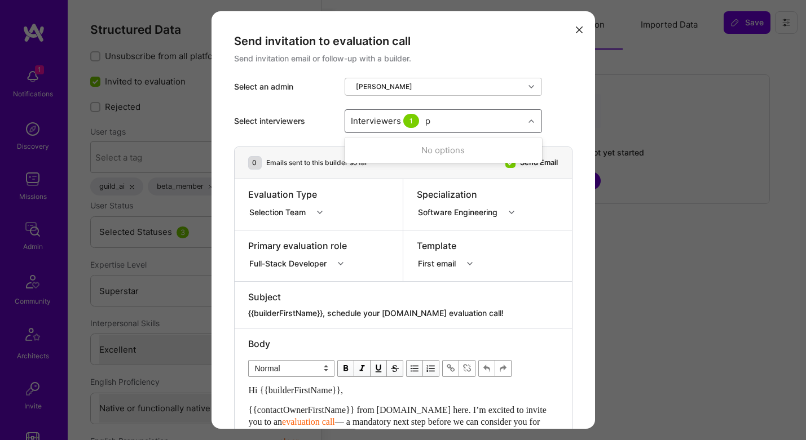
type input "pe"
click at [402, 147] on div "[PERSON_NAME]" at bounding box center [443, 150] width 184 height 12
checkbox input "true"
click at [426, 171] on div "[PERSON_NAME]" at bounding box center [443, 171] width 184 height 12
checkbox input "true"
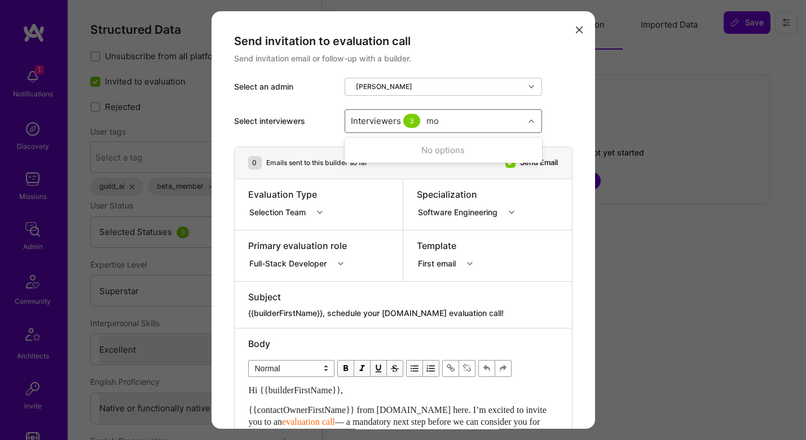
type input "mos"
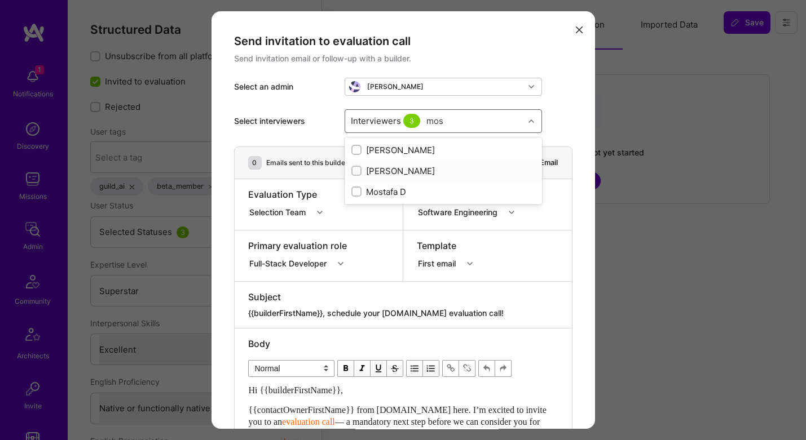
click at [439, 175] on div "[PERSON_NAME]" at bounding box center [443, 171] width 184 height 12
checkbox input "true"
click at [414, 192] on div "Mostafa D" at bounding box center [443, 192] width 184 height 12
checkbox input "true"
click at [563, 210] on div "Specialization Software Engineering" at bounding box center [487, 204] width 169 height 51
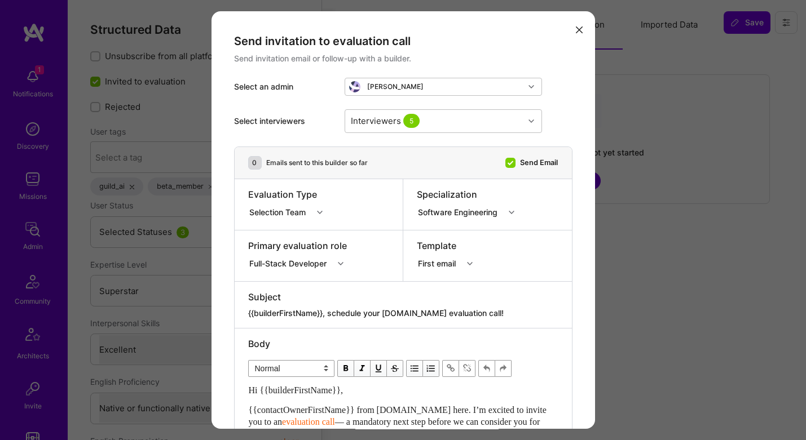
scroll to position [10, 0]
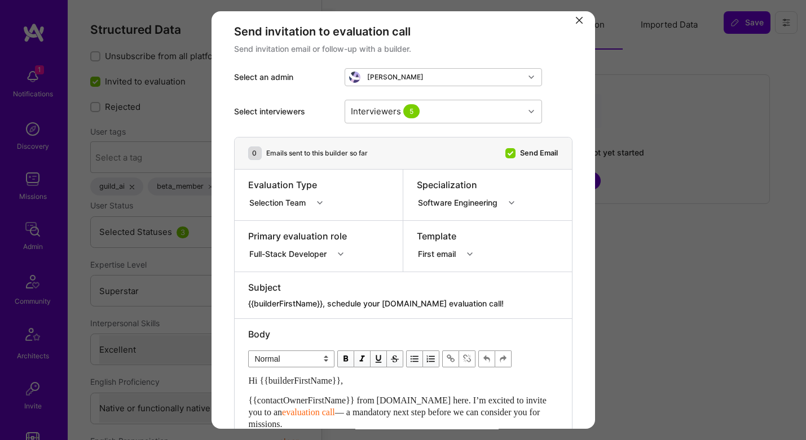
click at [318, 256] on div "Full-Stack Developer" at bounding box center [290, 254] width 82 height 12
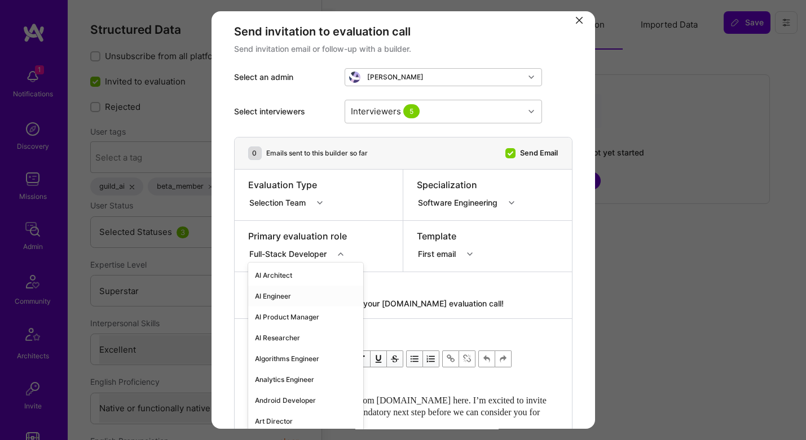
click at [280, 295] on div "AI Engineer" at bounding box center [305, 296] width 115 height 21
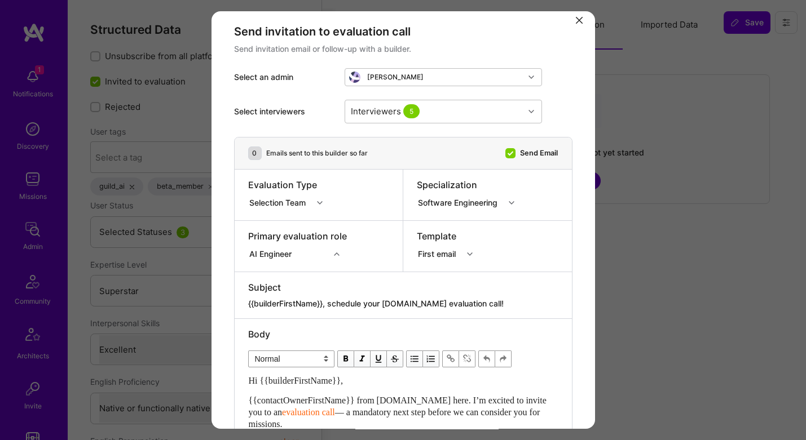
click at [279, 255] on div "AI Engineer" at bounding box center [272, 254] width 47 height 12
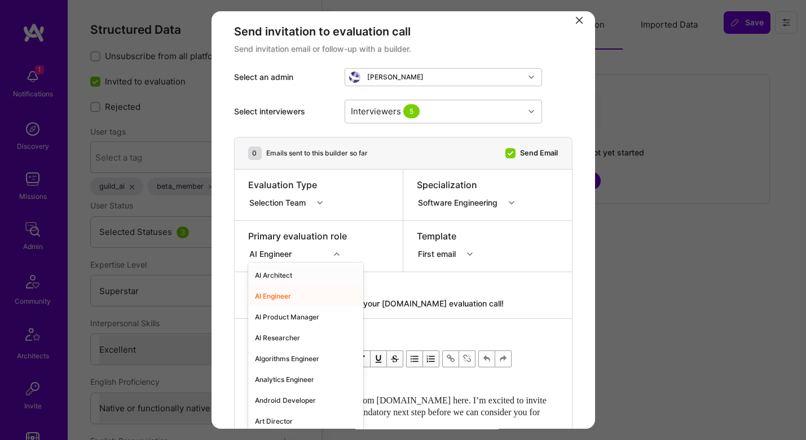
click at [278, 270] on div "AI Architect" at bounding box center [305, 275] width 115 height 21
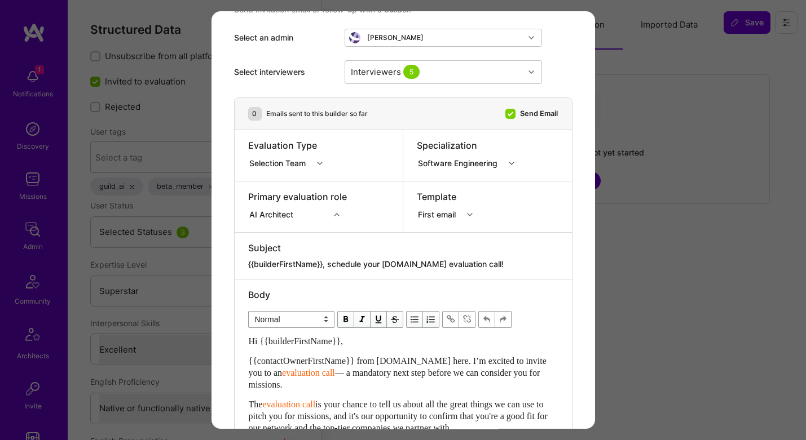
scroll to position [54, 0]
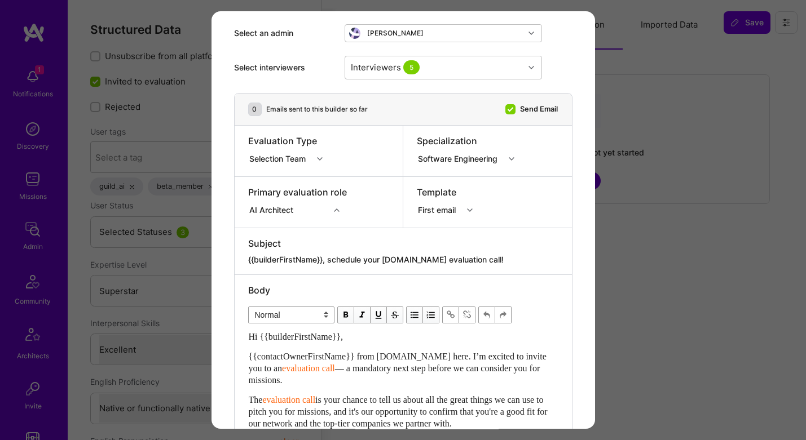
click at [357, 258] on textarea "{{builderFirstName}}, schedule your [DOMAIN_NAME] evaluation call!" at bounding box center [403, 259] width 310 height 11
paste textarea "One More Chance to Complete Your AI Evaluation"
type textarea "{{builderFirstName}}, One More Chance to Complete Your AI Evaluation"
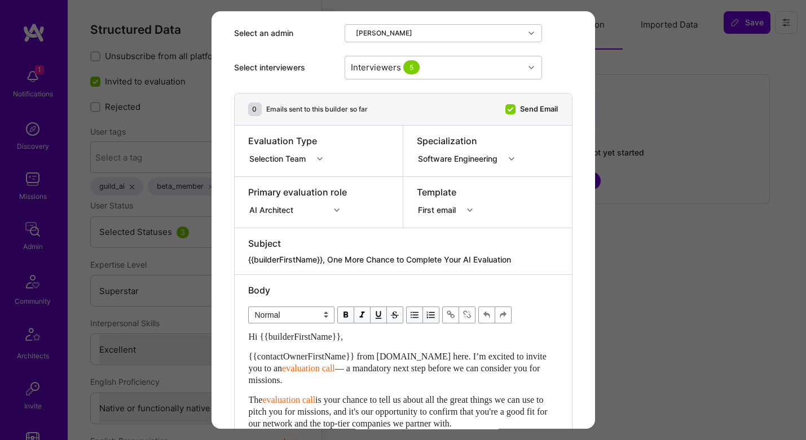
click at [372, 335] on div "Hi {{builderFirstName}}," at bounding box center [403, 337] width 309 height 12
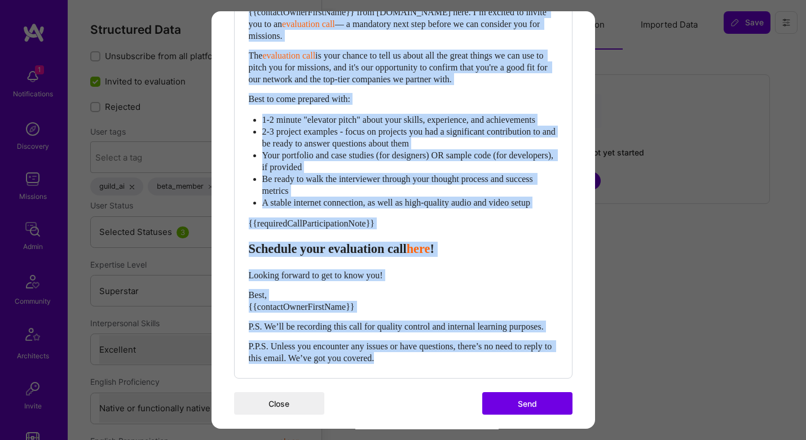
scroll to position [430, 0]
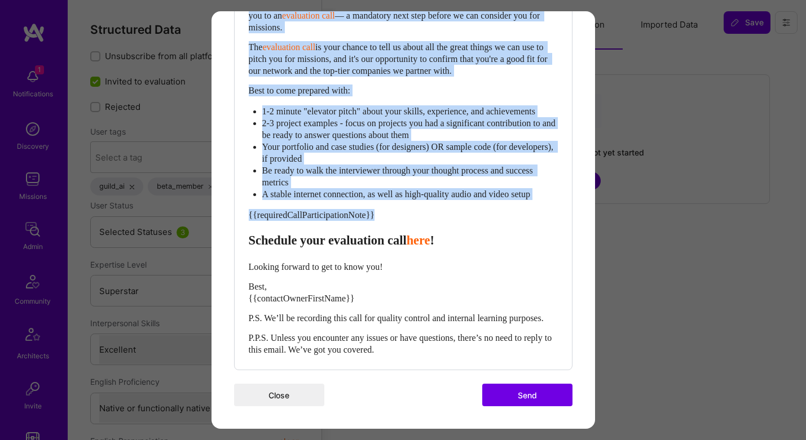
drag, startPoint x: 250, startPoint y: 335, endPoint x: 398, endPoint y: 204, distance: 198.1
click at [398, 204] on div "Hi {{builderFirstName}}, {{contactOwnerFirstName}} from [DOMAIN_NAME] here. I’m…" at bounding box center [403, 167] width 309 height 378
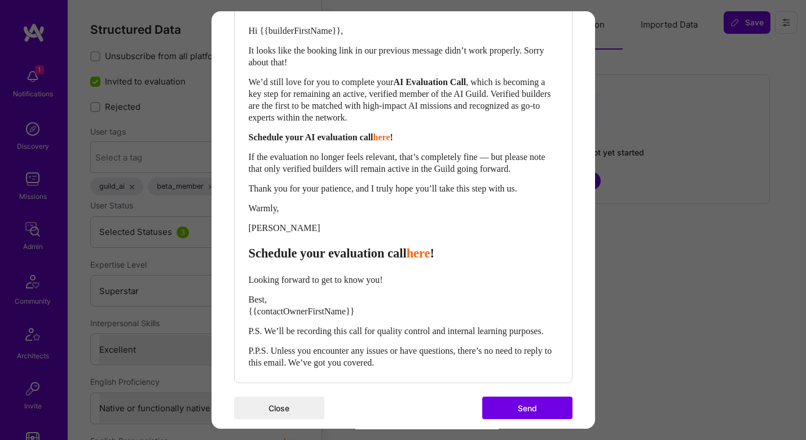
scroll to position [374, 0]
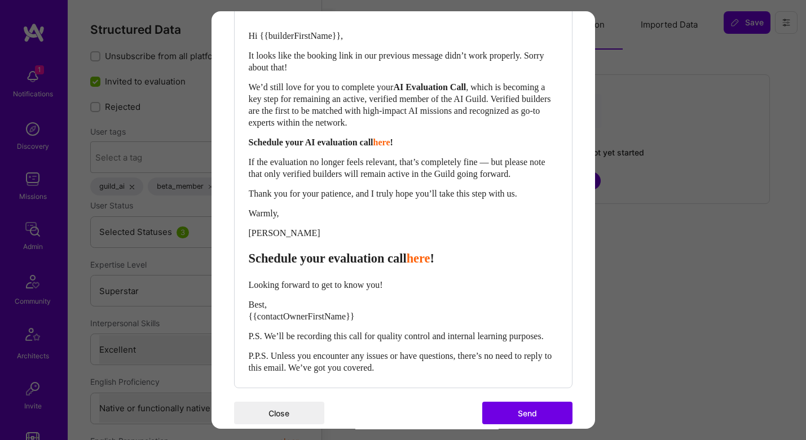
click at [356, 261] on span "Schedule your evaluation call" at bounding box center [328, 258] width 158 height 14
select select "header-three"
click at [356, 261] on span "Schedule your evaluation call" at bounding box center [328, 258] width 158 height 14
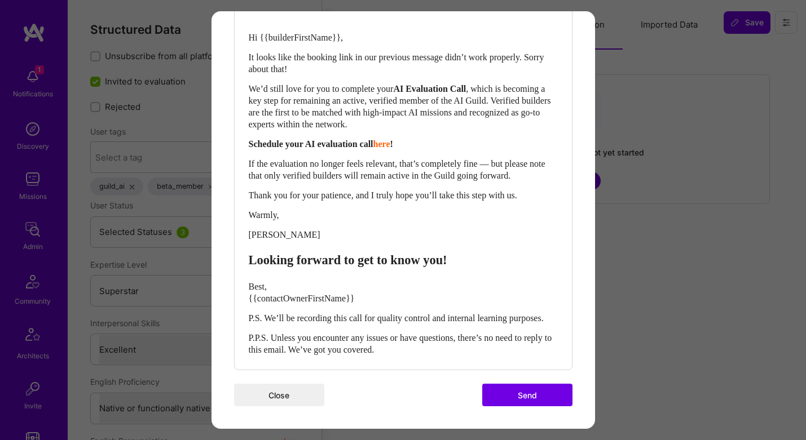
click at [363, 141] on span "Schedule your AI evaluation call" at bounding box center [311, 144] width 125 height 10
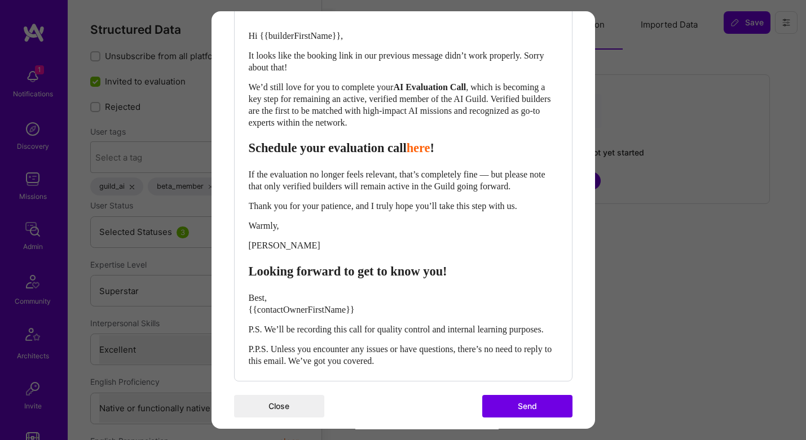
click at [346, 145] on span "Schedule your evaluation call" at bounding box center [328, 148] width 158 height 14
click at [381, 151] on span "Schedule your AI evaluation call" at bounding box center [336, 148] width 174 height 14
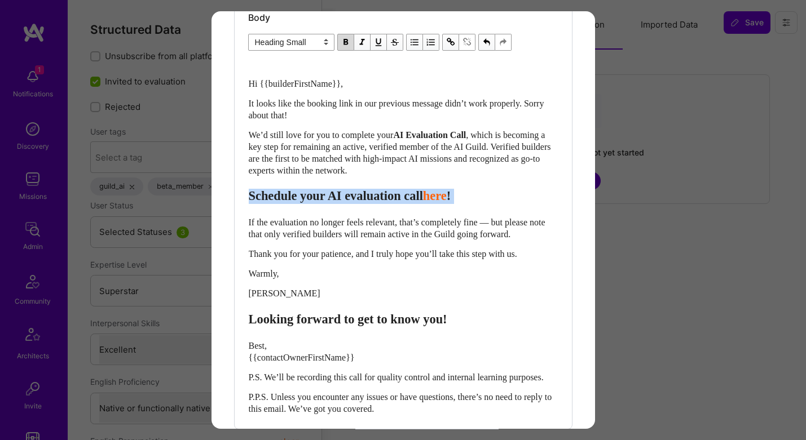
scroll to position [244, 0]
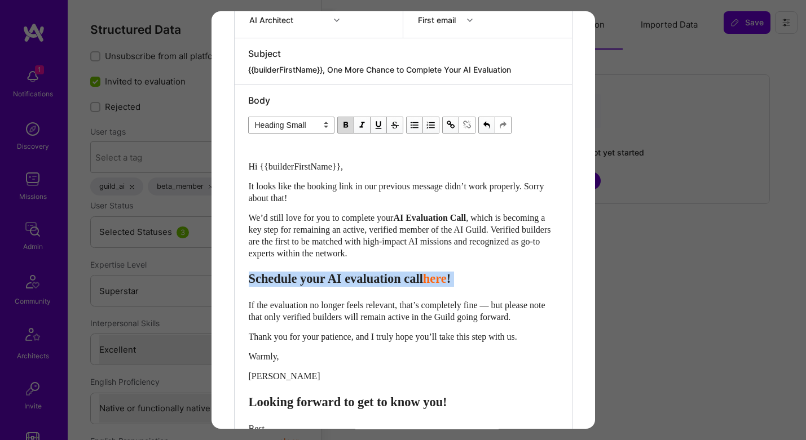
click at [301, 126] on select "Normal Heading Large Heading Medium Heading Small" at bounding box center [291, 125] width 86 height 17
click at [248, 117] on select "Normal Heading Large Heading Medium Heading Small" at bounding box center [291, 125] width 86 height 17
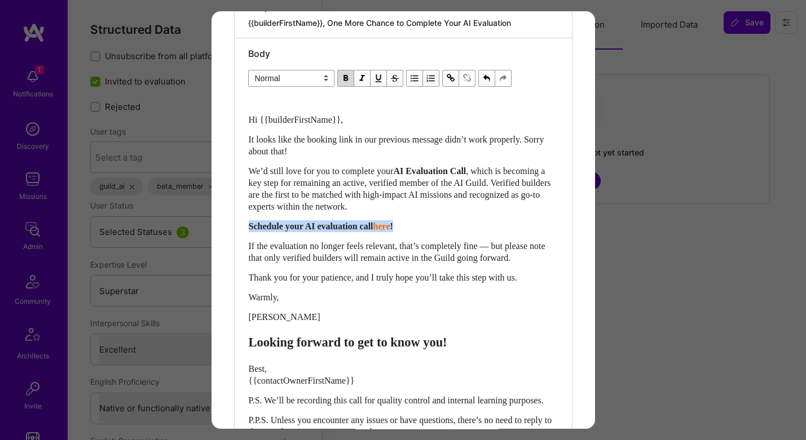
scroll to position [294, 0]
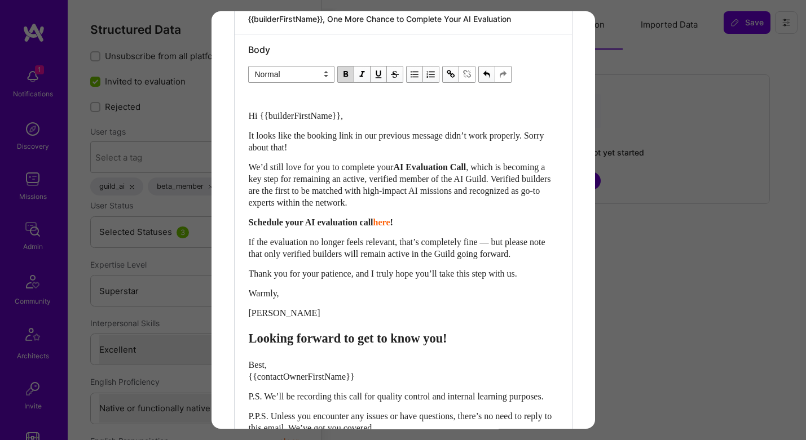
click at [249, 334] on span "Looking forward to get to know you!" at bounding box center [348, 339] width 198 height 14
drag, startPoint x: 247, startPoint y: 336, endPoint x: 293, endPoint y: 368, distance: 55.5
click at [293, 365] on div "Body Normal Heading Large Heading Medium Heading Small Heading Small Hi {{build…" at bounding box center [403, 241] width 337 height 414
drag, startPoint x: 251, startPoint y: 338, endPoint x: 285, endPoint y: 346, distance: 35.2
click at [266, 338] on span "Looking forward to get to know you!" at bounding box center [348, 339] width 198 height 14
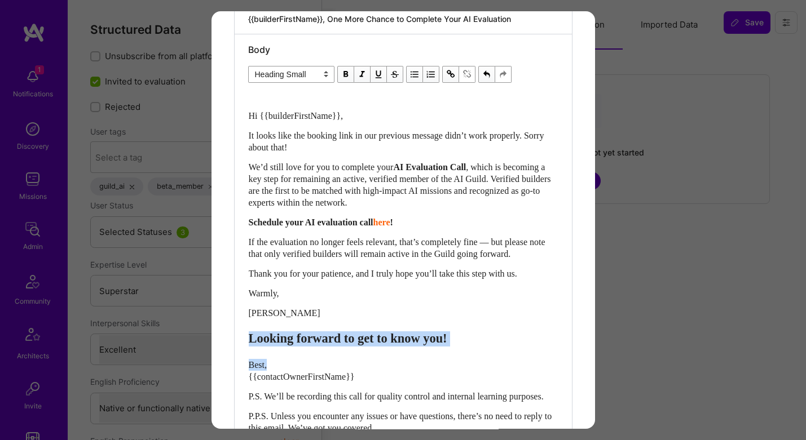
drag, startPoint x: 369, startPoint y: 369, endPoint x: 248, endPoint y: 336, distance: 126.2
click at [248, 336] on div "Hi {{builderFirstName}}, It looks like the booking link in our previous message…" at bounding box center [403, 263] width 310 height 346
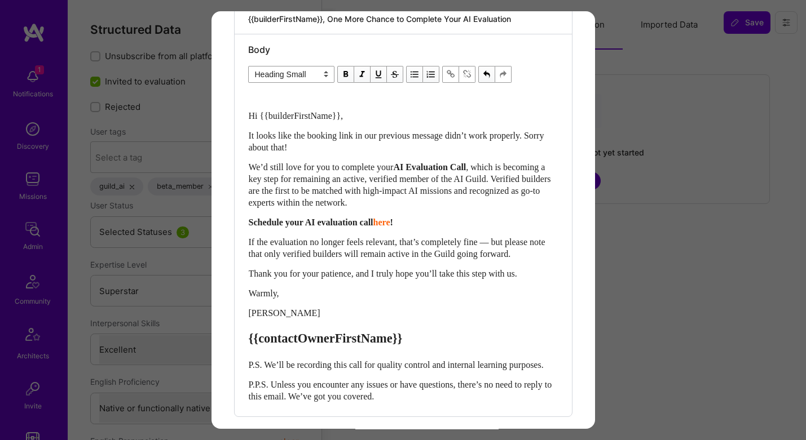
click at [273, 346] on span "{{contactOwnerFirstName}}" at bounding box center [326, 339] width 154 height 14
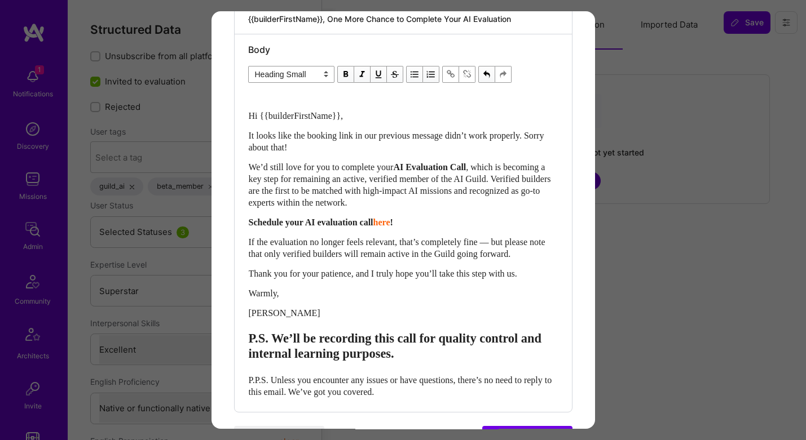
scroll to position [315, 0]
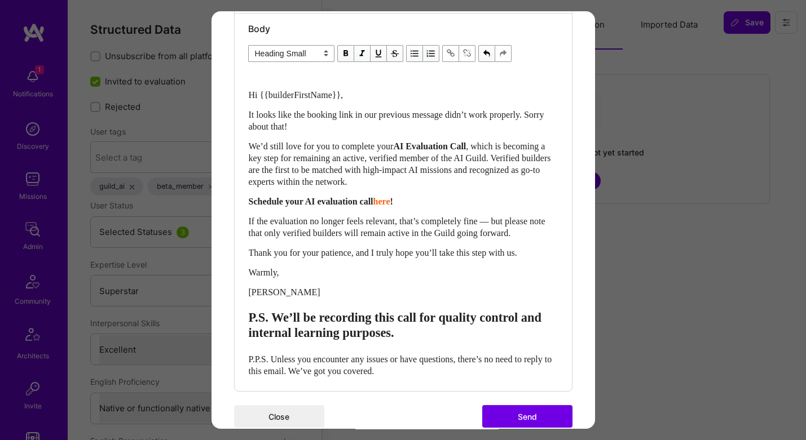
click at [304, 333] on span "P.S. We’ll be recording this call for quality control and internal learning pur…" at bounding box center [397, 325] width 296 height 29
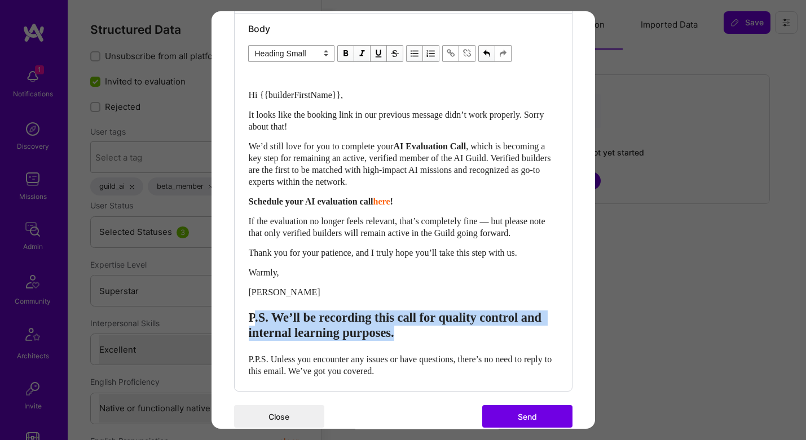
click at [304, 333] on span "P.S. We’ll be recording this call for quality control and internal learning pur…" at bounding box center [397, 325] width 296 height 29
click at [295, 55] on select "Normal Heading Large Heading Medium Heading Small" at bounding box center [291, 53] width 86 height 17
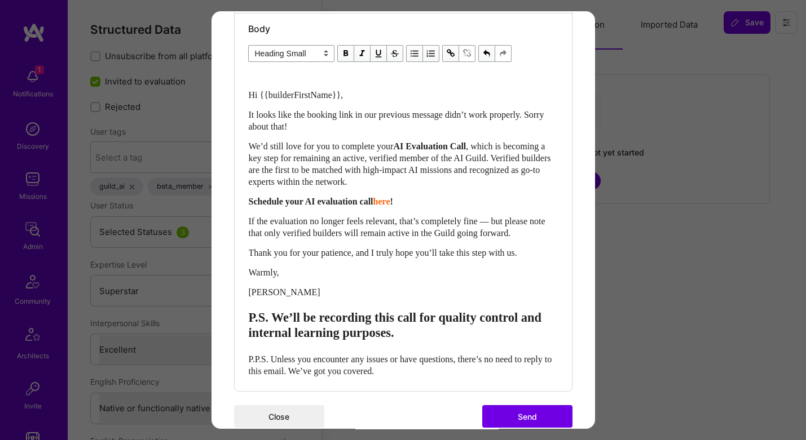
select select "unstyled"
click at [248, 45] on select "Normal Heading Large Heading Medium Heading Small" at bounding box center [291, 53] width 86 height 17
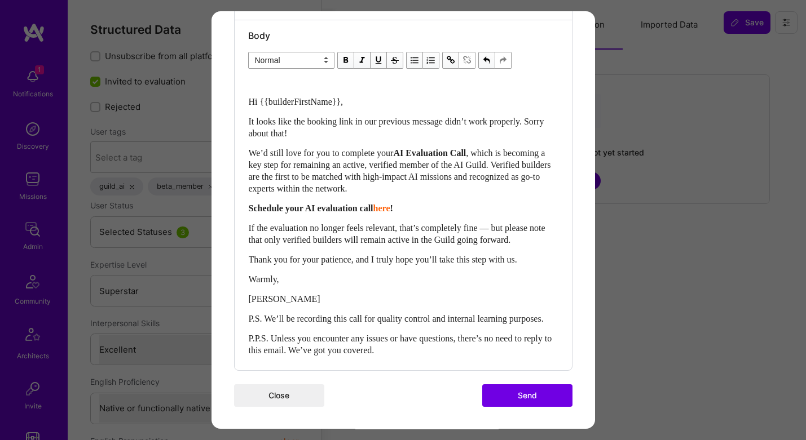
click at [356, 355] on span "P.P.S. Unless you encounter any issues or have questions, there’s no need to re…" at bounding box center [402, 344] width 306 height 21
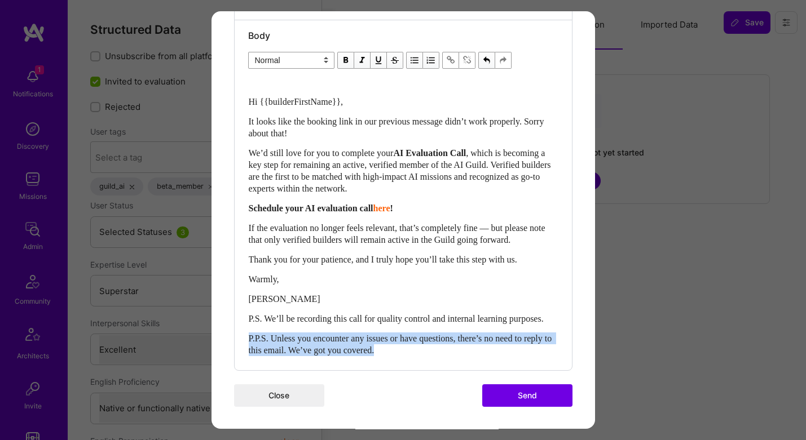
click at [356, 355] on span "P.P.S. Unless you encounter any issues or have questions, there’s no need to re…" at bounding box center [402, 344] width 306 height 21
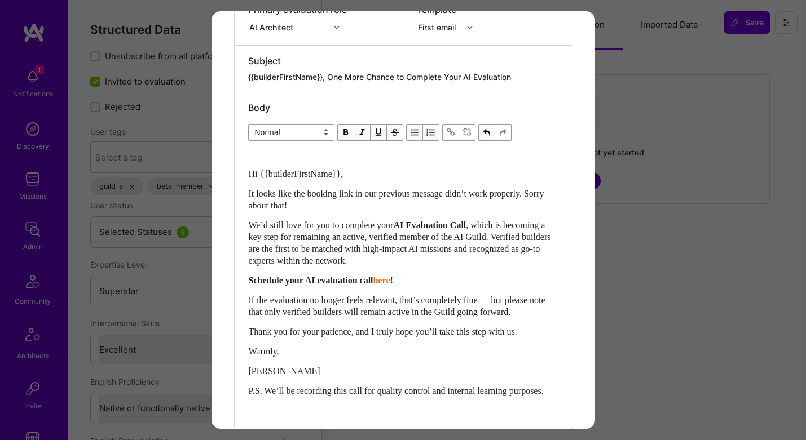
scroll to position [236, 0]
click at [249, 173] on span "Hi {{builderFirstName}}," at bounding box center [296, 175] width 95 height 10
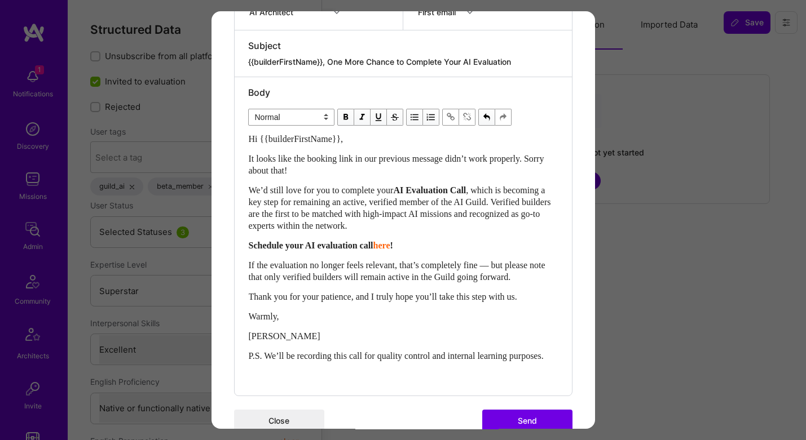
scroll to position [301, 0]
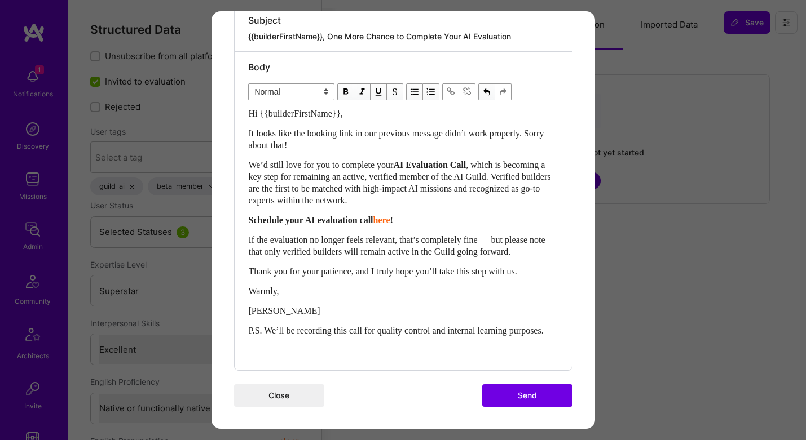
click at [531, 365] on button "Send" at bounding box center [527, 396] width 90 height 23
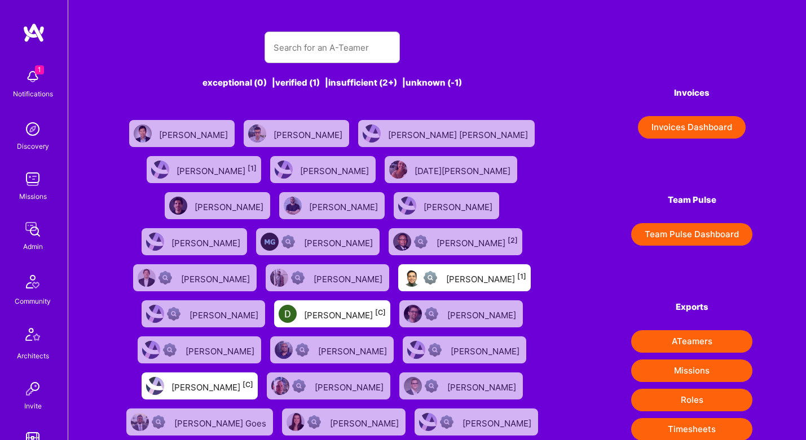
click at [345, 62] on div at bounding box center [331, 48] width 135 height 32
click at [347, 51] on input "text" at bounding box center [331, 47] width 117 height 29
paste input "im [PERSON_NAME]"
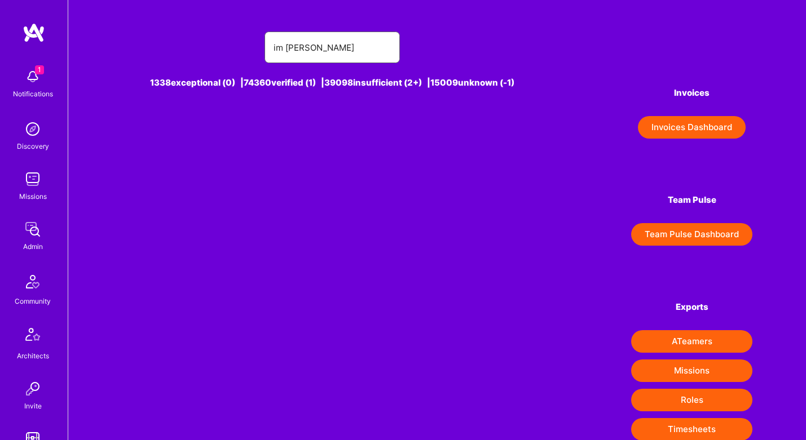
click at [273, 46] on input "im [PERSON_NAME]" at bounding box center [331, 47] width 117 height 29
type input "[PERSON_NAME]"
click at [281, 82] on div "1338 exceptional (0) | 74360 verified (1) | 39098 insufficient (2+) | 15009 unk…" at bounding box center [332, 83] width 421 height 12
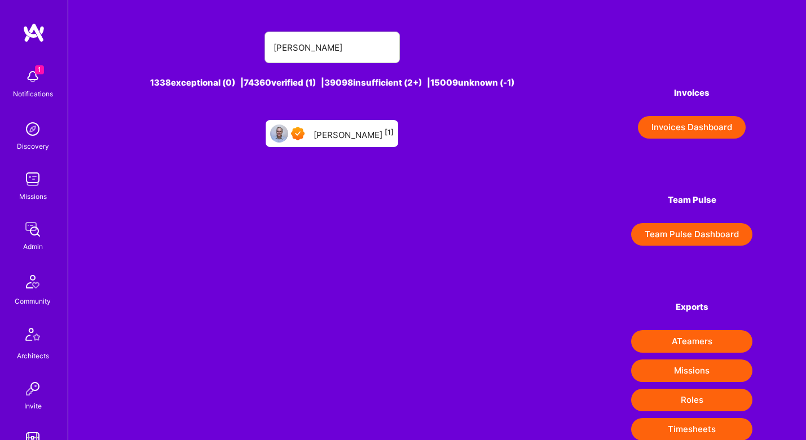
click at [333, 140] on div "Jim Mooney [1]" at bounding box center [332, 133] width 133 height 27
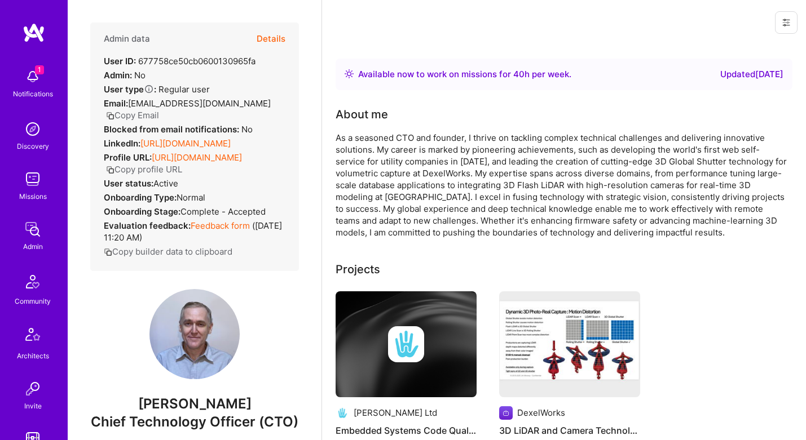
click at [280, 36] on button "Details" at bounding box center [271, 39] width 29 height 33
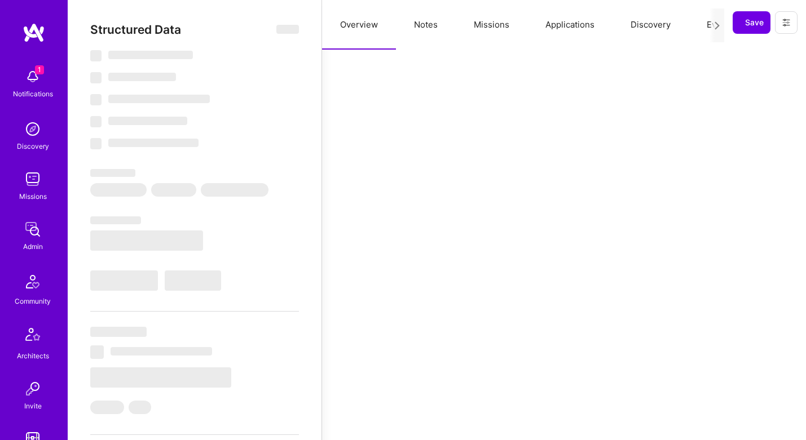
click at [688, 22] on button "Evaluation" at bounding box center [726, 25] width 77 height 50
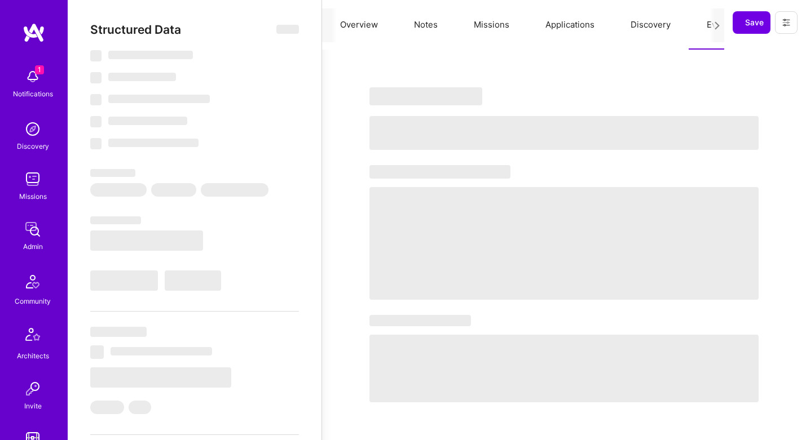
scroll to position [0, 74]
select select "Right Now"
select select "7"
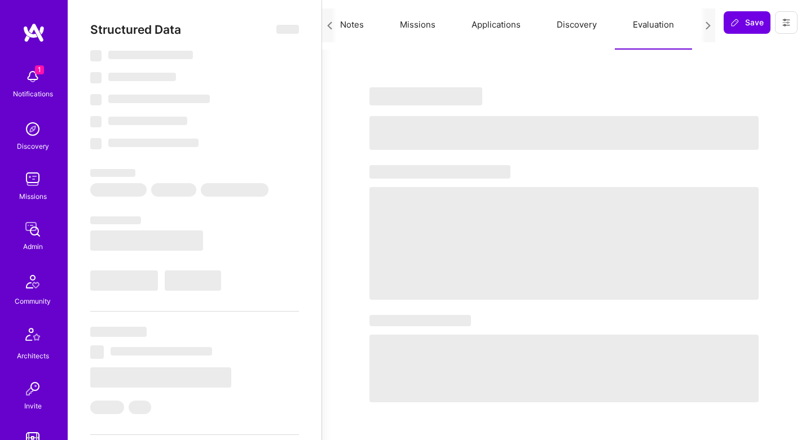
select select "7"
select select "ID"
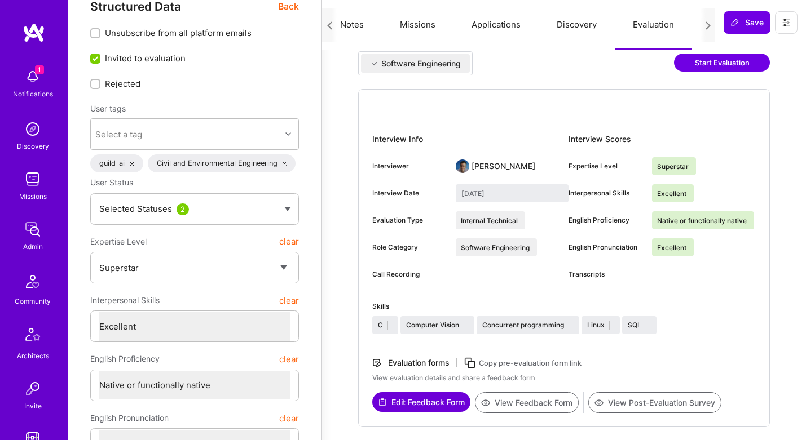
scroll to position [0, 0]
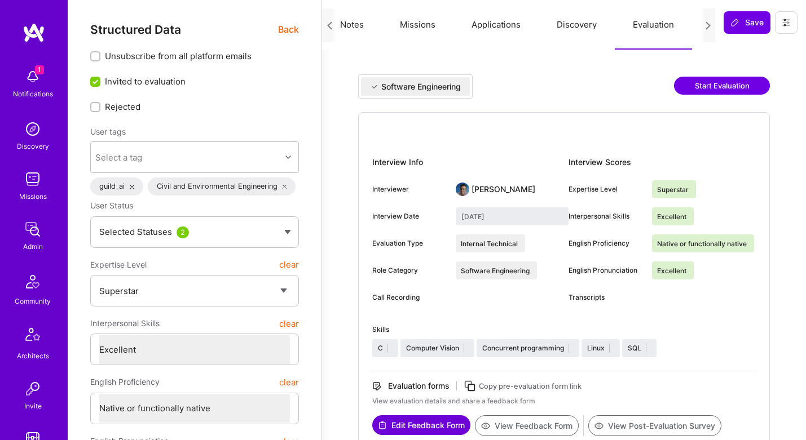
click at [695, 91] on button "Start Evaluation" at bounding box center [722, 86] width 96 height 18
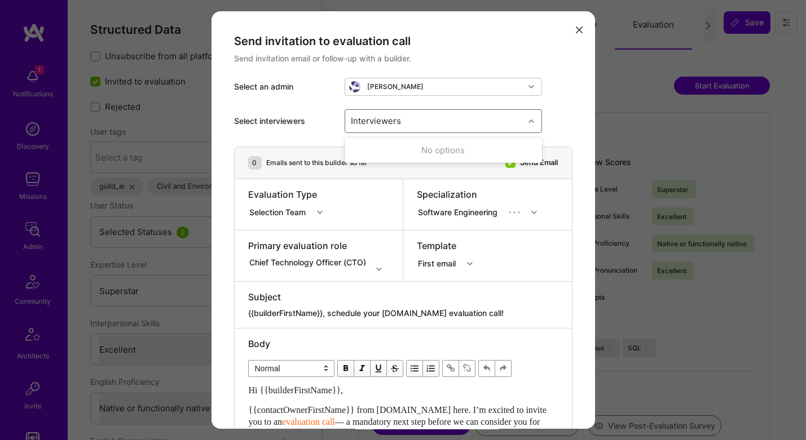
click at [441, 121] on div "Interviewers" at bounding box center [434, 121] width 179 height 23
type input "l"
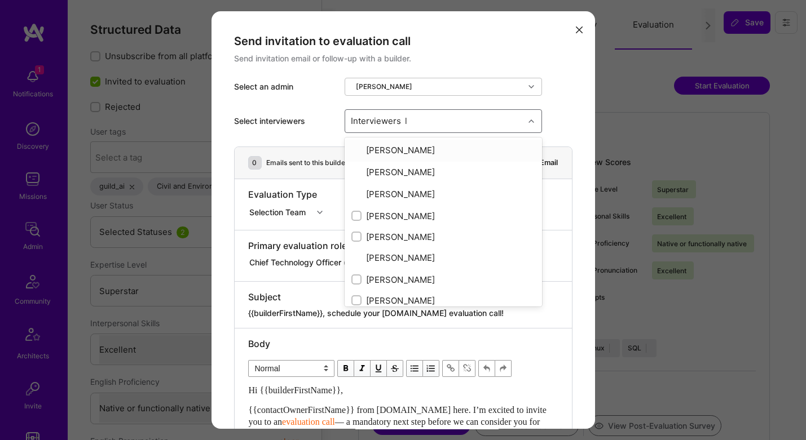
type input "lu"
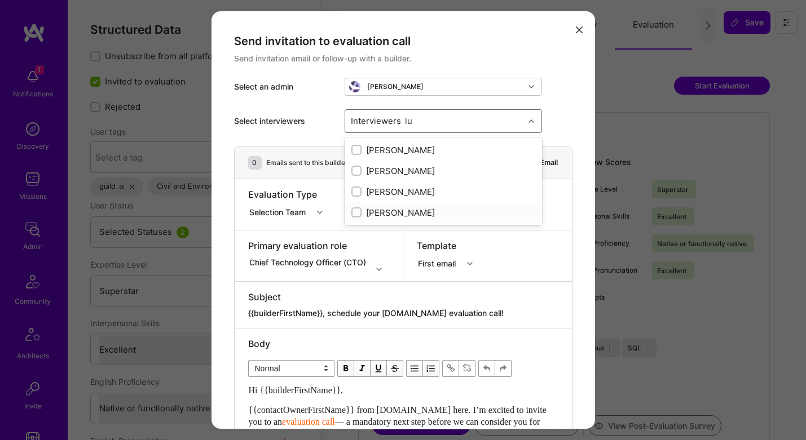
click at [377, 212] on div "[PERSON_NAME]" at bounding box center [443, 213] width 184 height 12
checkbox input "true"
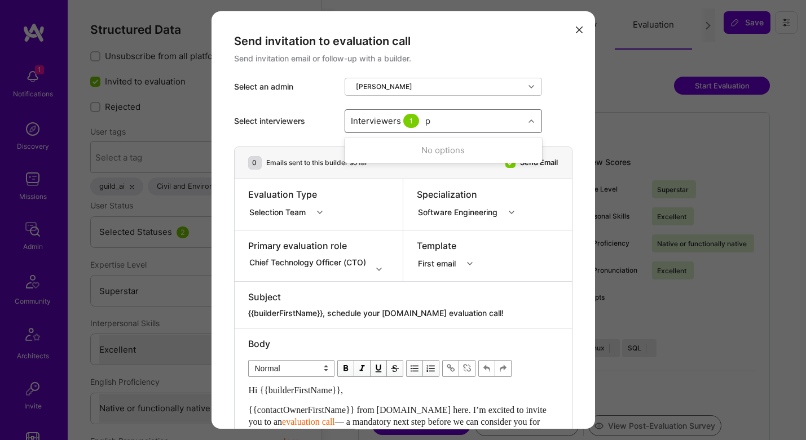
type input "pe"
click at [422, 152] on div "[PERSON_NAME]" at bounding box center [443, 150] width 184 height 12
checkbox input "true"
click at [422, 173] on div "[PERSON_NAME]" at bounding box center [443, 171] width 184 height 12
checkbox input "true"
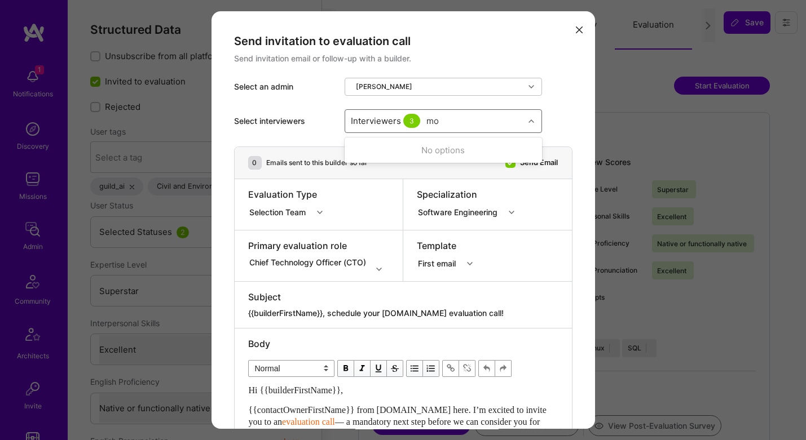
type input "mos"
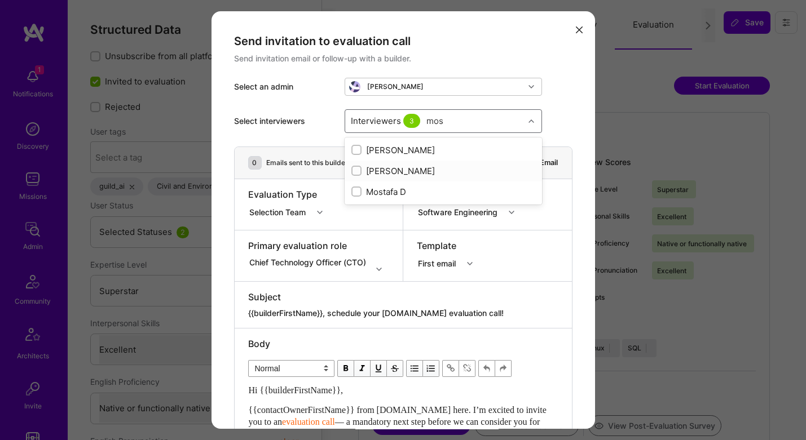
click at [413, 169] on div "[PERSON_NAME]" at bounding box center [443, 171] width 184 height 12
checkbox input "true"
click at [402, 189] on div "Mostafa D" at bounding box center [443, 192] width 184 height 12
checkbox input "true"
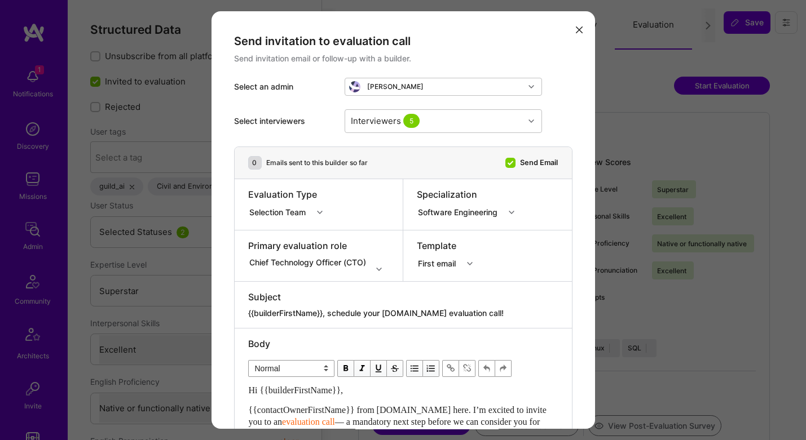
click at [568, 117] on div "Select interviewers Interviewers 5" at bounding box center [403, 121] width 338 height 51
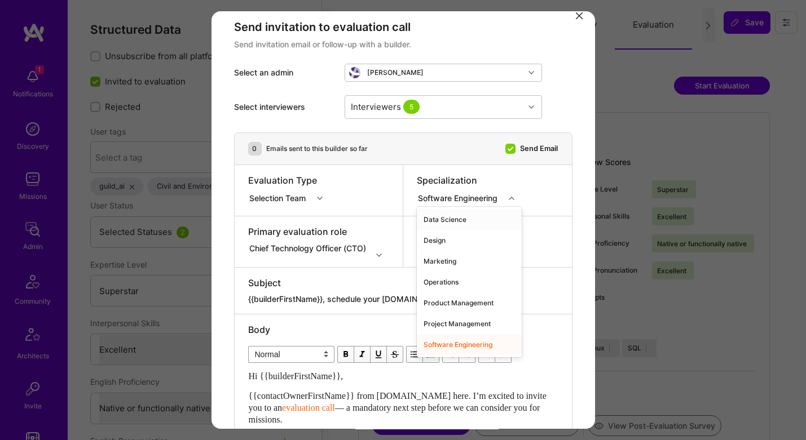
click at [491, 201] on div "Software Engineering" at bounding box center [460, 198] width 84 height 12
click at [491, 200] on div "Software Engineering" at bounding box center [460, 198] width 84 height 12
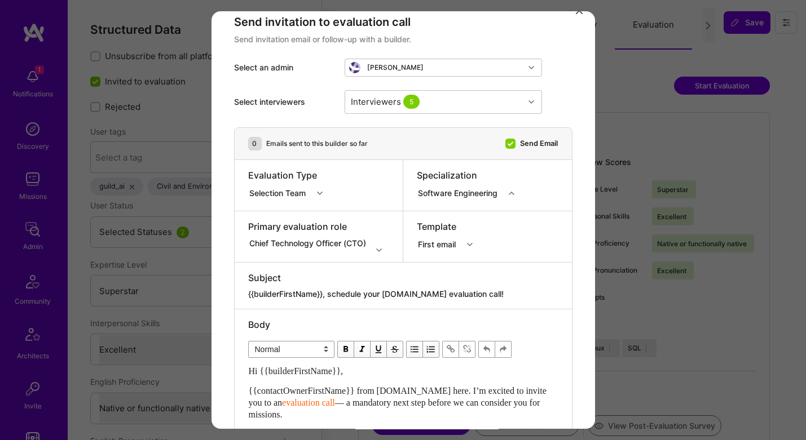
scroll to position [22, 0]
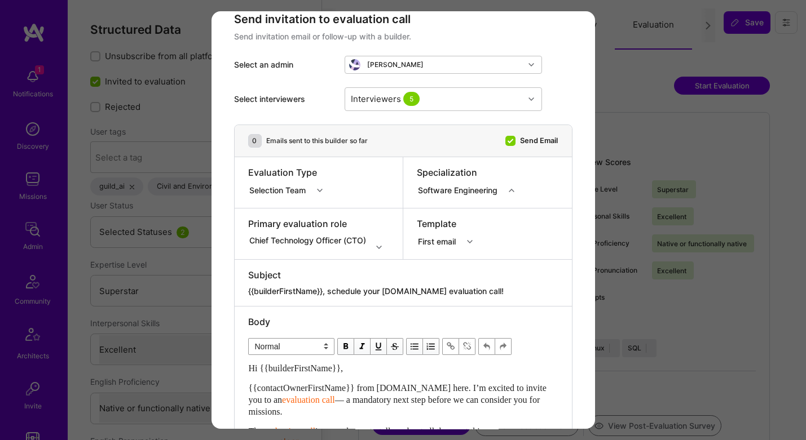
click at [489, 186] on div "Software Engineering" at bounding box center [460, 190] width 84 height 12
click at [476, 190] on div "Software Engineering" at bounding box center [460, 190] width 84 height 12
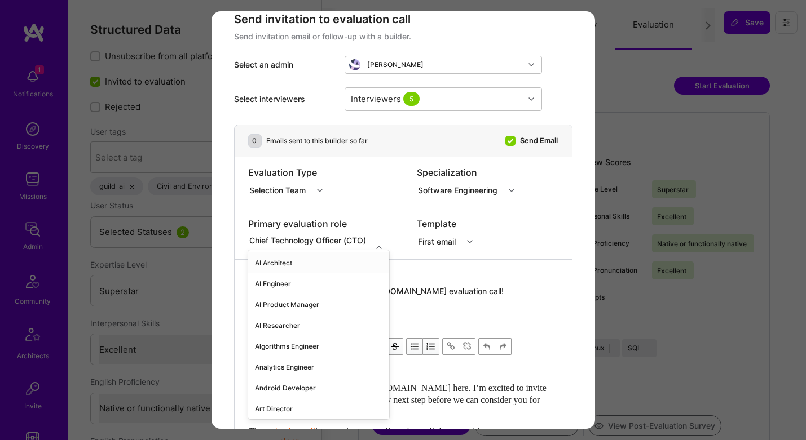
click at [349, 245] on div "Chief Technology Officer (CTO)" at bounding box center [309, 241] width 121 height 12
click at [334, 262] on div "AI Architect" at bounding box center [319, 263] width 142 height 21
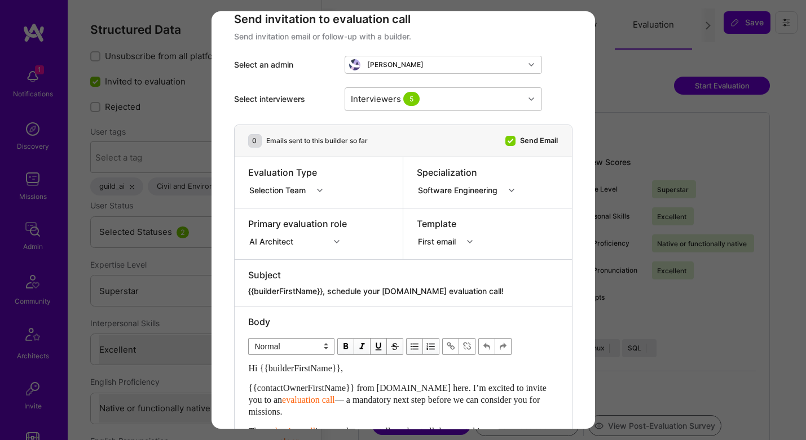
click at [392, 286] on textarea "{{builderFirstName}}, schedule your [DOMAIN_NAME] evaluation call!" at bounding box center [403, 291] width 310 height 11
paste textarea "One More Chance to Complete Your AI Evaluation"
type textarea "{{builderFirstName}}, One More Chance to Complete Your AI Evaluation"
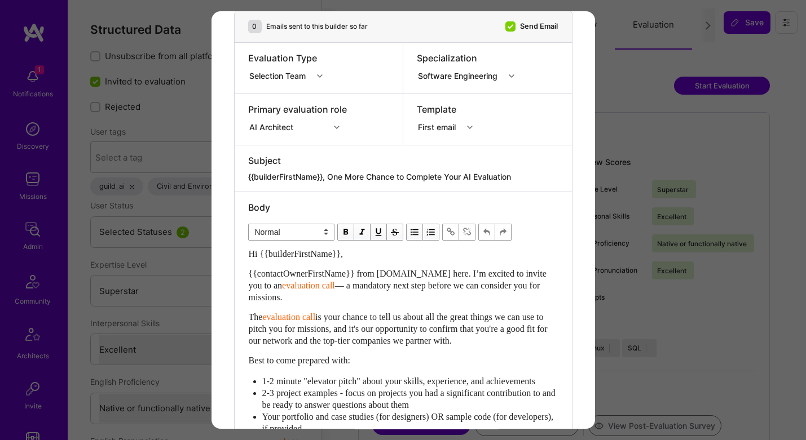
scroll to position [220, 0]
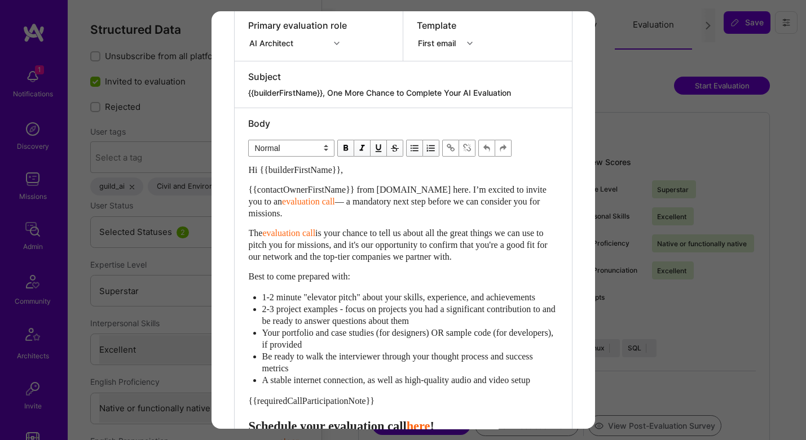
click at [369, 262] on div "The evaluation call is your chance to tell us about all the great things we can…" at bounding box center [403, 245] width 309 height 36
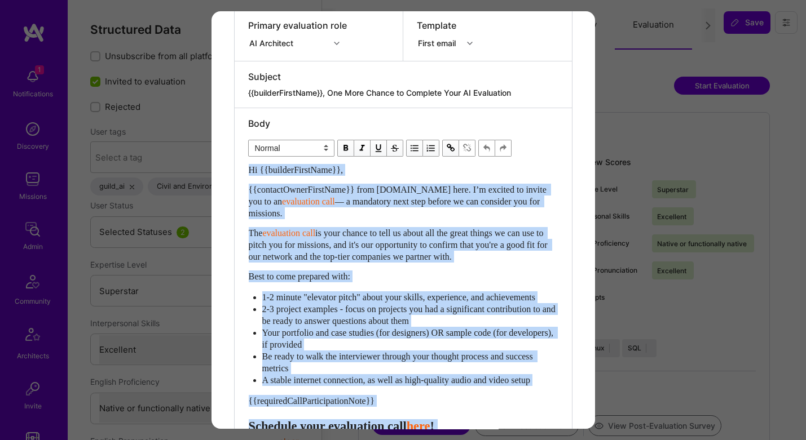
click at [369, 262] on div "The evaluation call is your chance to tell us about all the great things we can…" at bounding box center [403, 245] width 309 height 36
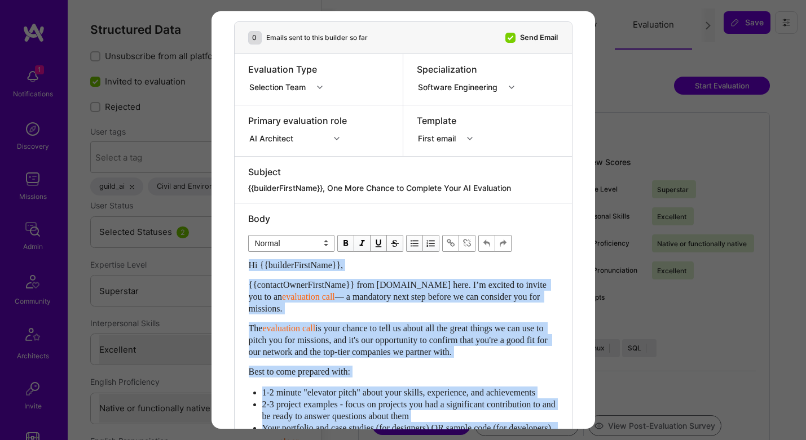
scroll to position [111, 0]
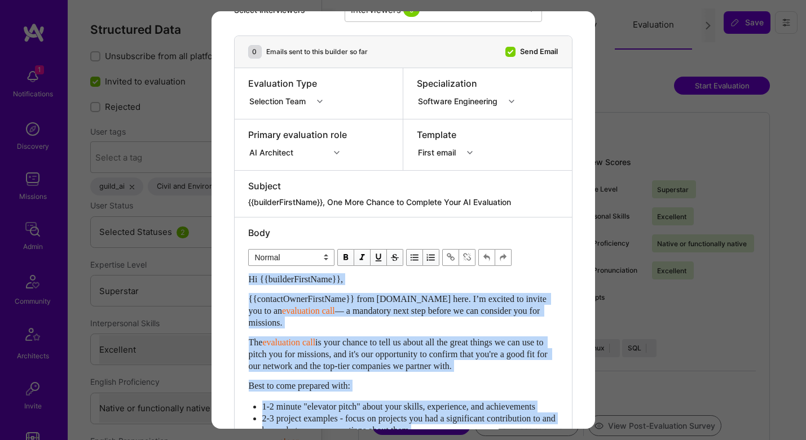
drag, startPoint x: 388, startPoint y: 250, endPoint x: 245, endPoint y: 278, distance: 146.0
click at [245, 278] on div "Body Normal Heading Large Heading Medium Heading Small Normal Hi {{builderFirst…" at bounding box center [403, 442] width 337 height 448
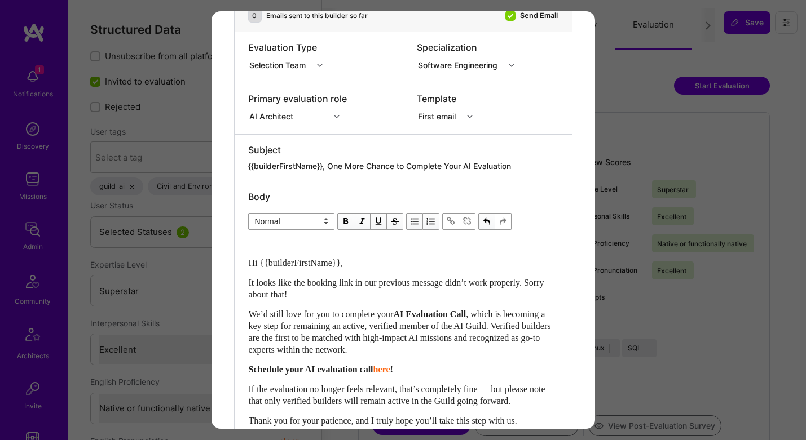
scroll to position [161, 0]
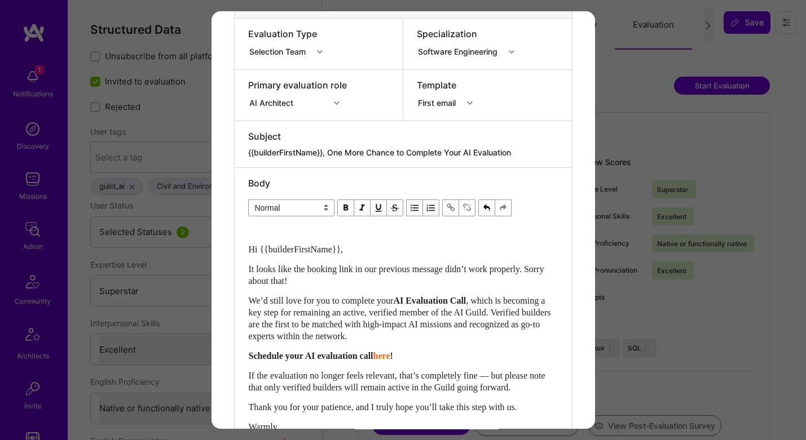
click at [250, 249] on span "Hi {{builderFirstName}}," at bounding box center [296, 250] width 95 height 10
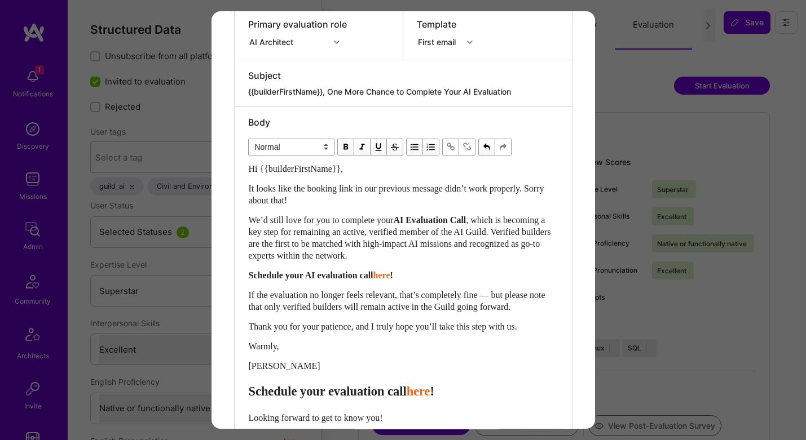
scroll to position [231, 0]
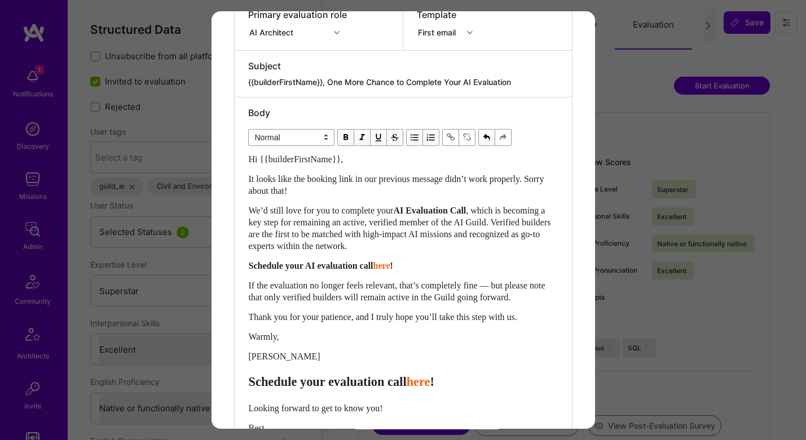
click at [373, 381] on span "Schedule your evaluation call" at bounding box center [328, 382] width 158 height 14
select select "header-three"
click at [373, 381] on span "Schedule your evaluation call" at bounding box center [328, 382] width 158 height 14
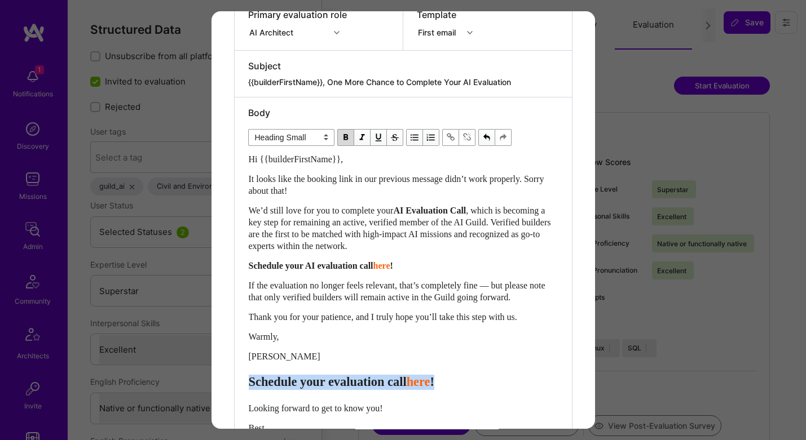
click at [373, 381] on span "Schedule your evaluation call" at bounding box center [328, 382] width 158 height 14
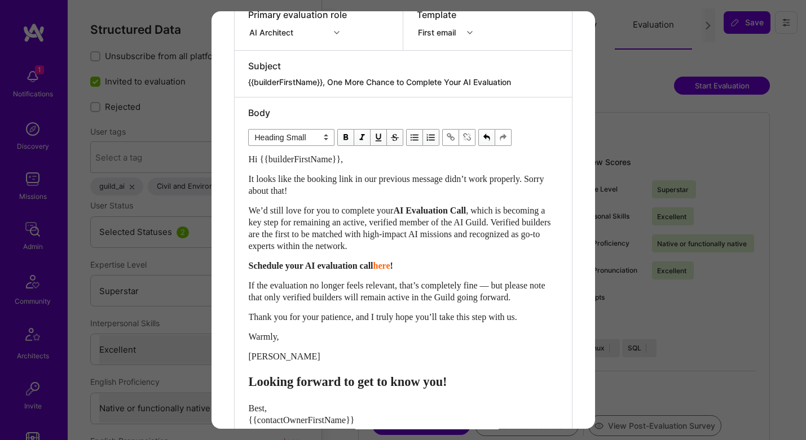
click at [341, 268] on span "Schedule your AI evaluation call" at bounding box center [311, 266] width 125 height 10
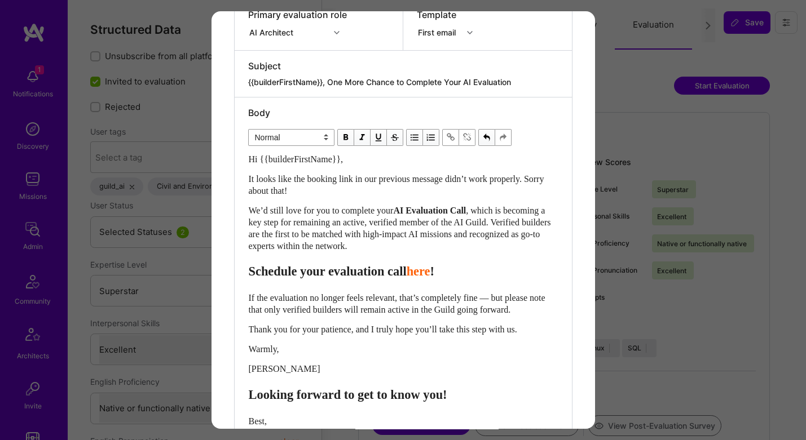
click at [343, 273] on span "Schedule your evaluation call" at bounding box center [328, 271] width 158 height 14
click at [396, 263] on div "Hi {{builderFirstName}}, It looks like the booking link in our previous message…" at bounding box center [403, 321] width 309 height 337
click at [396, 268] on span "Schedule your AI evaluation call" at bounding box center [336, 271] width 174 height 14
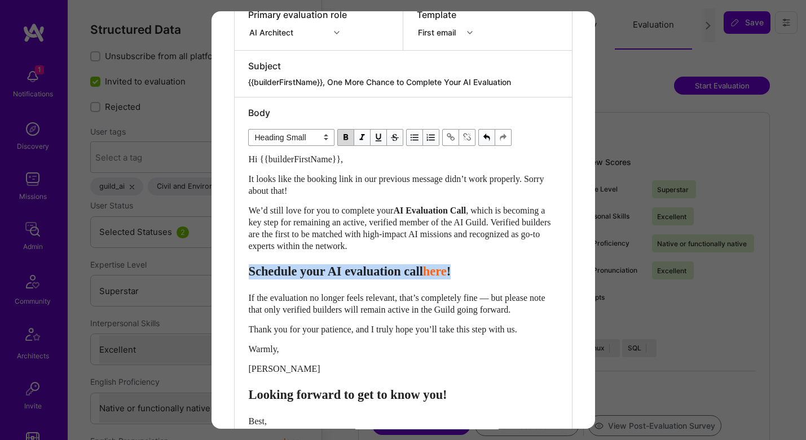
click at [396, 268] on span "Schedule your AI evaluation call" at bounding box center [336, 271] width 174 height 14
click at [299, 135] on select "Normal Heading Large Heading Medium Heading Small" at bounding box center [291, 137] width 86 height 17
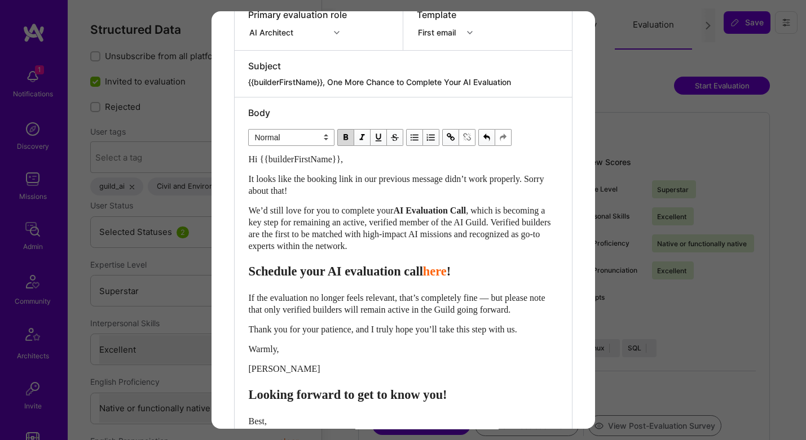
click at [248, 129] on select "Normal Heading Large Heading Medium Heading Small" at bounding box center [291, 137] width 86 height 17
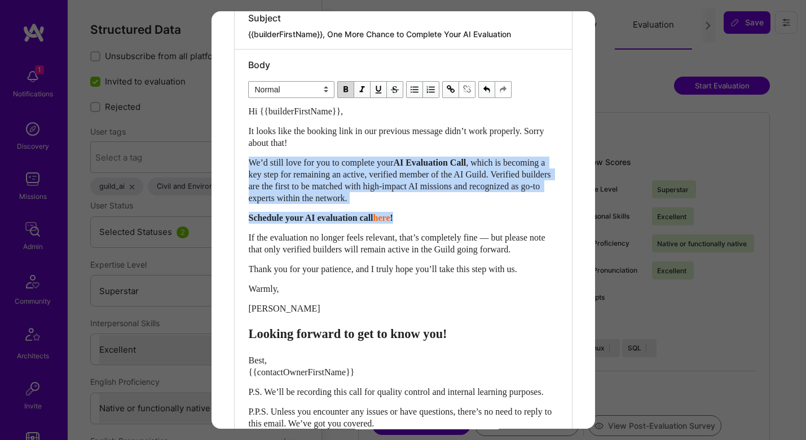
scroll to position [281, 0]
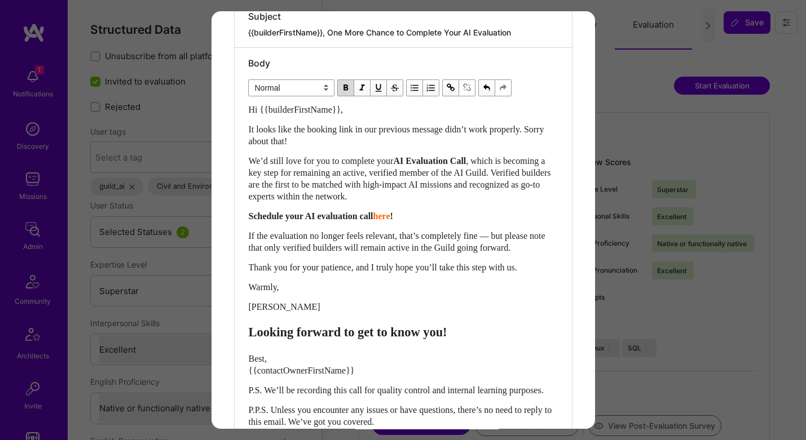
click at [266, 312] on div "[PERSON_NAME]" at bounding box center [403, 307] width 309 height 12
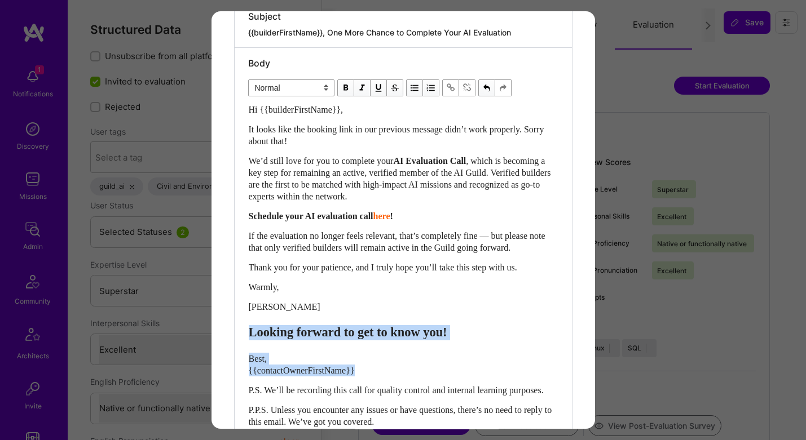
drag, startPoint x: 249, startPoint y: 330, endPoint x: 369, endPoint y: 370, distance: 126.6
click at [369, 370] on div "Hi {{builderFirstName}}, It looks like the booking link in our previous message…" at bounding box center [403, 266] width 309 height 325
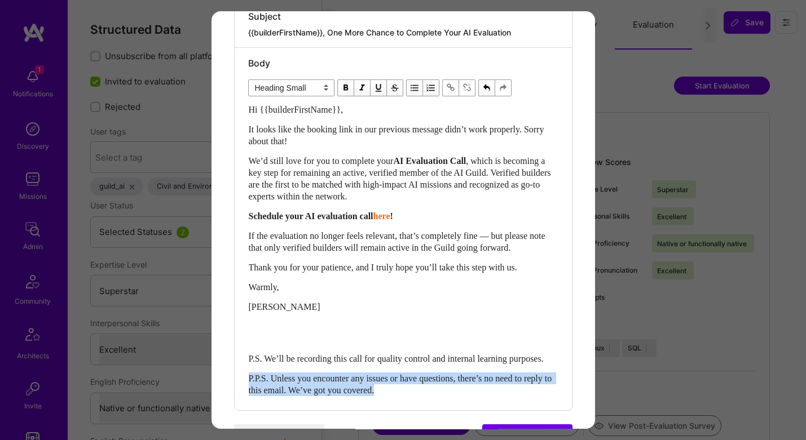
drag, startPoint x: 248, startPoint y: 391, endPoint x: 432, endPoint y: 405, distance: 184.3
click at [432, 396] on div "P.P.S. Unless you encounter any issues or have questions, there’s no need to re…" at bounding box center [403, 385] width 309 height 24
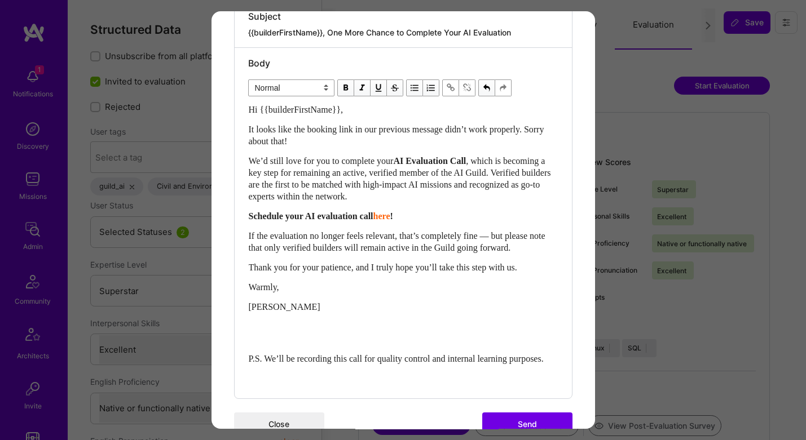
click at [353, 338] on div "Enter email text" at bounding box center [403, 332] width 309 height 15
select select "unstyled"
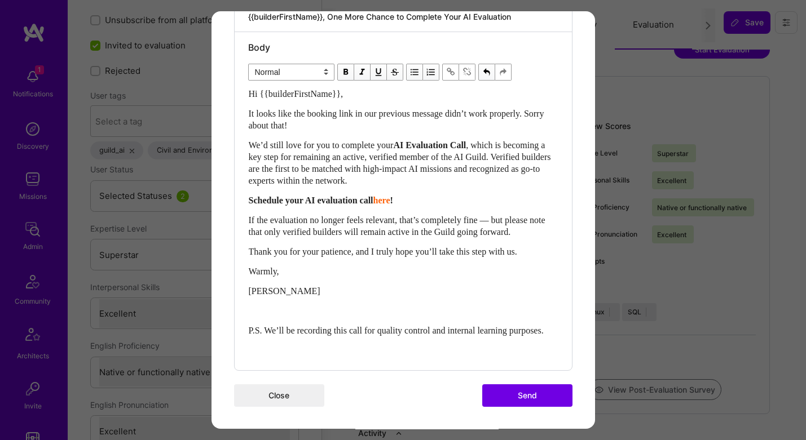
scroll to position [52, 0]
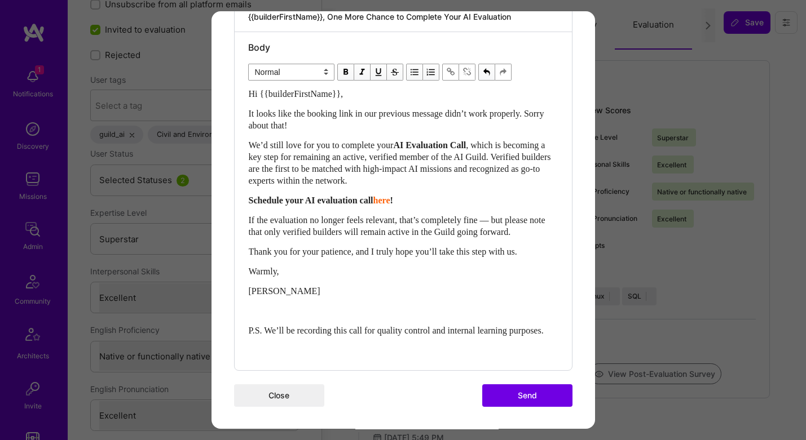
click at [515, 395] on button "Send" at bounding box center [527, 396] width 90 height 23
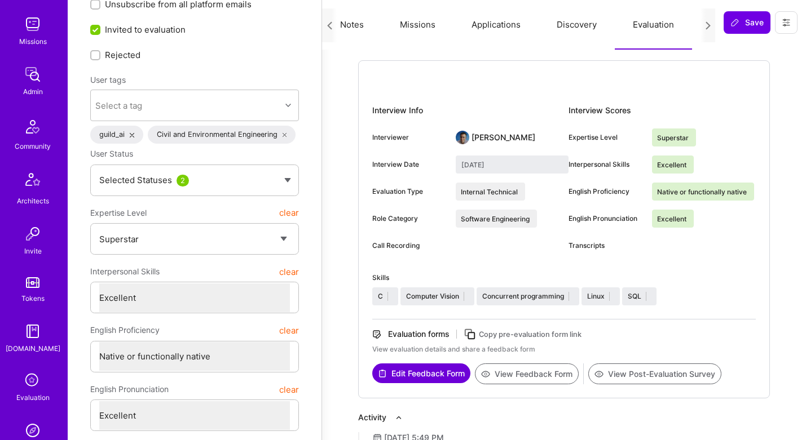
scroll to position [202, 0]
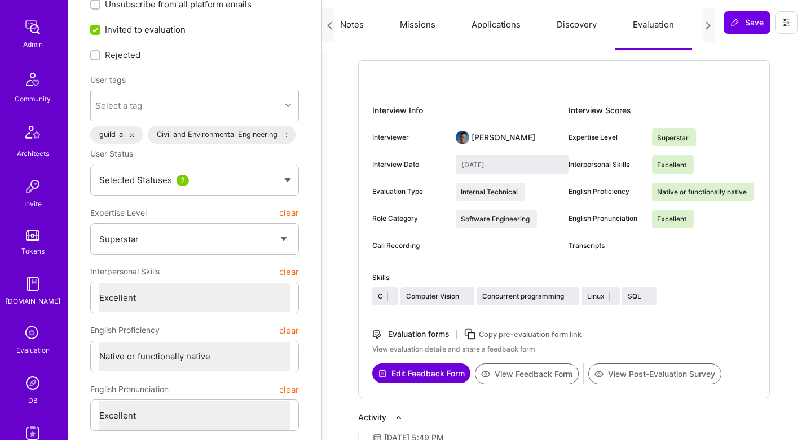
click at [38, 381] on img at bounding box center [32, 383] width 23 height 23
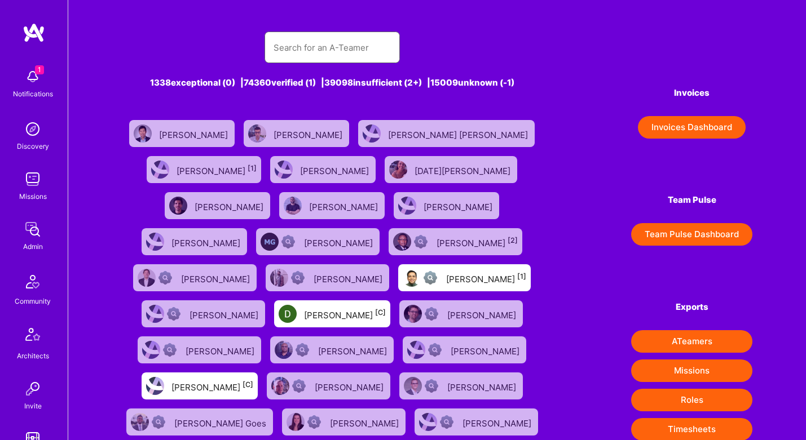
click at [366, 41] on input "text" at bounding box center [331, 47] width 117 height 29
paste input "Kieren Beltrame"
type input "Kieren Beltrame"
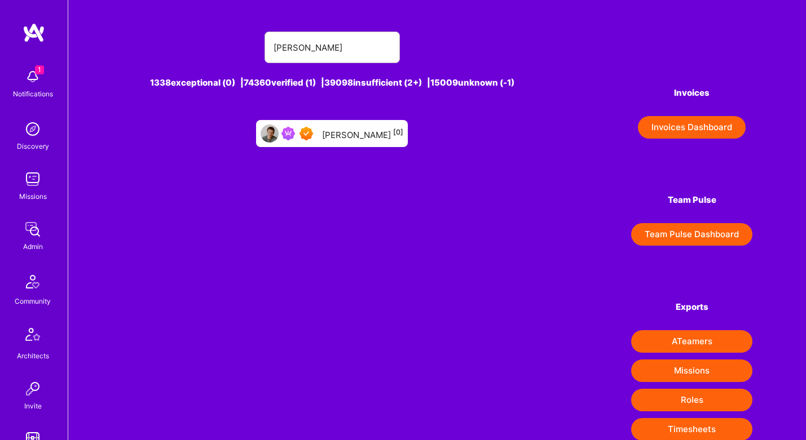
click at [363, 134] on div "Kieren Beltrame [0]" at bounding box center [362, 133] width 81 height 15
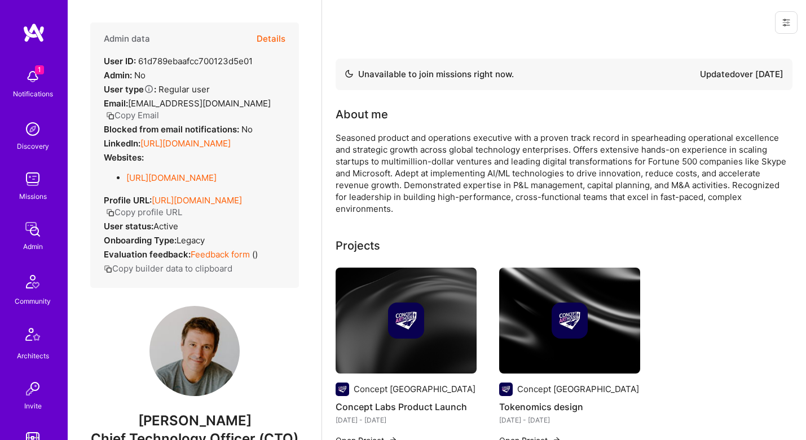
click at [277, 33] on button "Details" at bounding box center [271, 39] width 29 height 33
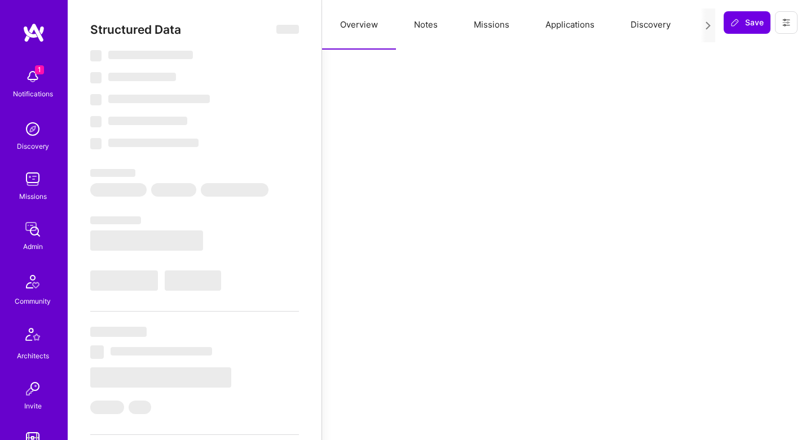
type textarea "x"
select select "Not Available"
select select "3 Months"
select select "7"
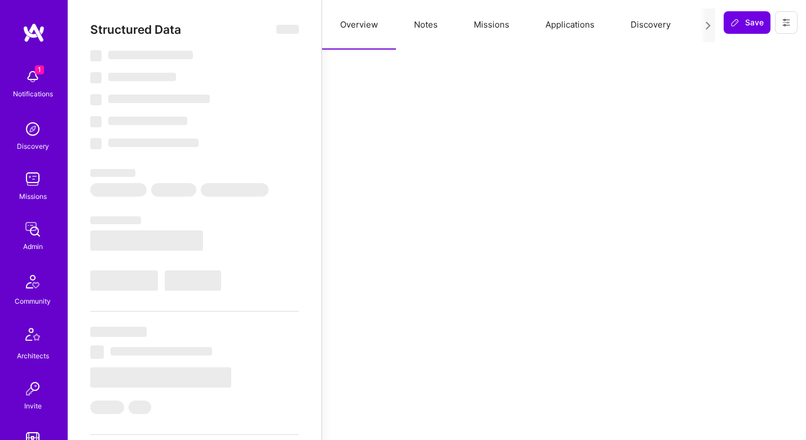
select select "7"
select select "CA"
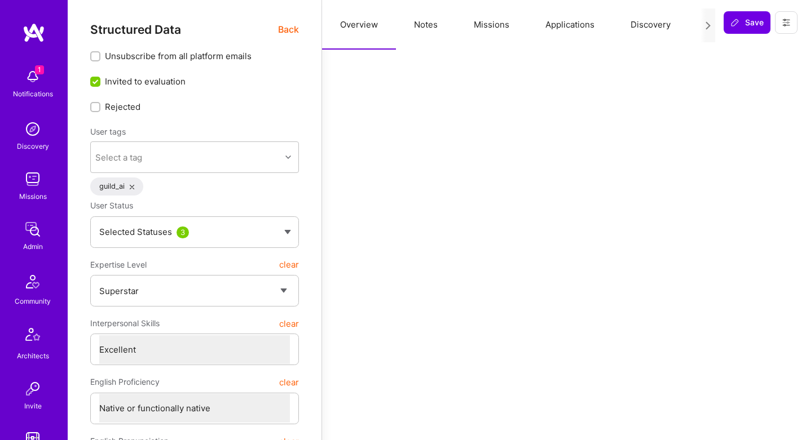
click at [704, 21] on icon at bounding box center [708, 25] width 8 height 8
click at [709, 27] on icon at bounding box center [708, 25] width 8 height 8
click at [593, 27] on button "Evaluation" at bounding box center [583, 25] width 77 height 50
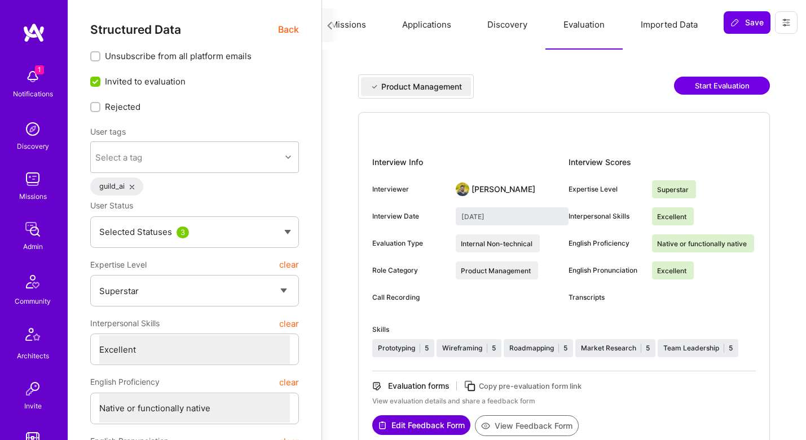
click at [709, 93] on button "Start Evaluation" at bounding box center [722, 86] width 96 height 18
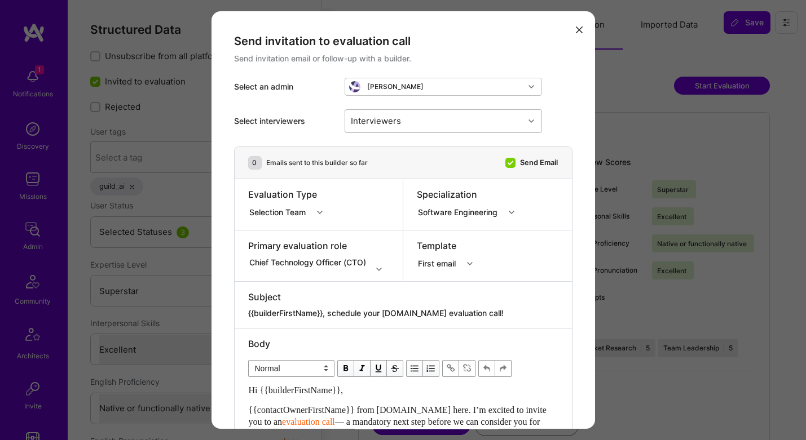
click at [475, 123] on div "Interviewers" at bounding box center [434, 121] width 179 height 23
type input "mo"
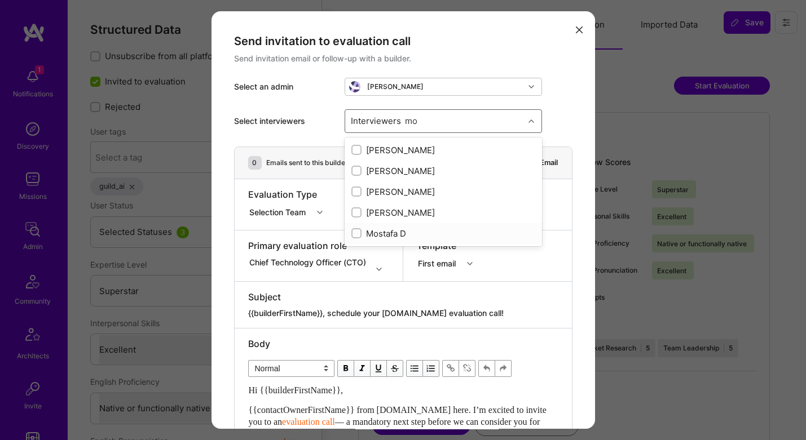
click at [394, 228] on div "Mostafa D" at bounding box center [443, 234] width 184 height 12
checkbox input "true"
click at [409, 193] on div "[PERSON_NAME]" at bounding box center [443, 192] width 184 height 12
checkbox input "true"
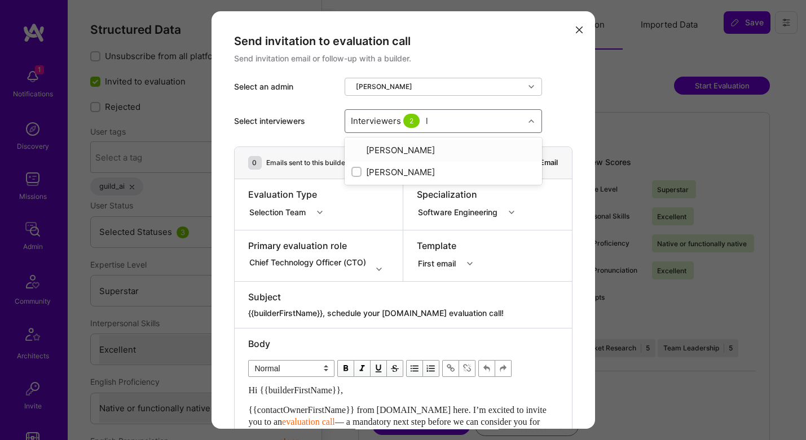
type input "lu"
click at [379, 210] on div "[PERSON_NAME]" at bounding box center [443, 213] width 184 height 12
checkbox input "true"
type input "pe"
click at [435, 148] on div "[PERSON_NAME]" at bounding box center [443, 150] width 184 height 12
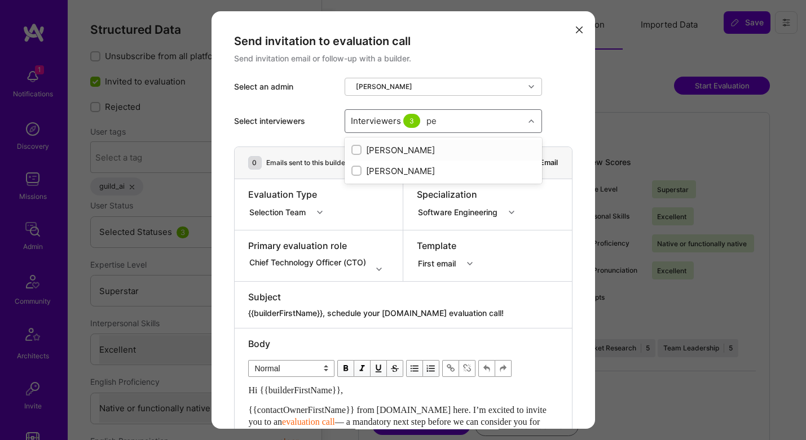
checkbox input "true"
click at [423, 166] on div "[PERSON_NAME]" at bounding box center [443, 171] width 184 height 12
checkbox input "true"
click at [546, 37] on div "Send invitation to evaluation call" at bounding box center [403, 41] width 338 height 15
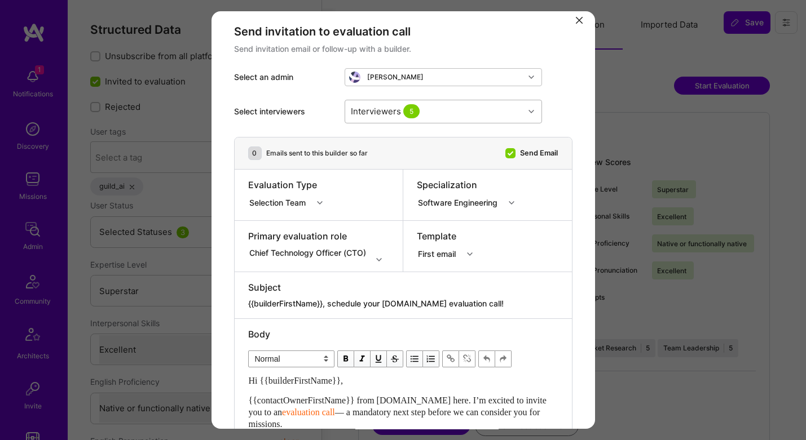
scroll to position [15, 0]
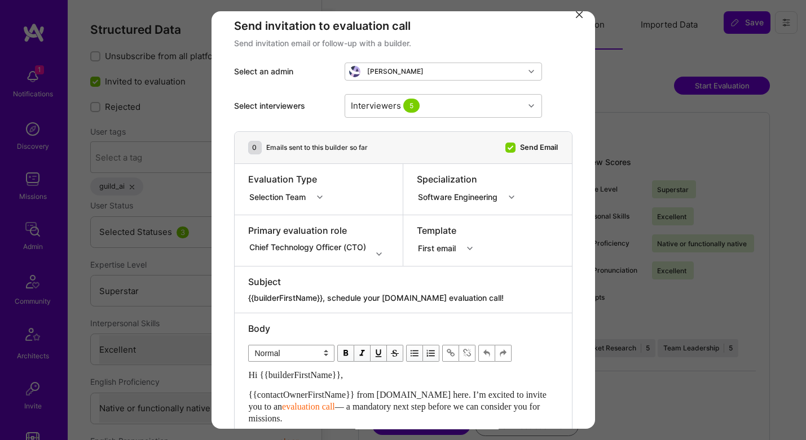
click at [405, 294] on textarea "{{builderFirstName}}, schedule your [DOMAIN_NAME] evaluation call!" at bounding box center [403, 298] width 310 height 11
paste textarea "One More Chance to Complete Your AI Evaluation"
type textarea "{{builderFirstName}}, One More Chance to Complete Your AI Evaluation"
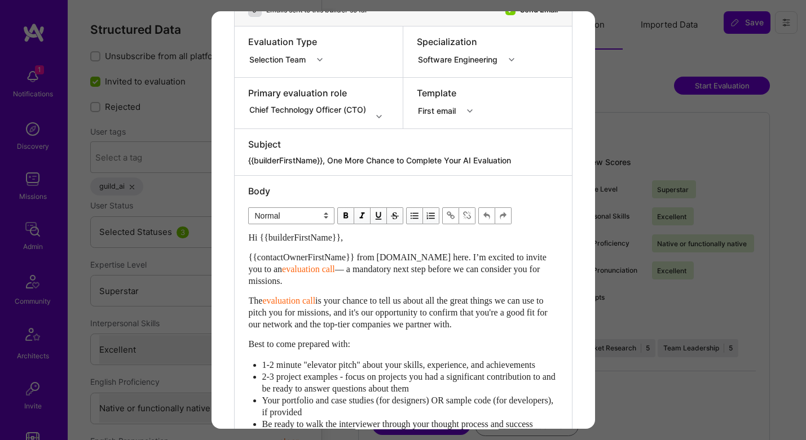
scroll to position [155, 0]
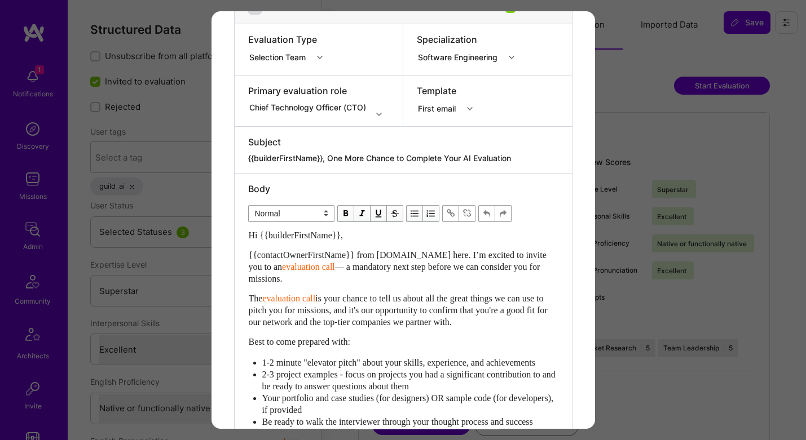
drag, startPoint x: 247, startPoint y: 235, endPoint x: 327, endPoint y: 367, distance: 154.8
click at [327, 367] on div "Hi {{builderFirstName}}, {{contactOwnerFirstName}} from [DOMAIN_NAME] here. I’m…" at bounding box center [403, 418] width 310 height 379
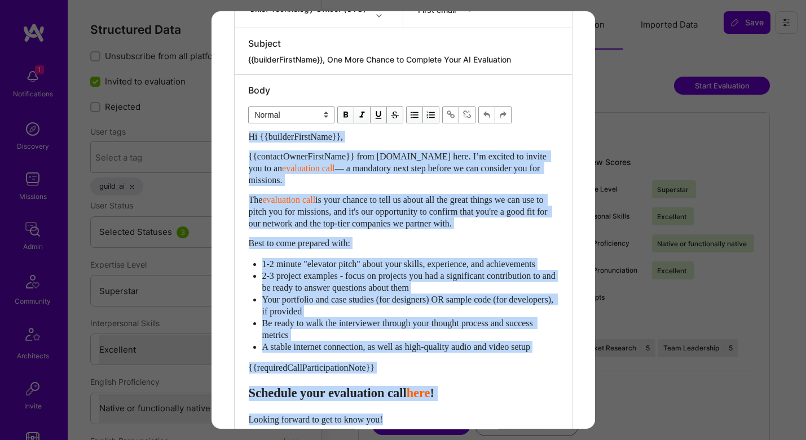
scroll to position [312, 0]
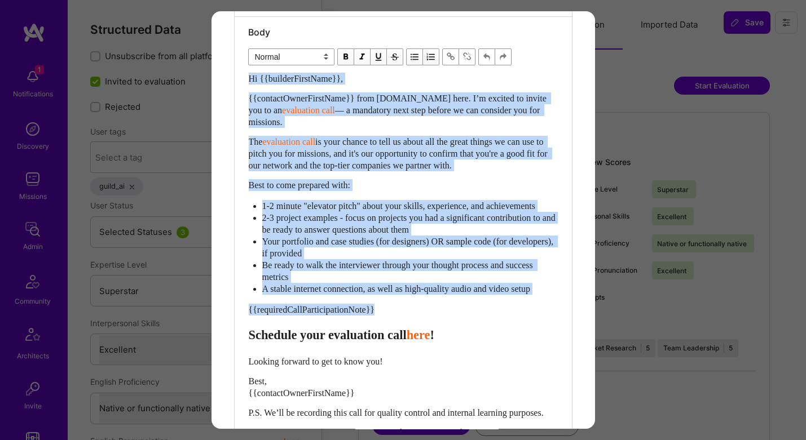
drag, startPoint x: 249, startPoint y: 236, endPoint x: 400, endPoint y: 320, distance: 173.4
click at [400, 320] on div "Hi {{builderFirstName}}, {{contactOwnerFirstName}} from [DOMAIN_NAME] here. I’m…" at bounding box center [403, 262] width 309 height 378
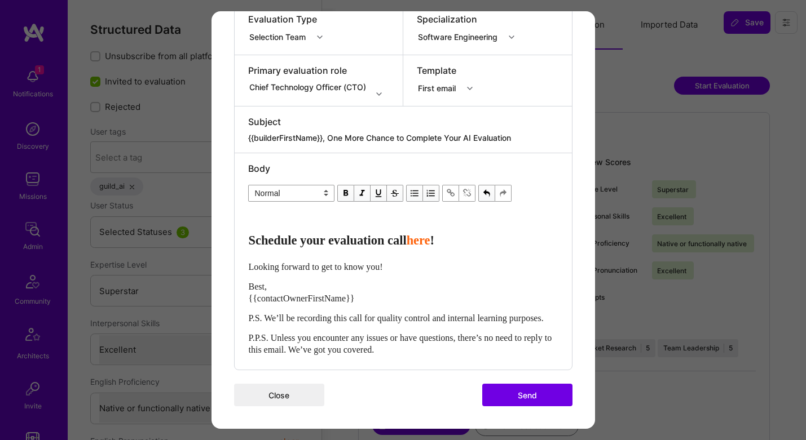
paste div "Enter email text"
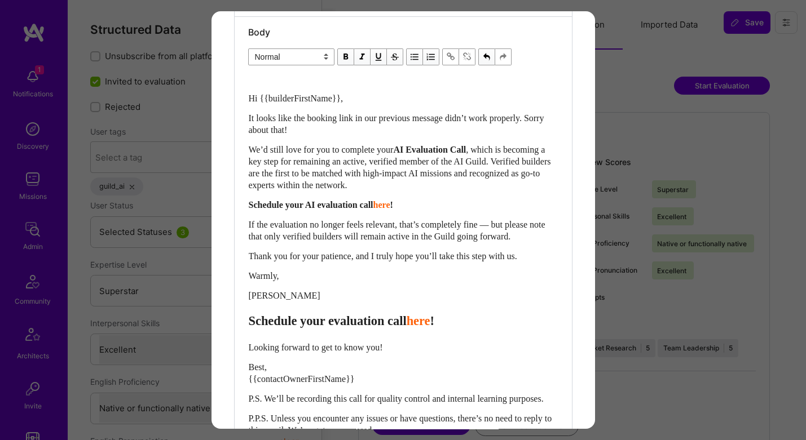
click at [397, 322] on span "Schedule your evaluation call" at bounding box center [328, 321] width 158 height 14
select select "header-three"
click at [397, 322] on span "Schedule your evaluation call" at bounding box center [328, 321] width 158 height 14
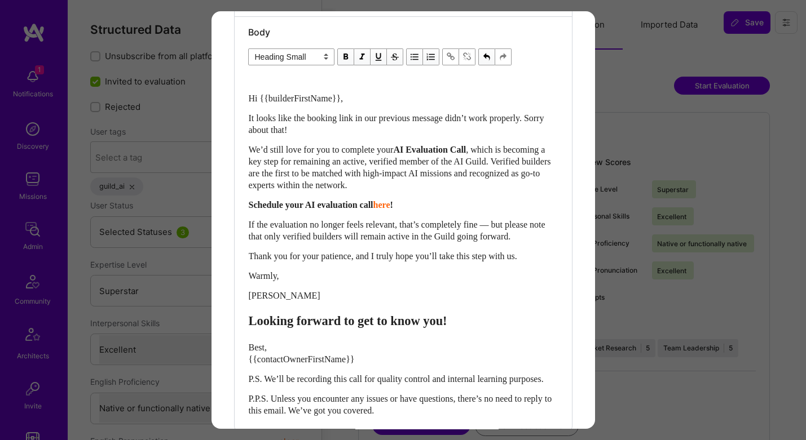
click at [372, 204] on span "Schedule your AI evaluation call" at bounding box center [311, 205] width 125 height 10
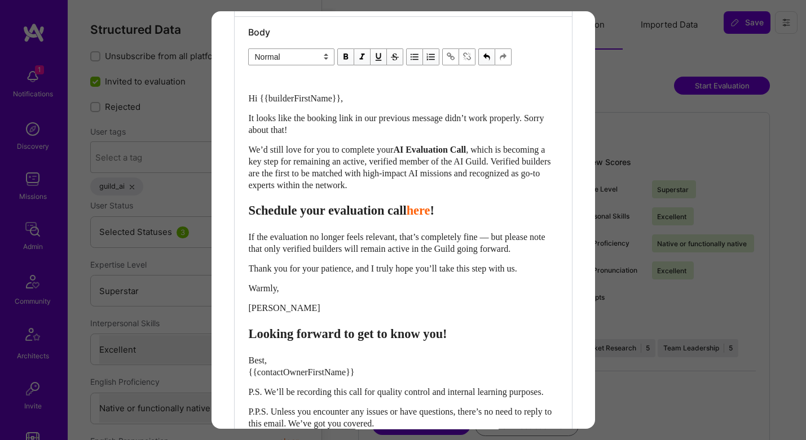
click at [346, 212] on span "Schedule your evaluation call" at bounding box center [328, 211] width 158 height 14
click at [394, 214] on span "Schedule your AI evaluation call" at bounding box center [336, 211] width 174 height 14
click at [299, 59] on select "Normal Heading Large Heading Medium Heading Small" at bounding box center [291, 56] width 86 height 17
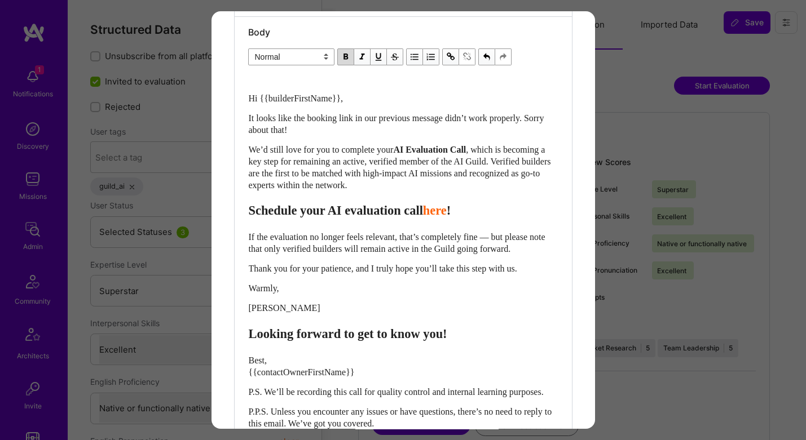
click at [248, 48] on select "Normal Heading Large Heading Medium Heading Small" at bounding box center [291, 56] width 86 height 17
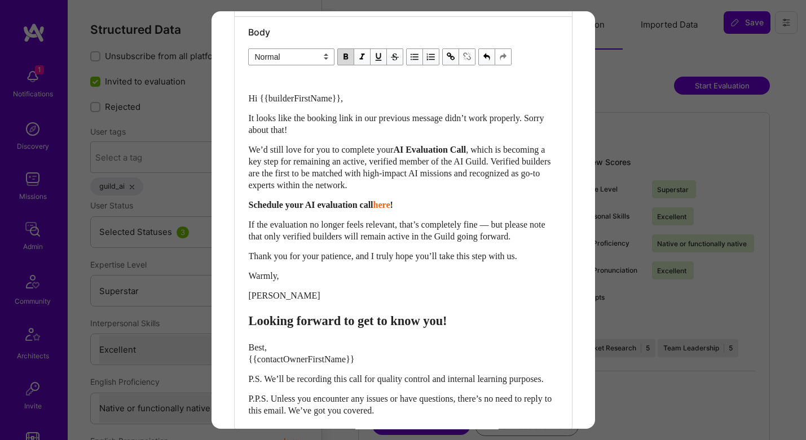
click at [292, 300] on div "[PERSON_NAME]" at bounding box center [403, 296] width 309 height 12
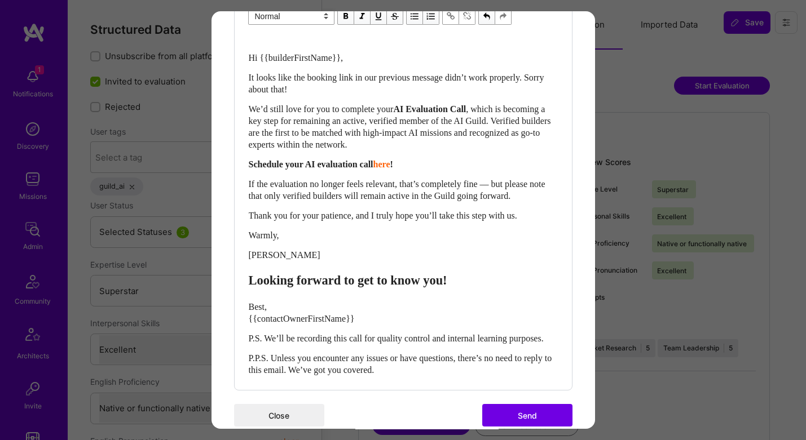
scroll to position [365, 0]
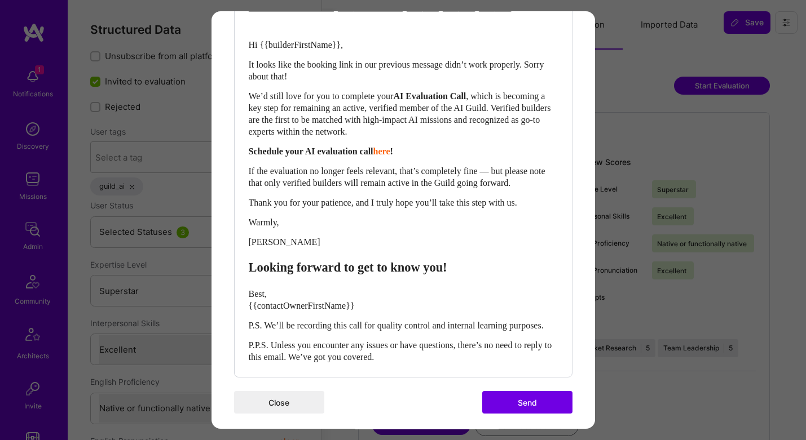
drag, startPoint x: 246, startPoint y: 270, endPoint x: 292, endPoint y: 294, distance: 51.7
click at [292, 294] on div "Body Normal Heading Large Heading Medium Heading Small Normal Hi {{builderFirst…" at bounding box center [403, 170] width 337 height 414
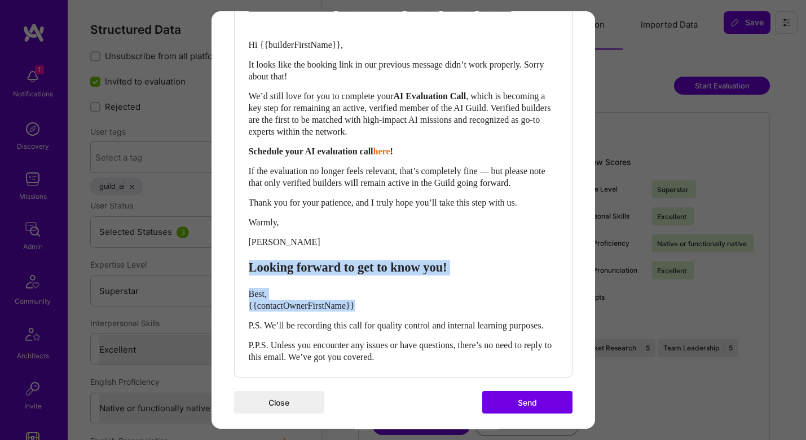
drag, startPoint x: 249, startPoint y: 270, endPoint x: 383, endPoint y: 303, distance: 138.1
click at [386, 303] on div "Hi {{builderFirstName}}, It looks like the booking link in our previous message…" at bounding box center [403, 191] width 309 height 345
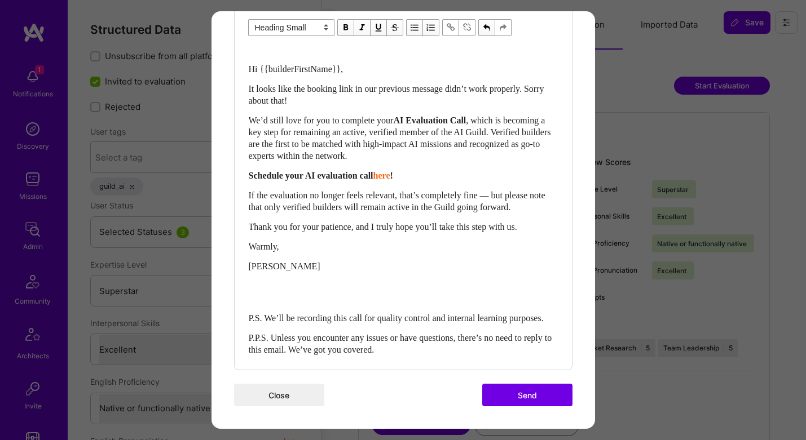
scroll to position [353, 0]
drag, startPoint x: 247, startPoint y: 337, endPoint x: 393, endPoint y: 348, distance: 146.4
click at [392, 348] on div "Body Normal Heading Large Heading Medium Heading Small Heading Small Hi {{build…" at bounding box center [403, 179] width 337 height 383
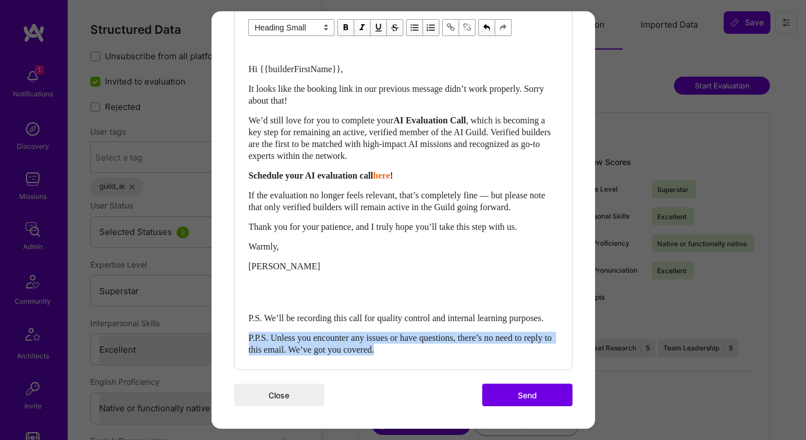
drag, startPoint x: 394, startPoint y: 351, endPoint x: 236, endPoint y: 341, distance: 158.2
click at [236, 341] on div "Body Normal Heading Large Heading Medium Heading Small Heading Small Hi {{build…" at bounding box center [403, 179] width 337 height 383
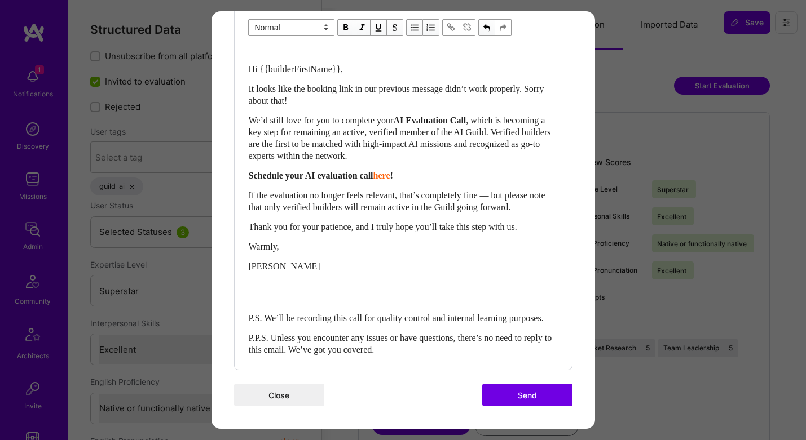
scroll to position [341, 0]
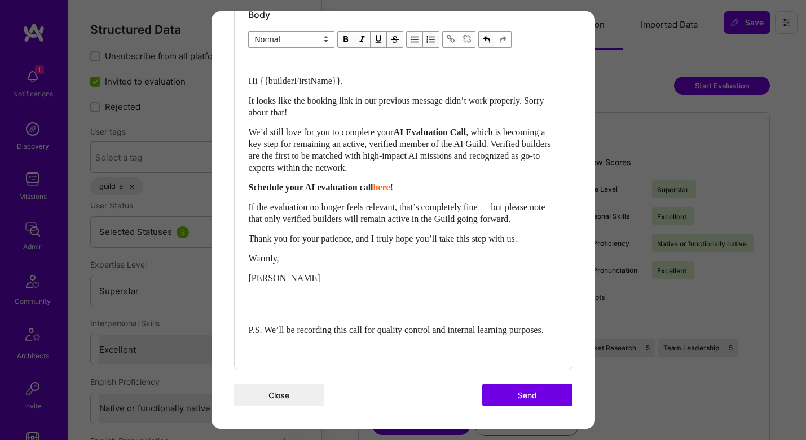
click at [316, 297] on div "Enter email text" at bounding box center [403, 304] width 309 height 15
select select "header-three"
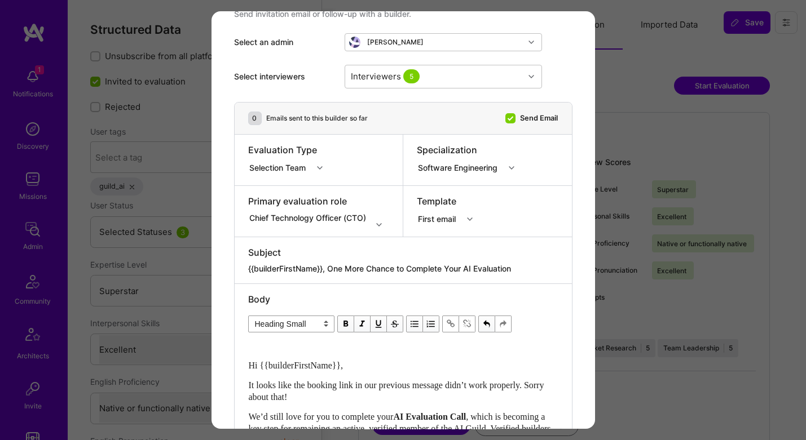
scroll to position [39, 0]
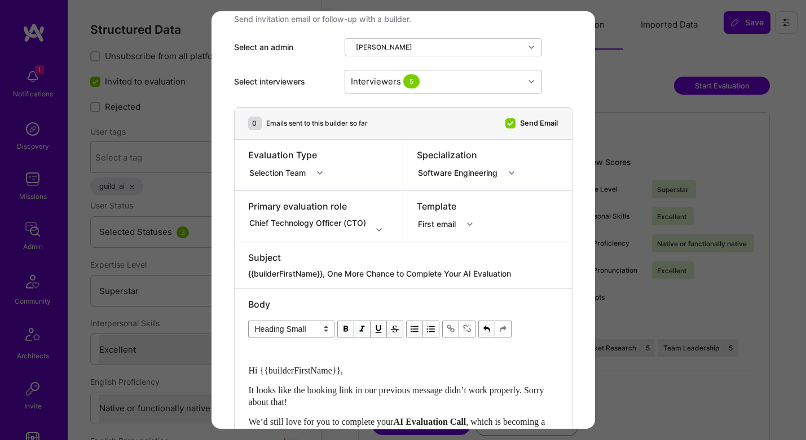
click at [337, 229] on div "Chief Technology Officer (CTO)" at bounding box center [310, 230] width 124 height 26
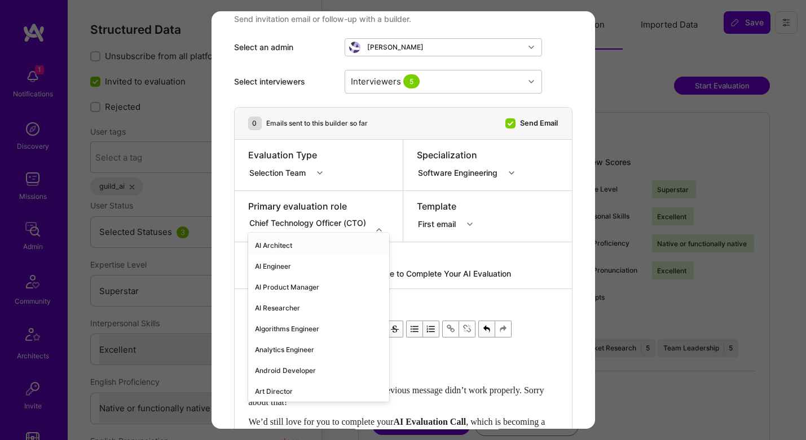
click at [337, 244] on div "AI Architect" at bounding box center [319, 245] width 142 height 21
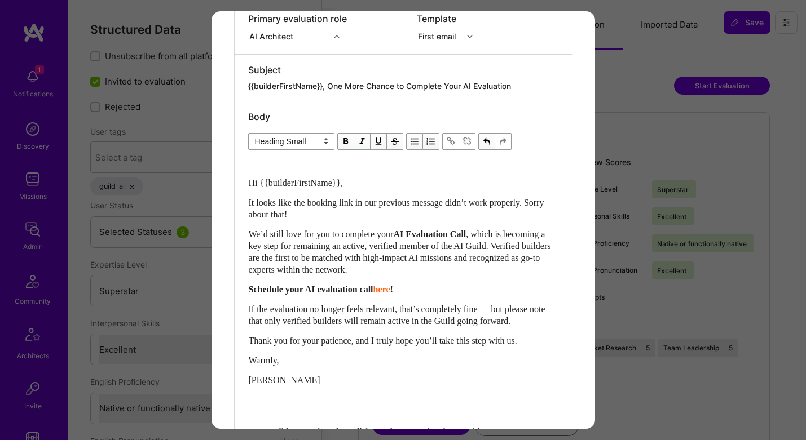
scroll to position [341, 0]
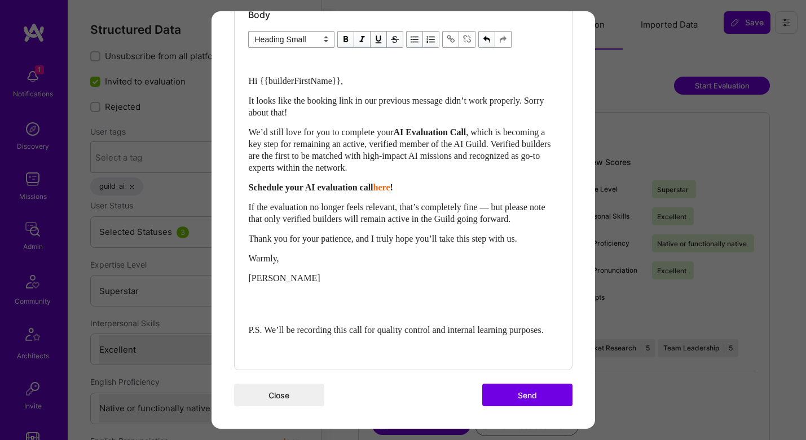
click at [525, 396] on button "Send" at bounding box center [527, 395] width 90 height 23
